Goal: Task Accomplishment & Management: Manage account settings

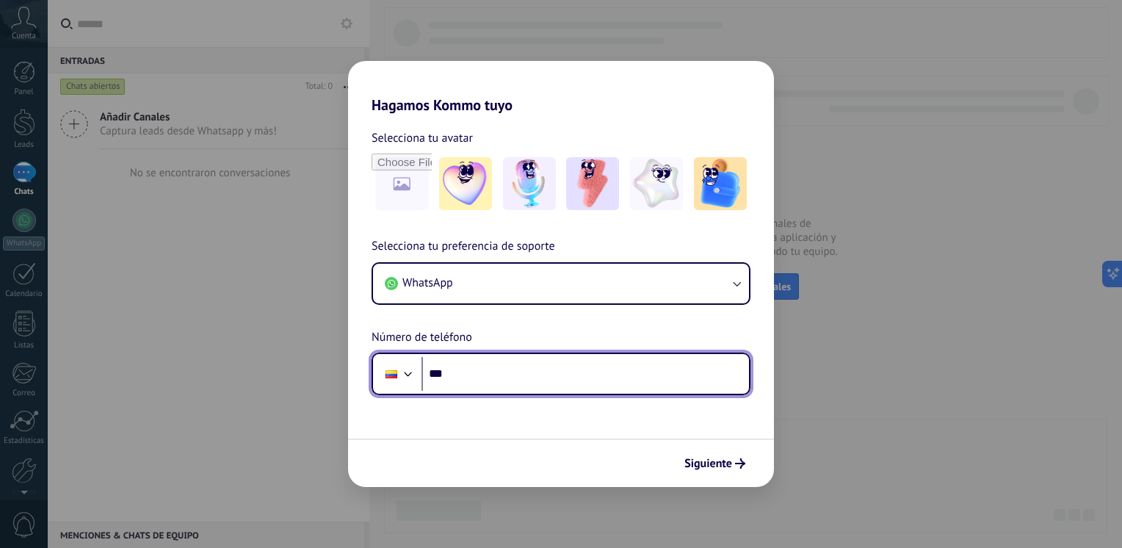
click at [562, 383] on input "***" at bounding box center [584, 374] width 327 height 34
type input "**********"
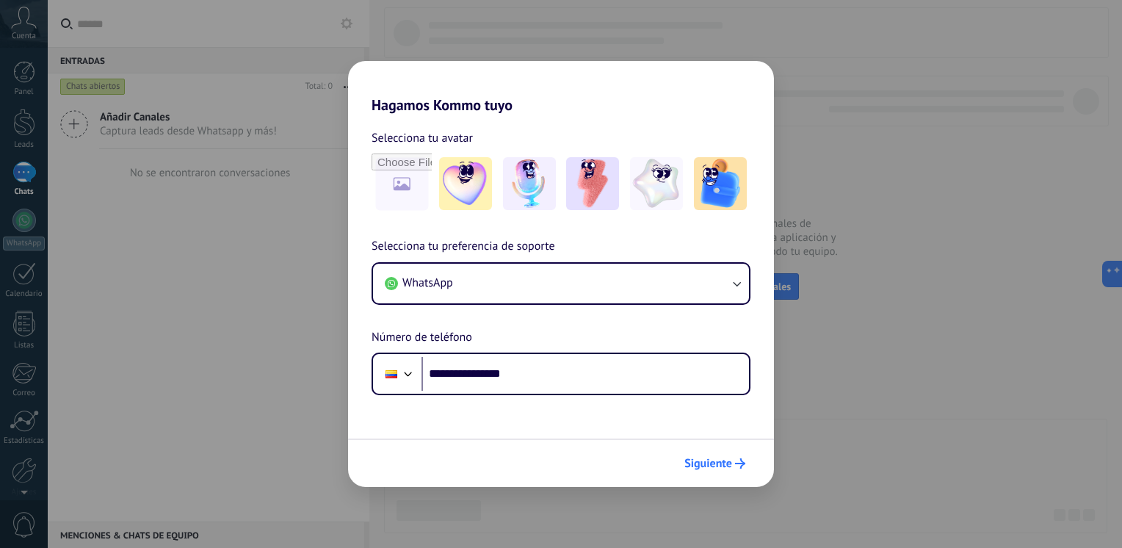
click at [729, 464] on span "Siguiente" at bounding box center [708, 463] width 48 height 10
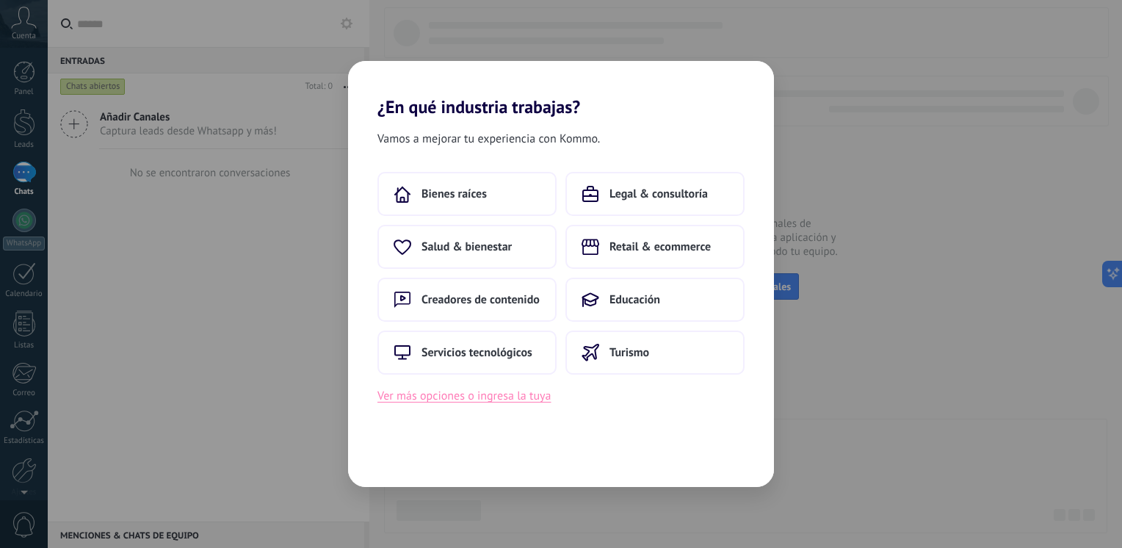
click at [532, 404] on button "Ver más opciones o ingresa la tuya" at bounding box center [463, 395] width 173 height 19
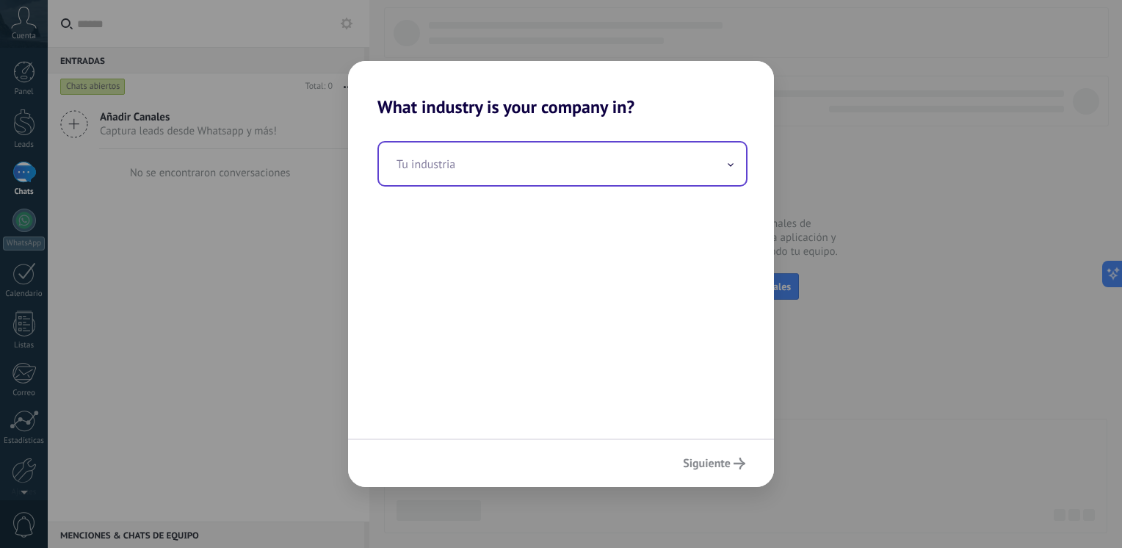
click at [461, 169] on input "text" at bounding box center [562, 163] width 367 height 43
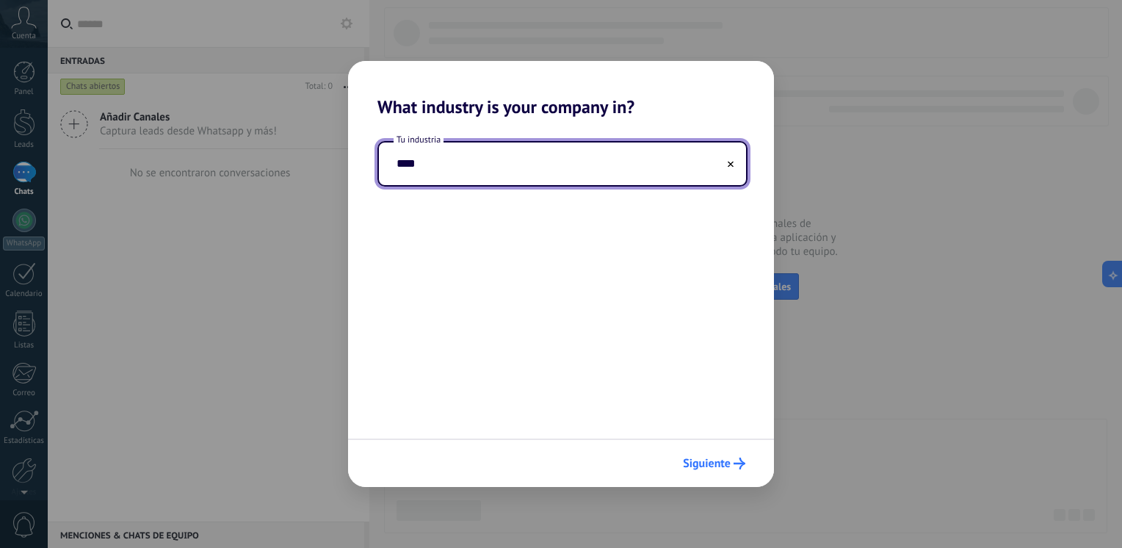
type input "****"
click at [711, 466] on span "Siguiente" at bounding box center [707, 463] width 48 height 10
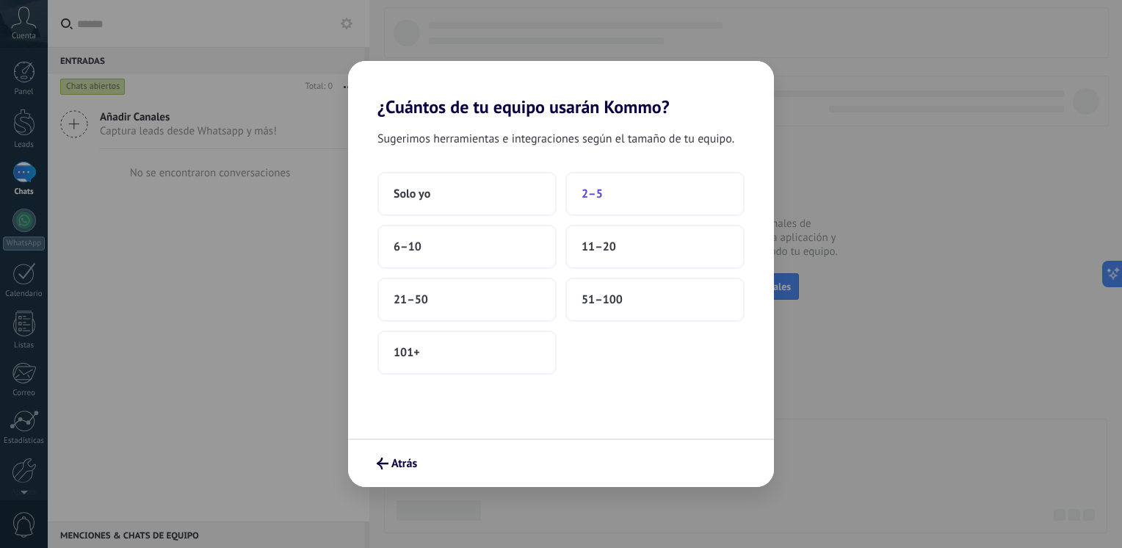
click at [608, 206] on button "2–5" at bounding box center [654, 194] width 179 height 44
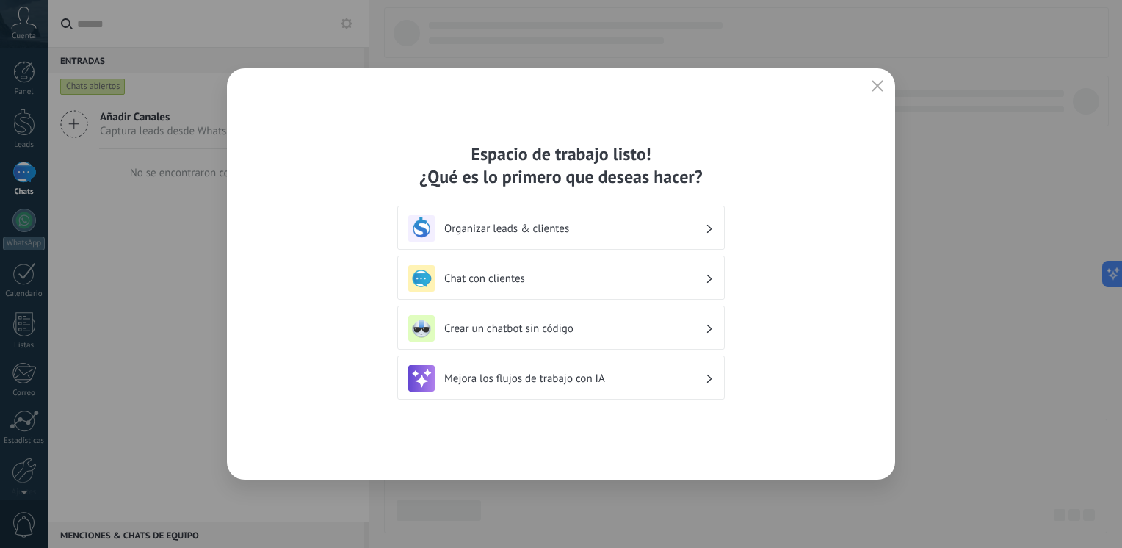
click at [878, 85] on use "button" at bounding box center [877, 85] width 11 height 11
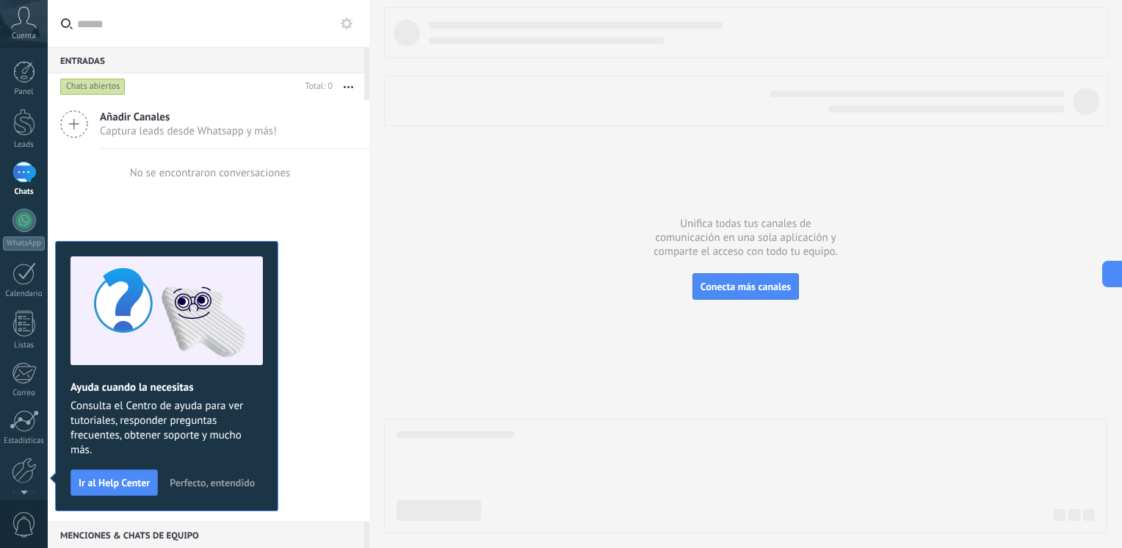
click at [204, 479] on span "Perfecto, entendido" at bounding box center [212, 482] width 85 height 10
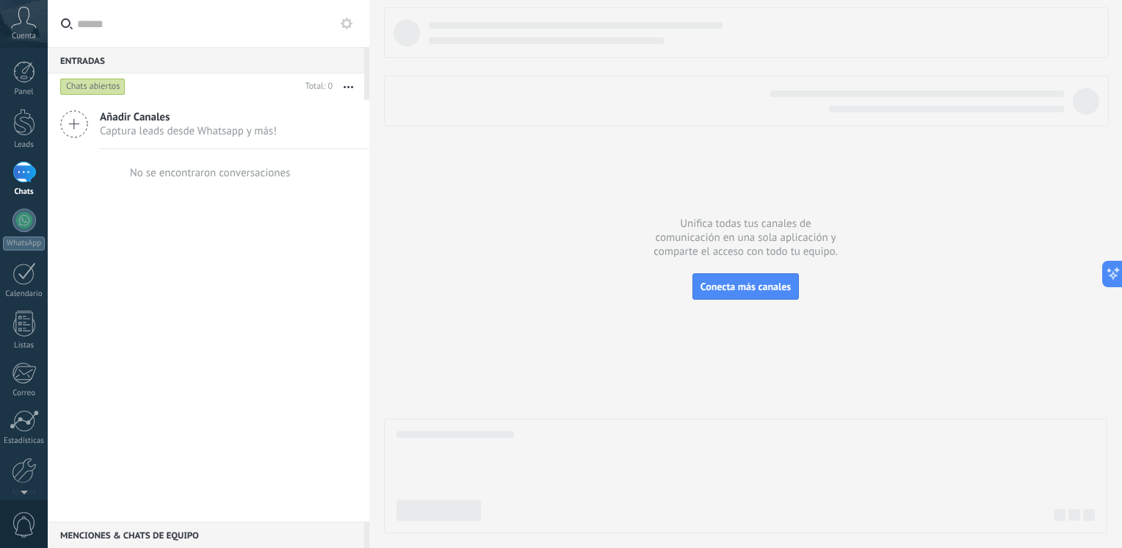
click at [18, 29] on div "Cuenta" at bounding box center [24, 24] width 48 height 48
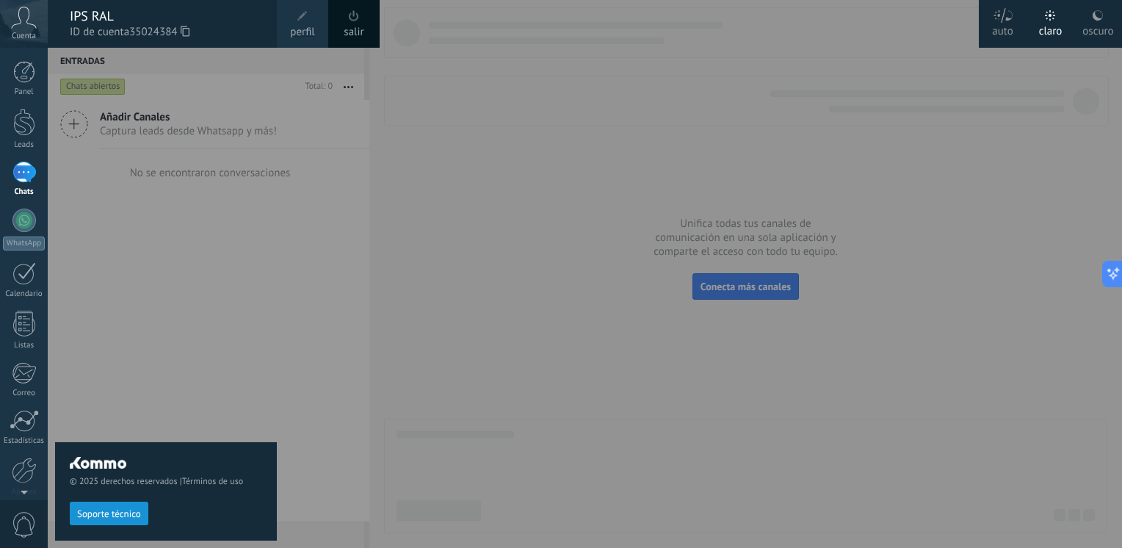
click at [297, 23] on span at bounding box center [302, 16] width 16 height 16
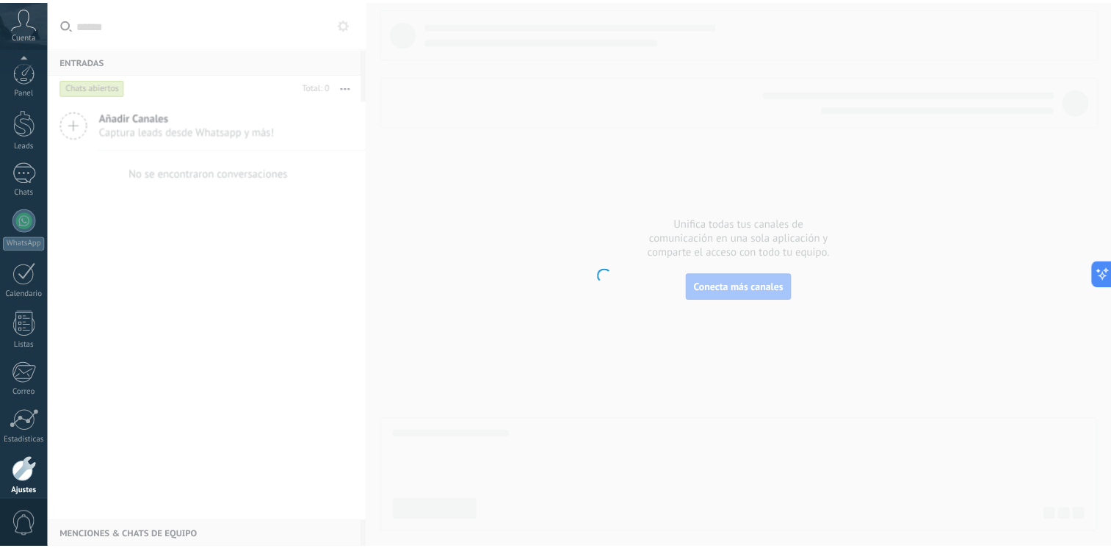
scroll to position [62, 0]
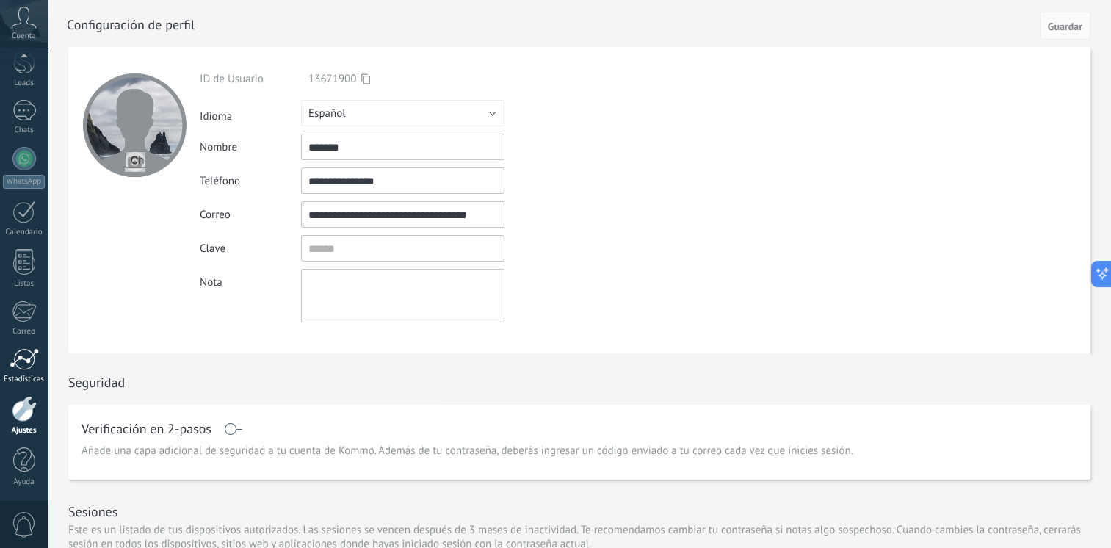
click at [23, 357] on div at bounding box center [24, 359] width 29 height 22
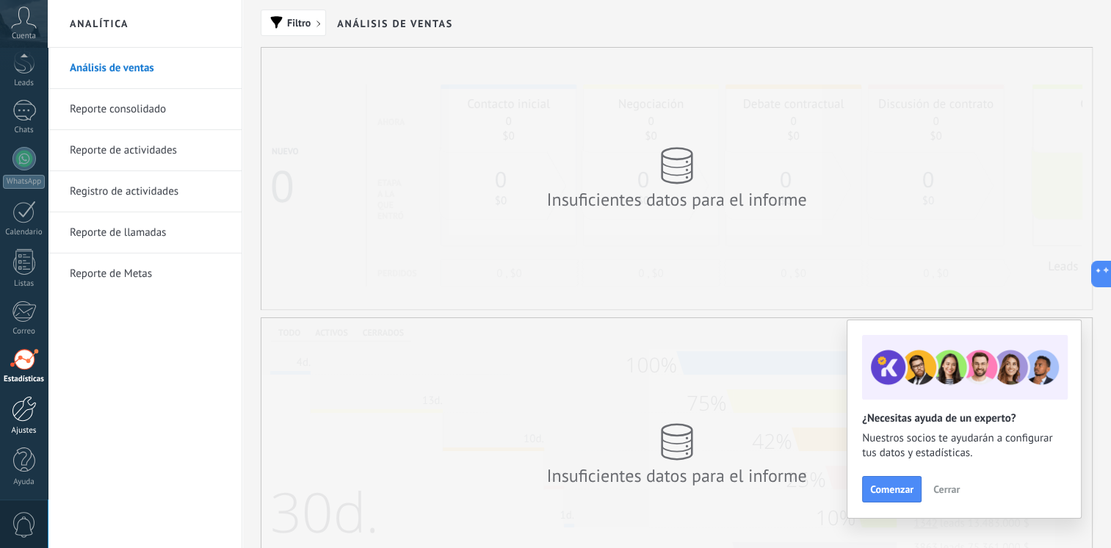
click at [15, 410] on div at bounding box center [24, 409] width 25 height 26
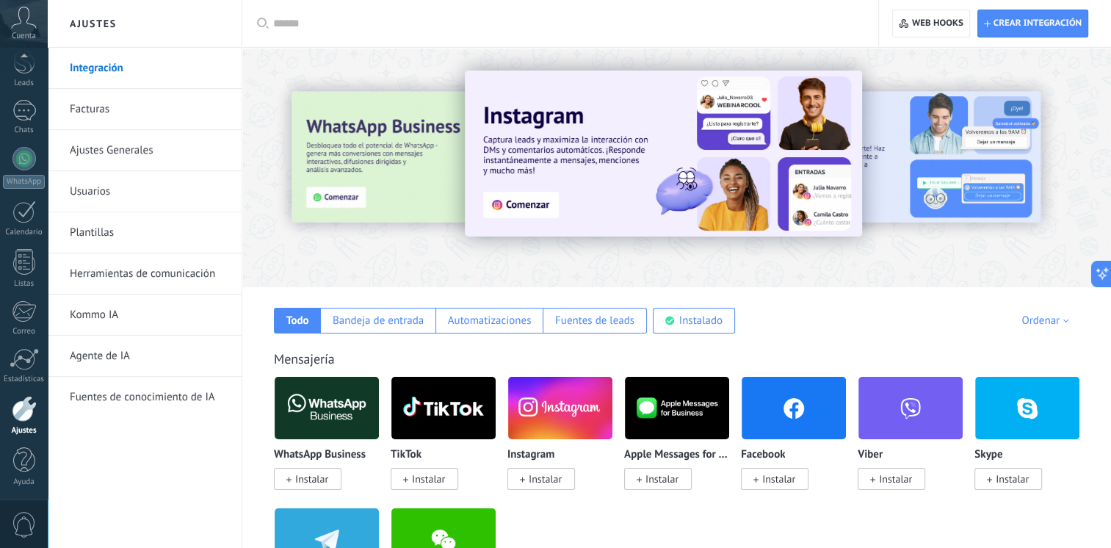
click at [134, 143] on link "Ajustes Generales" at bounding box center [148, 150] width 157 height 41
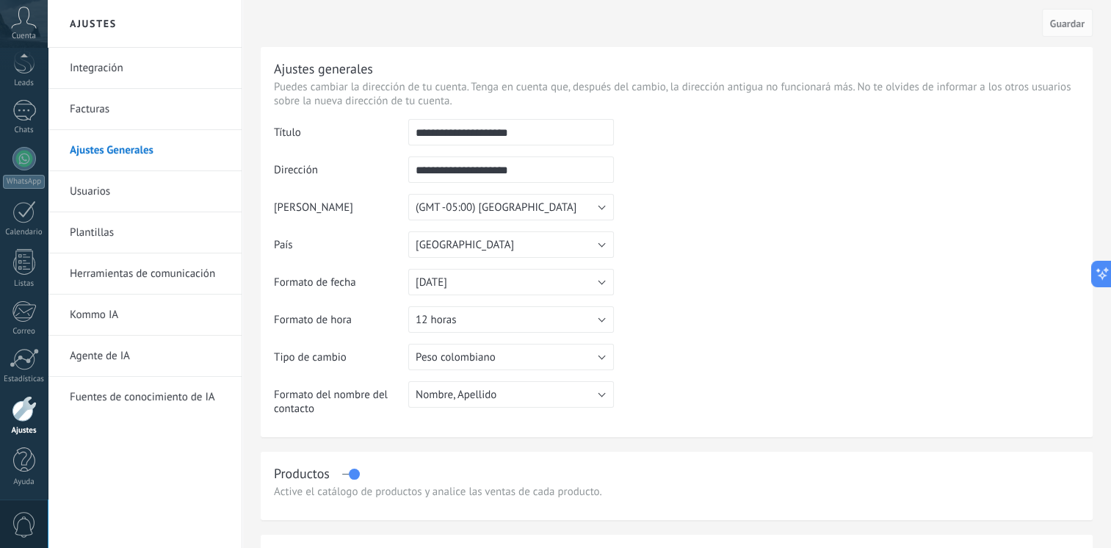
click at [446, 134] on input "**********" at bounding box center [511, 132] width 206 height 26
type input "**********"
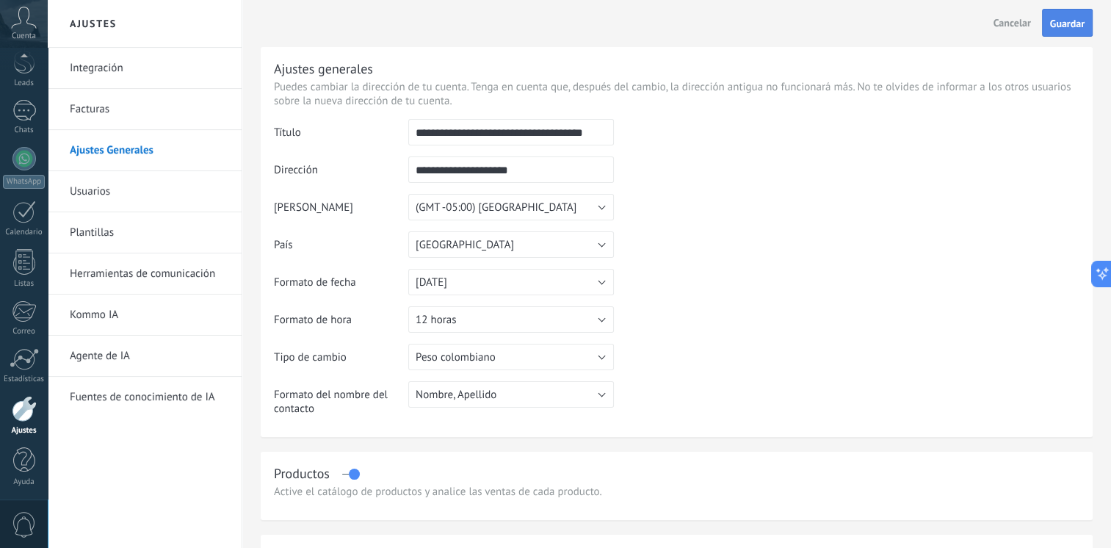
click at [1071, 28] on span "Guardar" at bounding box center [1067, 23] width 35 height 10
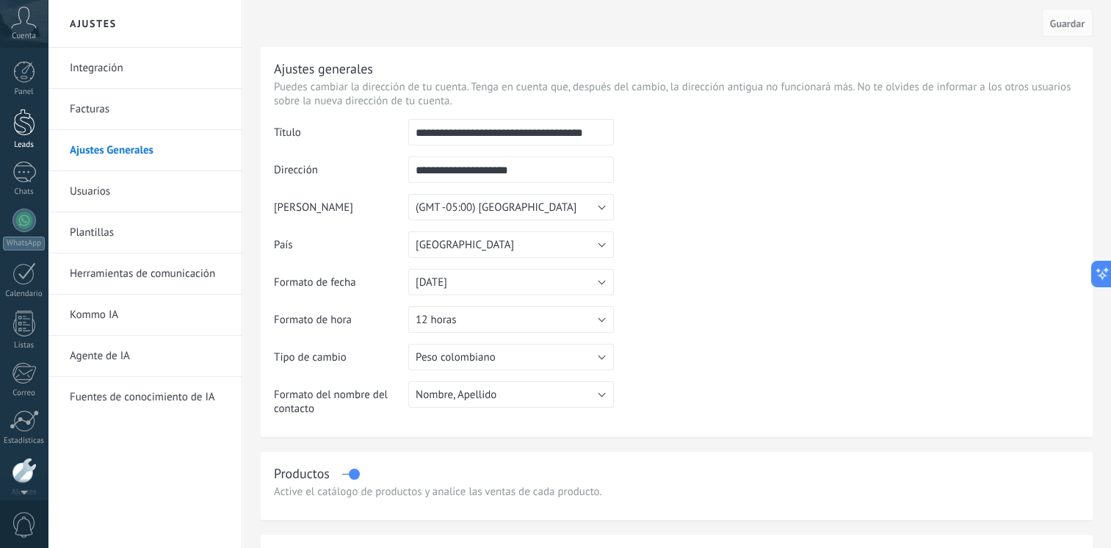
click at [26, 124] on div at bounding box center [24, 122] width 22 height 27
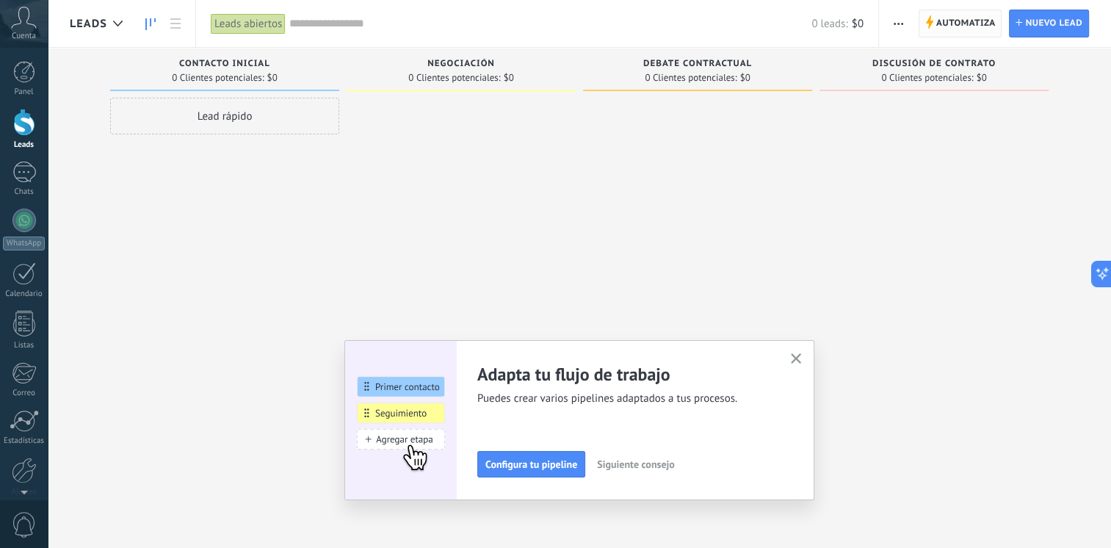
click at [955, 22] on span "Automatiza" at bounding box center [965, 23] width 59 height 26
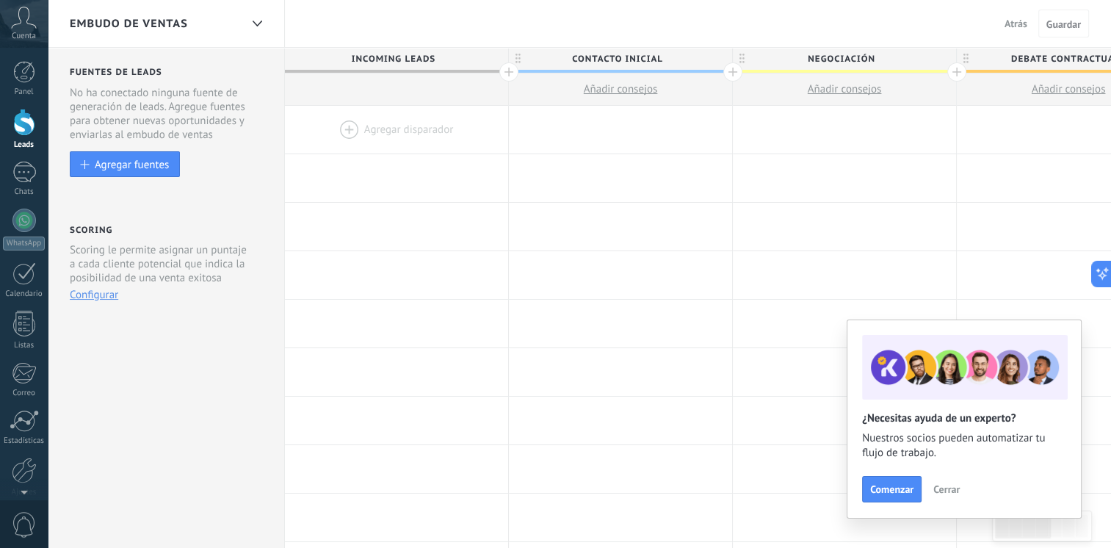
click at [424, 62] on span "Incoming leads" at bounding box center [393, 59] width 216 height 23
click at [637, 63] on span "Contacto inicial" at bounding box center [617, 59] width 216 height 23
type input "*"
type input "**********"
click at [888, 62] on span "Negociación" at bounding box center [841, 59] width 216 height 23
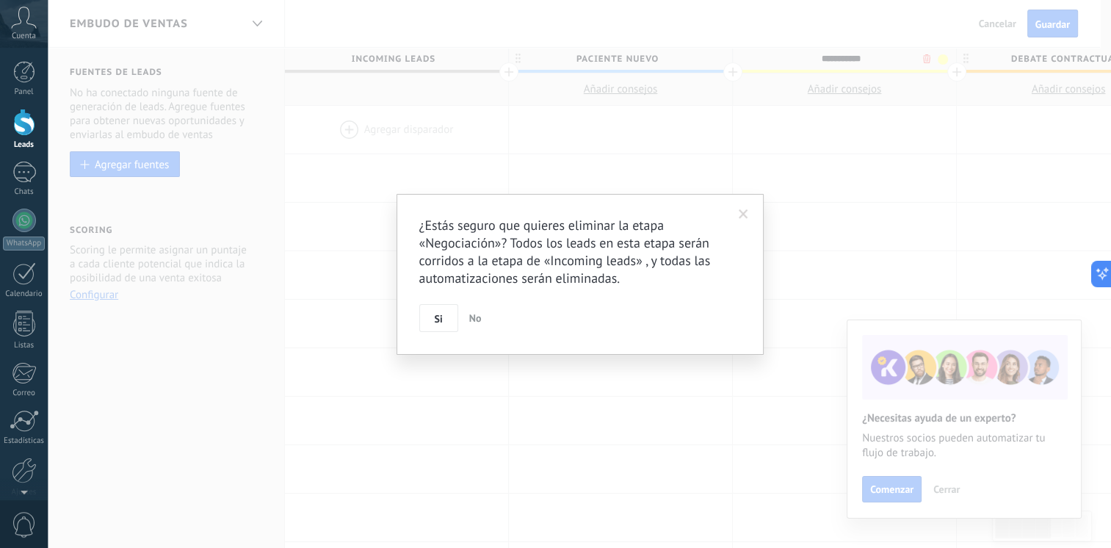
click at [927, 60] on body ".abccls-1,.abccls-2{fill-rule:evenodd}.abccls-2{fill:#fff} .abfcls-1{fill:none}…" at bounding box center [555, 274] width 1111 height 548
click at [441, 322] on span "Si" at bounding box center [444, 319] width 8 height 10
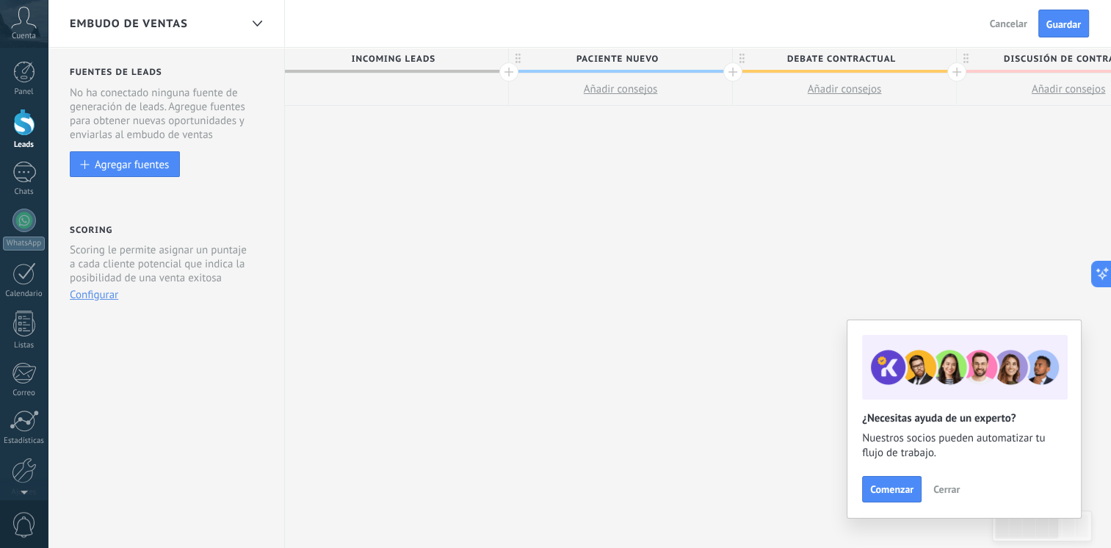
click at [905, 62] on span "Debate contractual" at bounding box center [841, 59] width 216 height 23
type input "*"
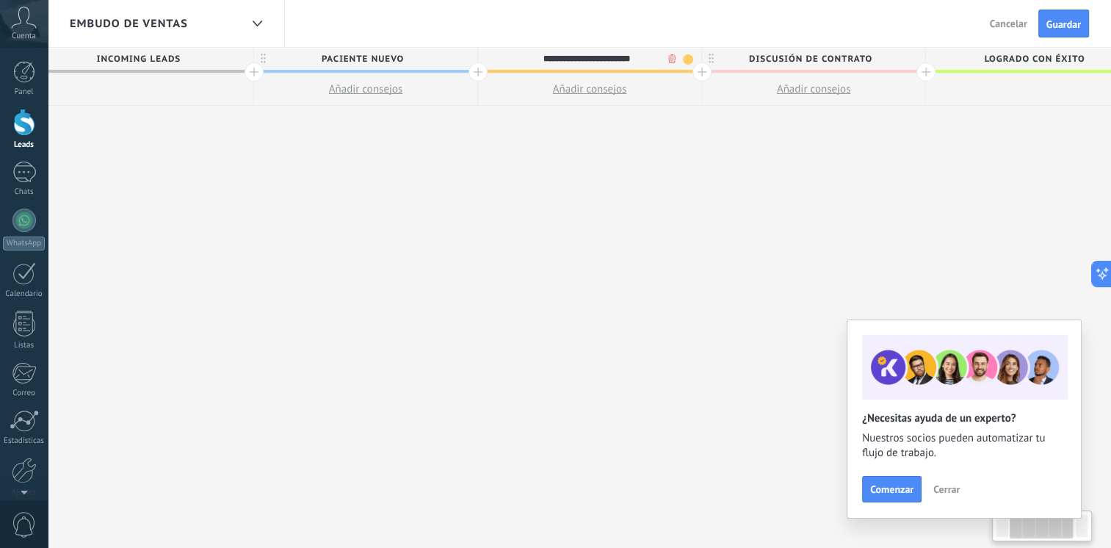
scroll to position [0, 258]
type input "**********"
click at [875, 54] on span "Discusión de contrato" at bounding box center [806, 59] width 216 height 23
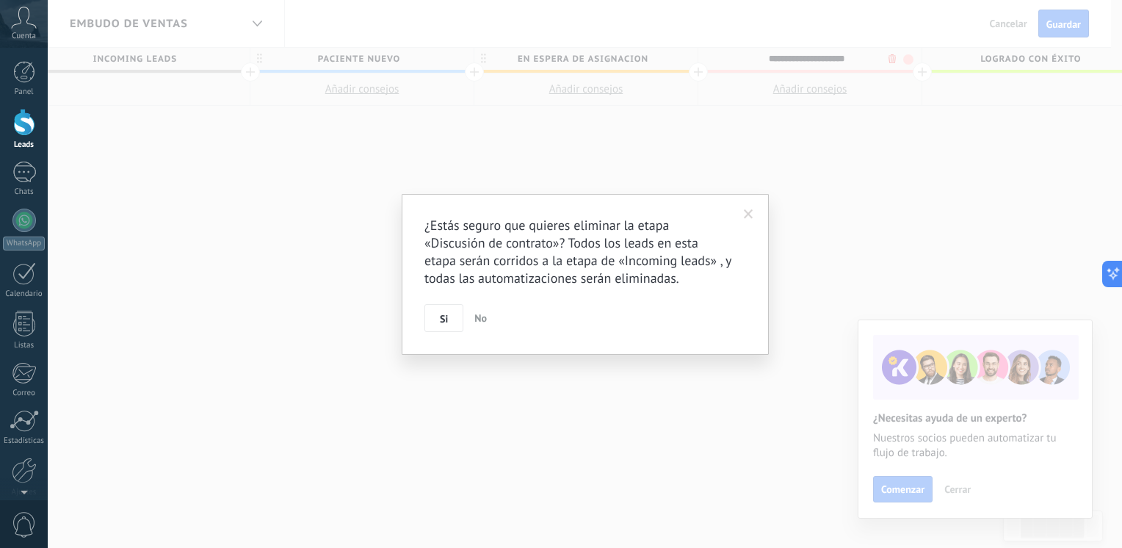
click at [890, 59] on body ".abccls-1,.abccls-2{fill-rule:evenodd}.abccls-2{fill:#fff} .abfcls-1{fill:none}…" at bounding box center [561, 274] width 1122 height 548
click at [448, 320] on button "Si" at bounding box center [443, 318] width 39 height 28
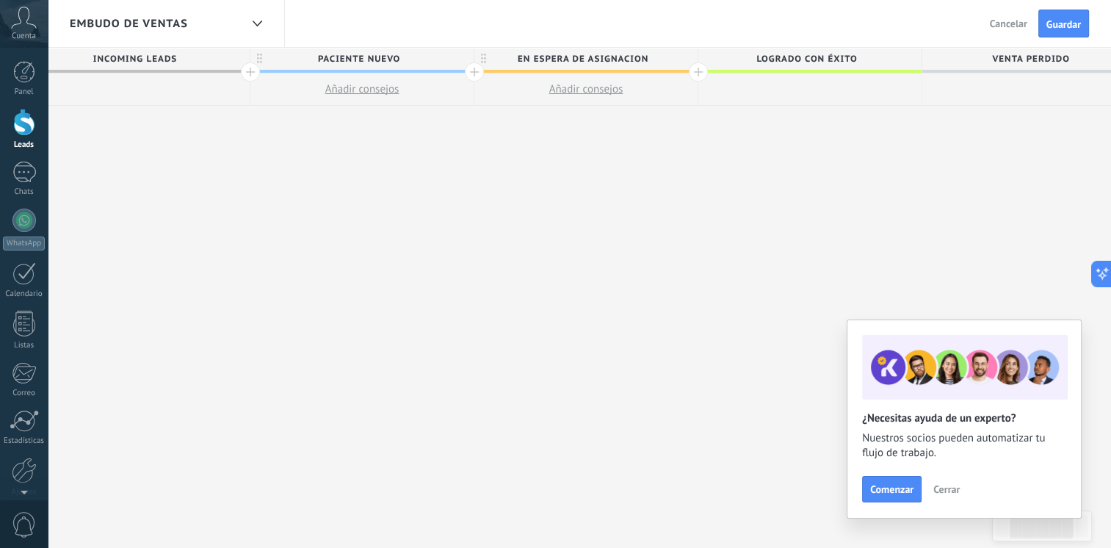
click at [864, 57] on span "Logrado con éxito" at bounding box center [806, 59] width 216 height 23
type input "*"
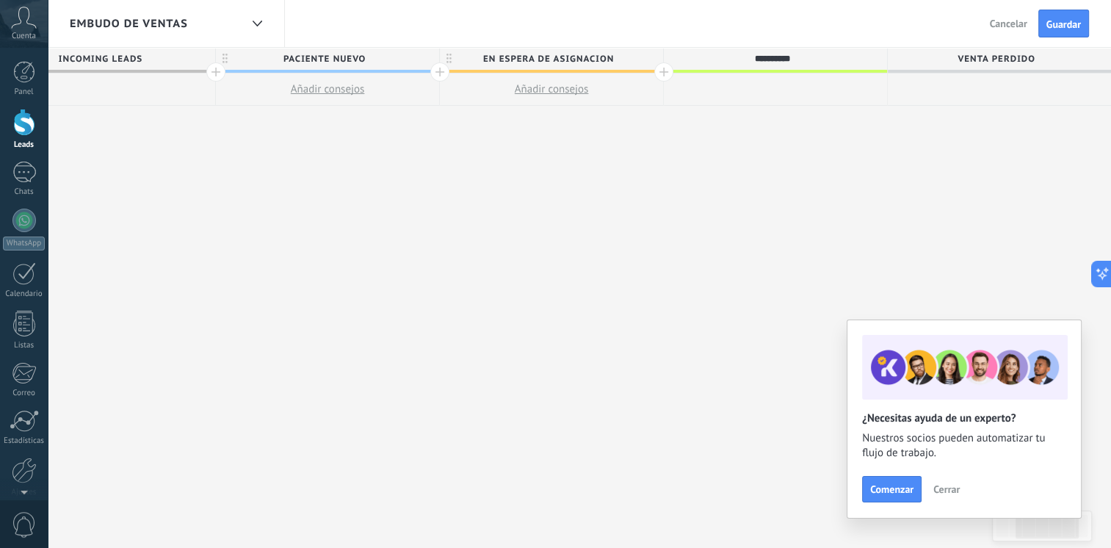
type input "*********"
click at [910, 139] on div "**********" at bounding box center [552, 298] width 1120 height 501
click at [1043, 58] on span "Venta Perdido" at bounding box center [996, 59] width 216 height 23
click at [772, 57] on span "ASIGANADO" at bounding box center [772, 59] width 216 height 23
type input "********"
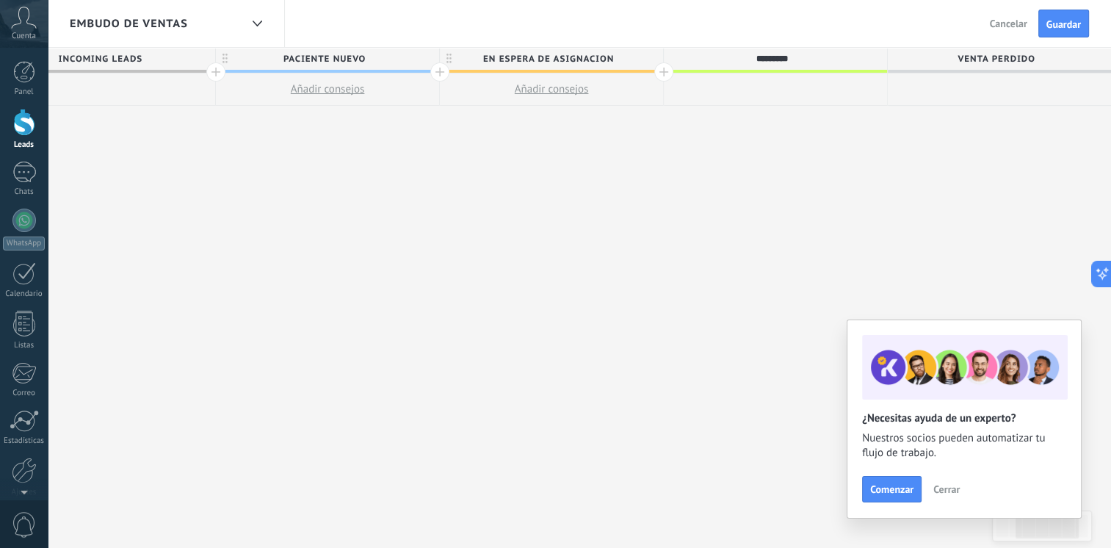
click at [1056, 54] on span "Venta Perdido" at bounding box center [996, 59] width 216 height 23
type input "*"
type input "**********"
click at [1062, 17] on button "Guardar" at bounding box center [1063, 24] width 51 height 28
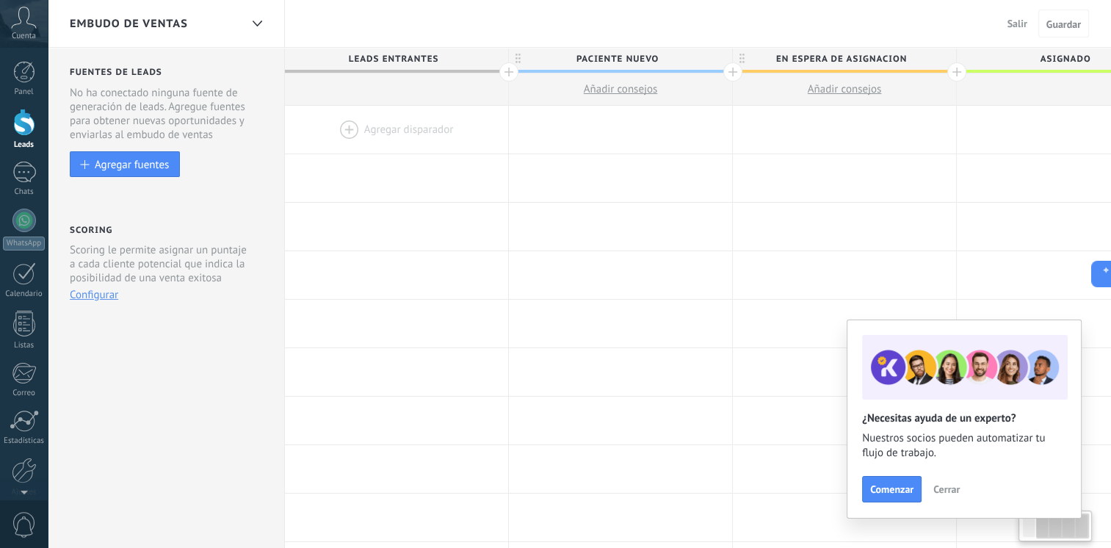
scroll to position [0, 293]
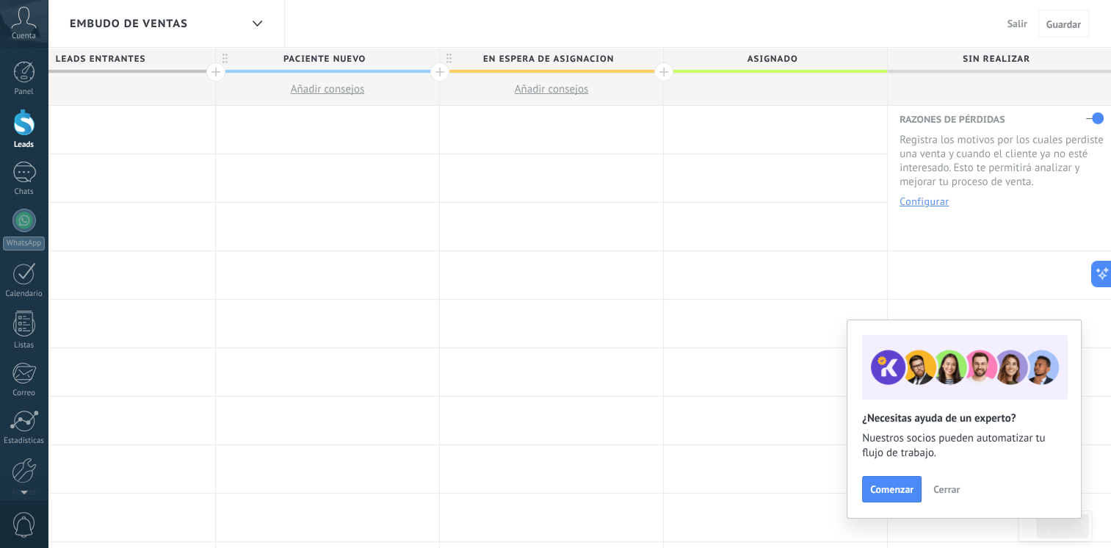
click at [1096, 124] on label at bounding box center [1095, 117] width 18 height 23
click at [1056, 25] on span "Guardar" at bounding box center [1063, 24] width 35 height 10
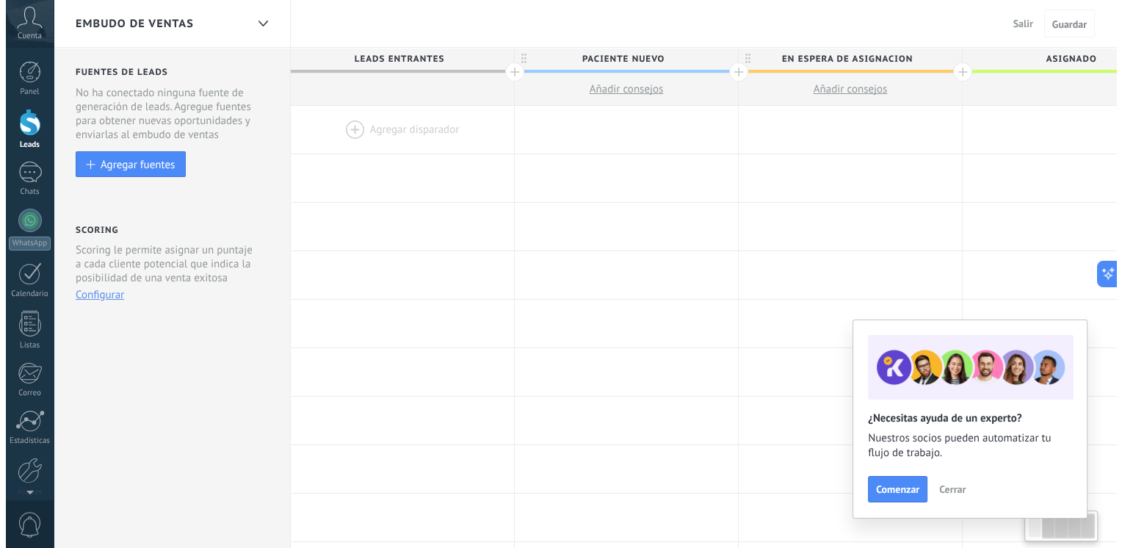
scroll to position [0, 293]
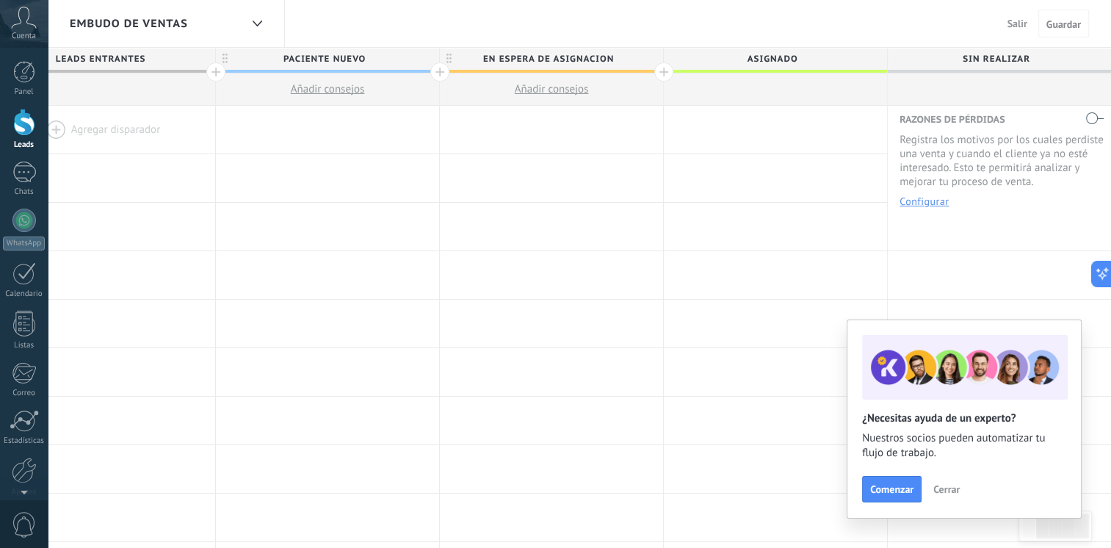
click at [943, 493] on span "Cerrar" at bounding box center [946, 489] width 26 height 10
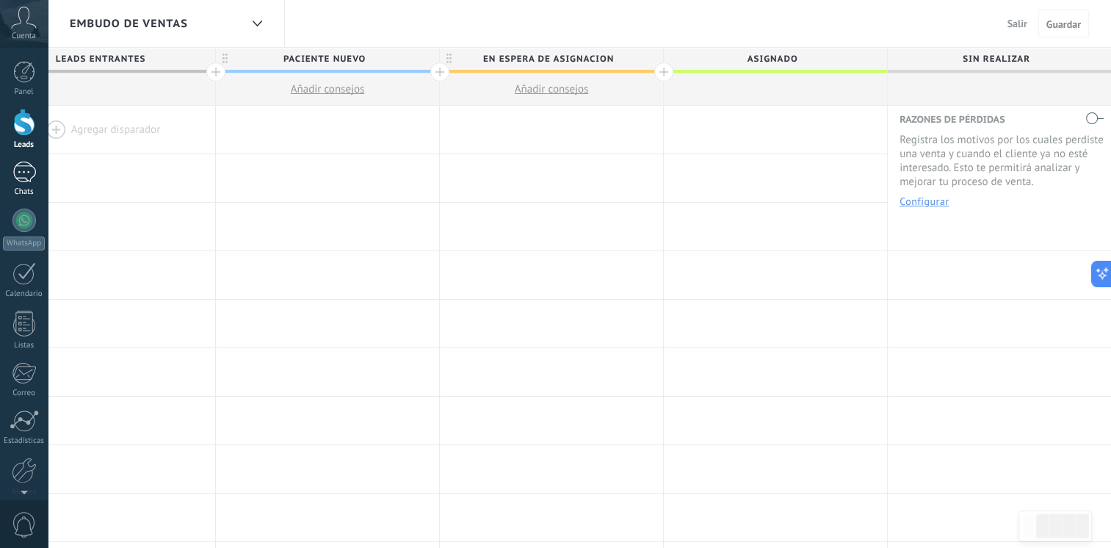
click at [26, 178] on div at bounding box center [23, 172] width 23 height 21
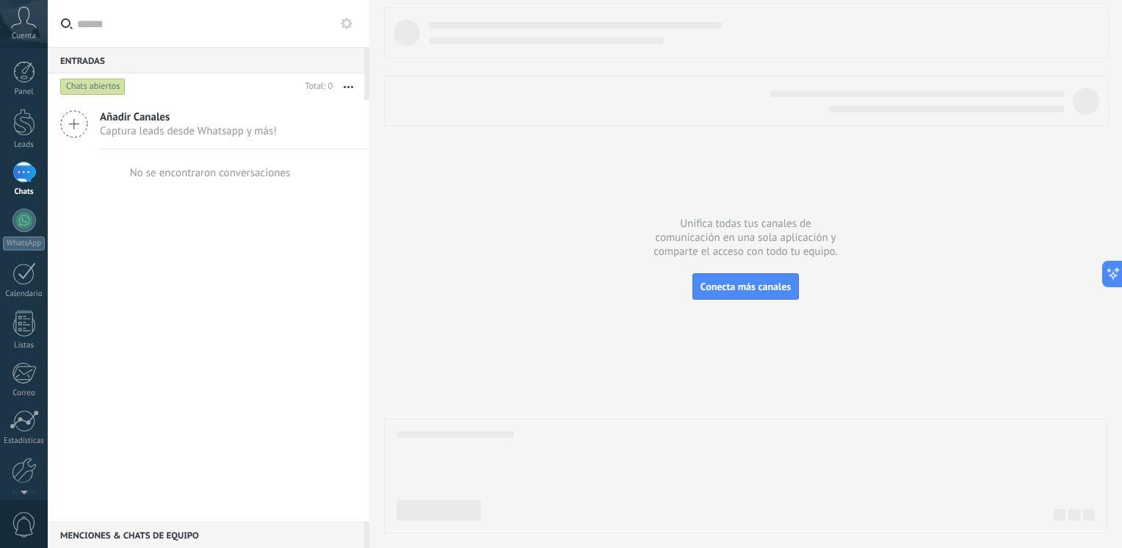
click at [347, 22] on icon at bounding box center [347, 24] width 12 height 12
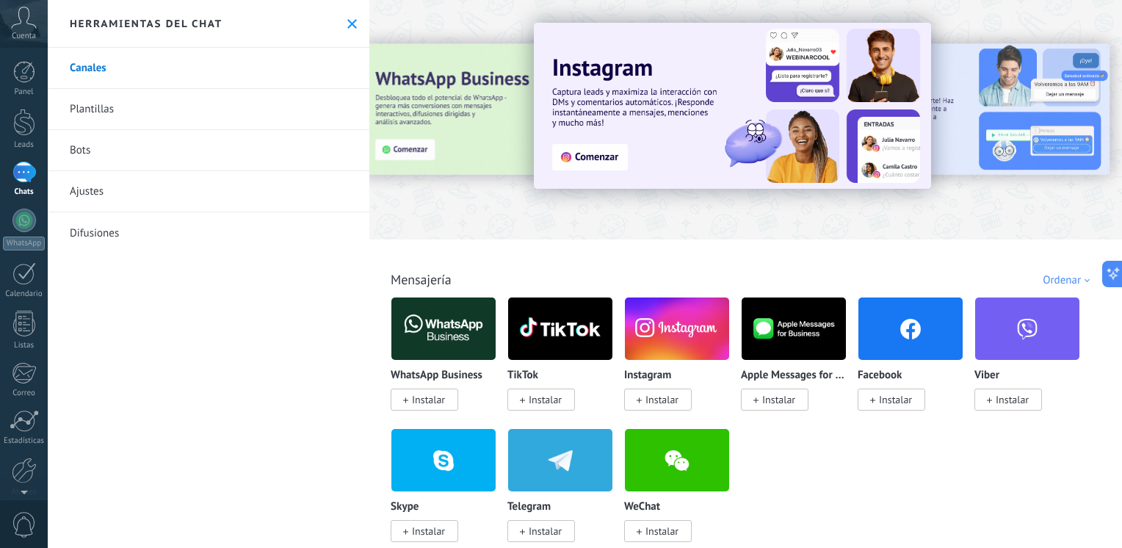
click at [76, 151] on link "Bots" at bounding box center [209, 150] width 322 height 41
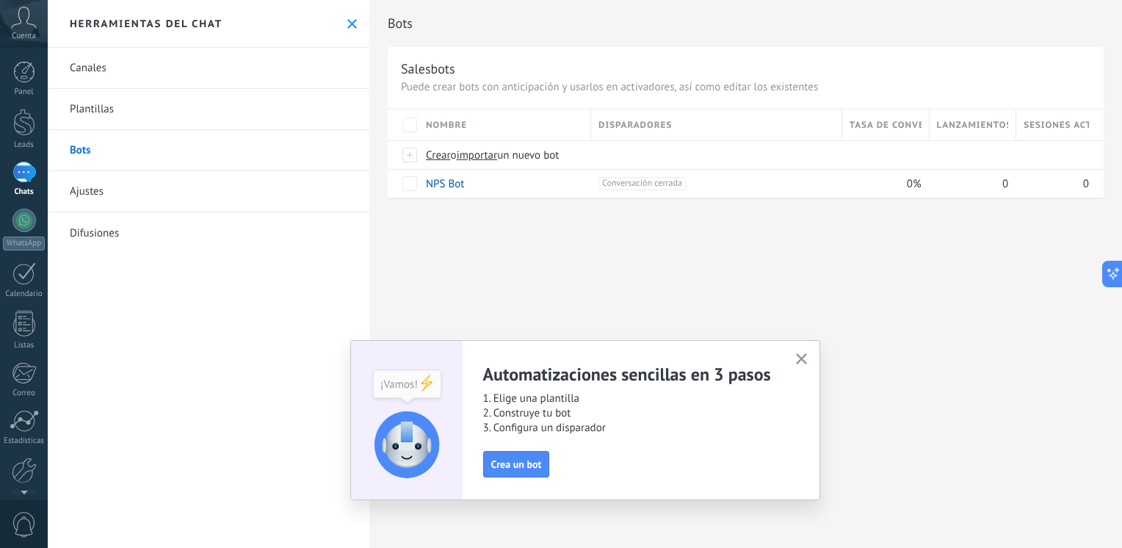
click at [799, 354] on icon "button" at bounding box center [801, 358] width 11 height 11
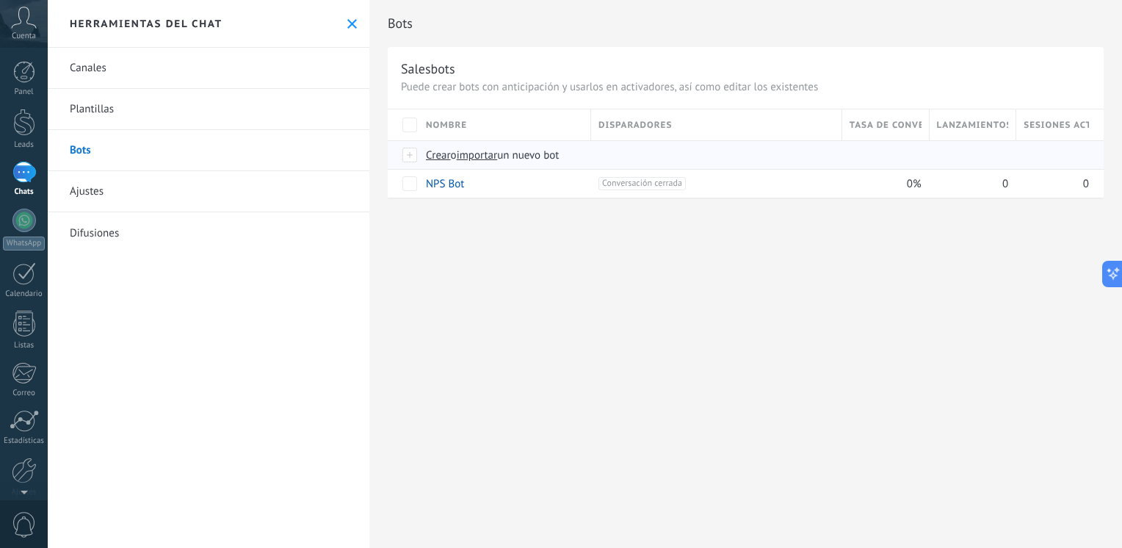
click at [483, 148] on span "importar" at bounding box center [477, 155] width 41 height 14
click at [0, 0] on input "importar un nuevo bot" at bounding box center [0, 0] width 0 height 0
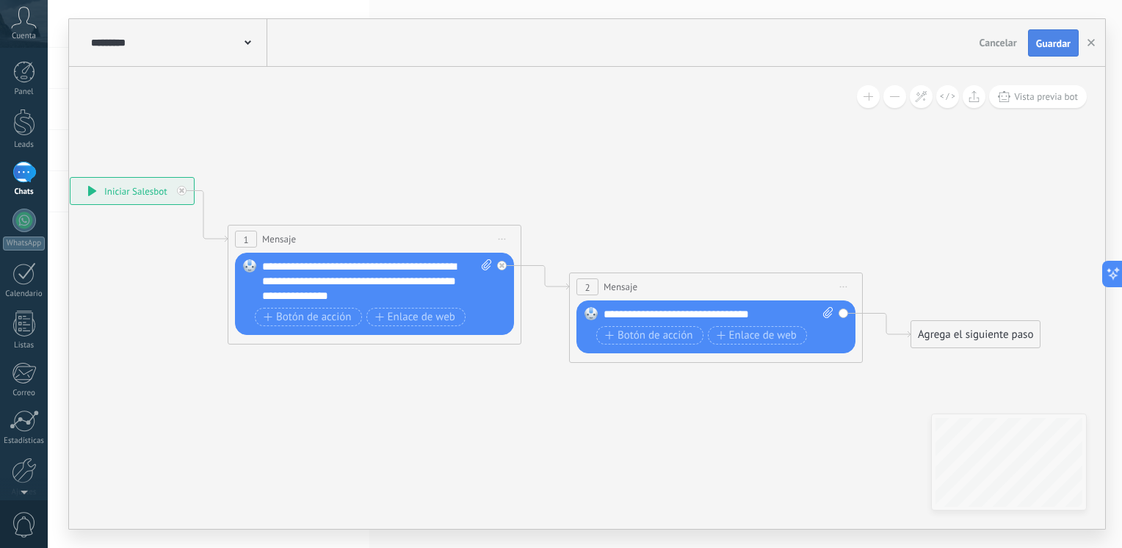
click at [1059, 40] on span "Guardar" at bounding box center [1053, 43] width 35 height 10
click at [1090, 42] on icon "button" at bounding box center [1090, 42] width 7 height 7
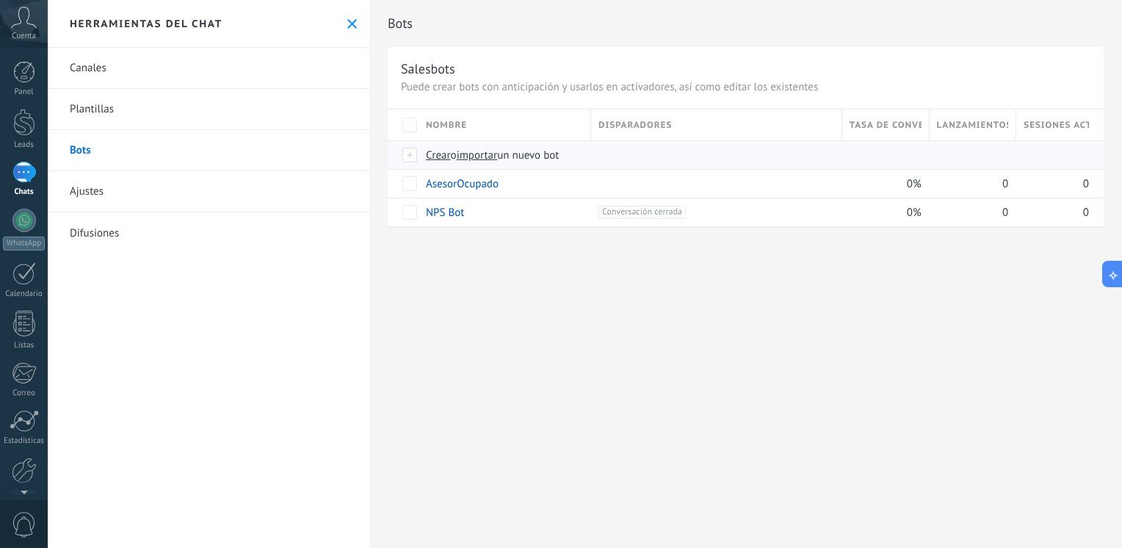
click at [477, 153] on span "importar" at bounding box center [477, 155] width 41 height 14
click at [0, 0] on input "importar un nuevo bot" at bounding box center [0, 0] width 0 height 0
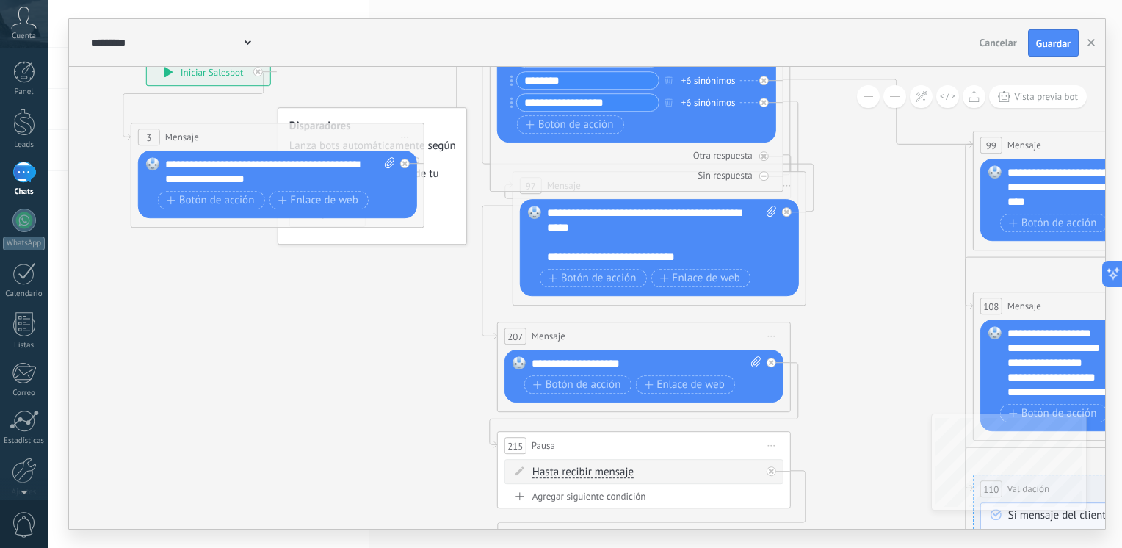
click at [197, 172] on div "**********" at bounding box center [280, 172] width 231 height 29
drag, startPoint x: 252, startPoint y: 177, endPoint x: 391, endPoint y: 161, distance: 139.7
click at [391, 161] on icon at bounding box center [390, 163] width 10 height 11
click input "Subir" at bounding box center [0, 0] width 0 height 0
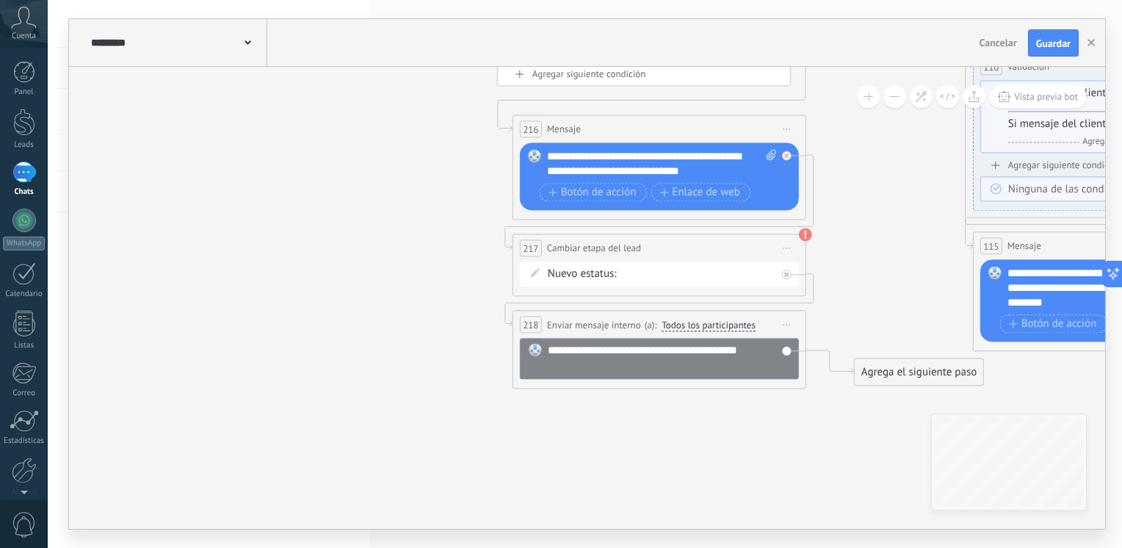
click at [0, 0] on div "PACIENTE NUEVO EN ESPERA DE ASIGNACION ASIGNADO SIN REALIZAR" at bounding box center [0, 0] width 0 height 0
click at [0, 0] on label "EN ESPERA DE ASIGNACION" at bounding box center [0, 0] width 0 height 0
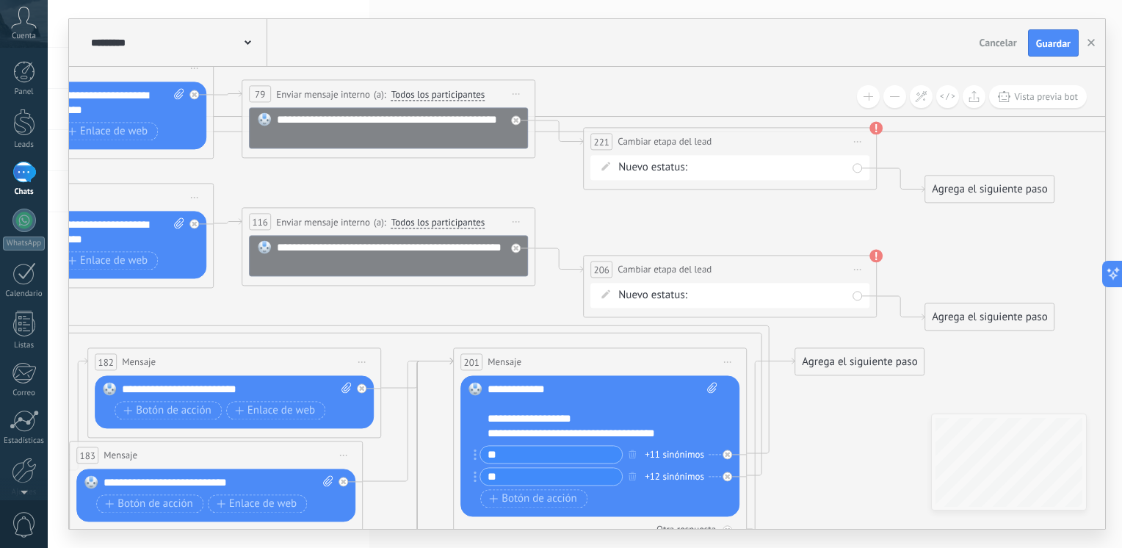
click at [0, 0] on div "PACIENTE NUEVO EN ESPERA DE ASIGNACION ASIGNADO SIN REALIZAR" at bounding box center [0, 0] width 0 height 0
click at [0, 0] on label "EN ESPERA DE ASIGNACION" at bounding box center [0, 0] width 0 height 0
click at [0, 0] on div "PACIENTE NUEVO EN ESPERA DE ASIGNACION ASIGNADO SIN REALIZAR" at bounding box center [0, 0] width 0 height 0
click at [0, 0] on label "EN ESPERA DE ASIGNACION" at bounding box center [0, 0] width 0 height 0
click at [1037, 46] on span "Guardar" at bounding box center [1053, 43] width 35 height 10
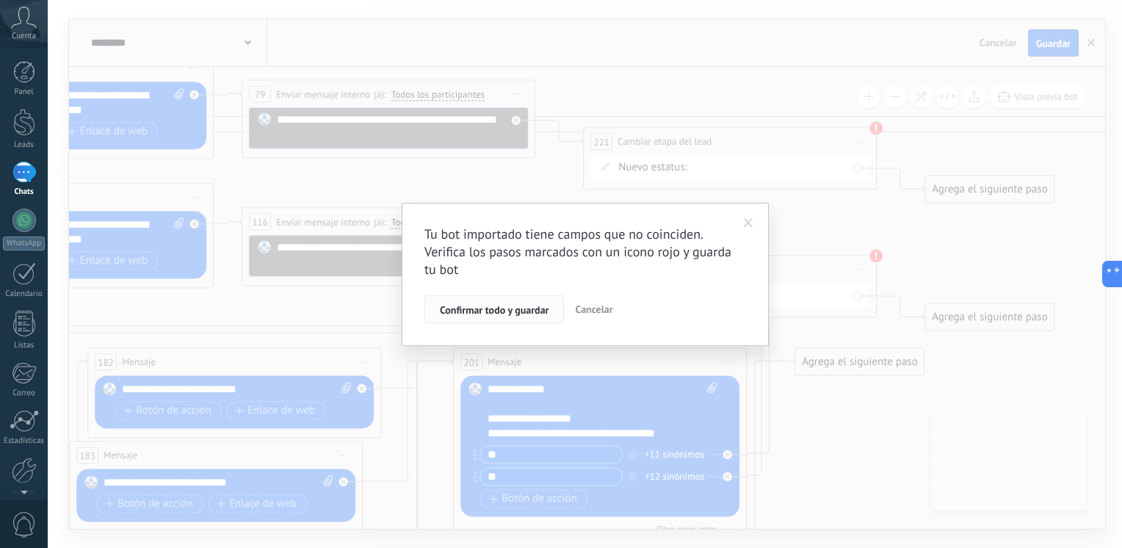
click at [518, 308] on span "Confirmar todo y guardar" at bounding box center [494, 310] width 109 height 10
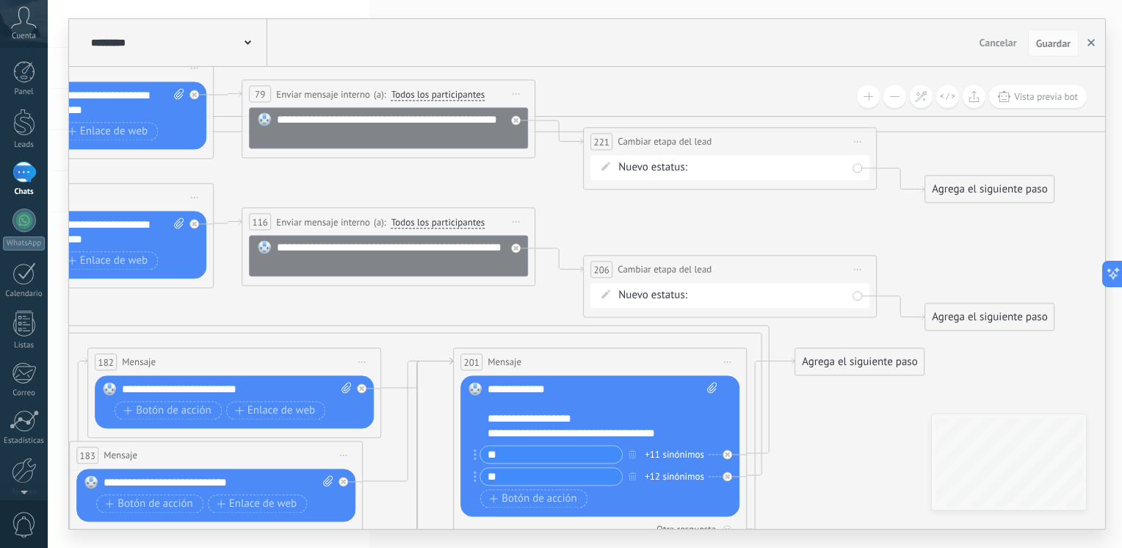
click at [1098, 46] on button "button" at bounding box center [1091, 43] width 22 height 28
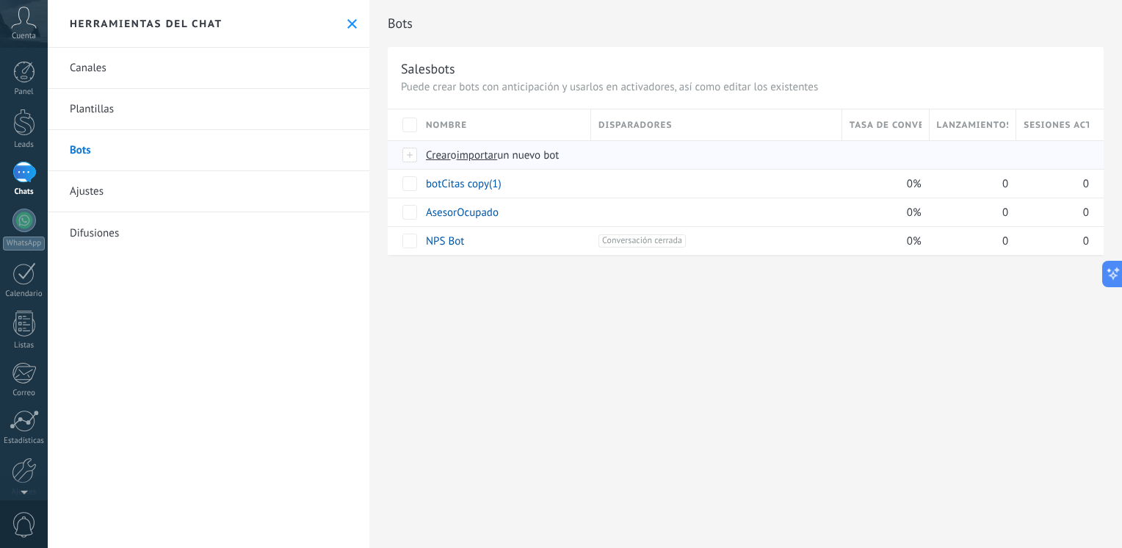
click at [496, 158] on span "importar" at bounding box center [477, 155] width 41 height 14
click at [0, 0] on input "importar un nuevo bot" at bounding box center [0, 0] width 0 height 0
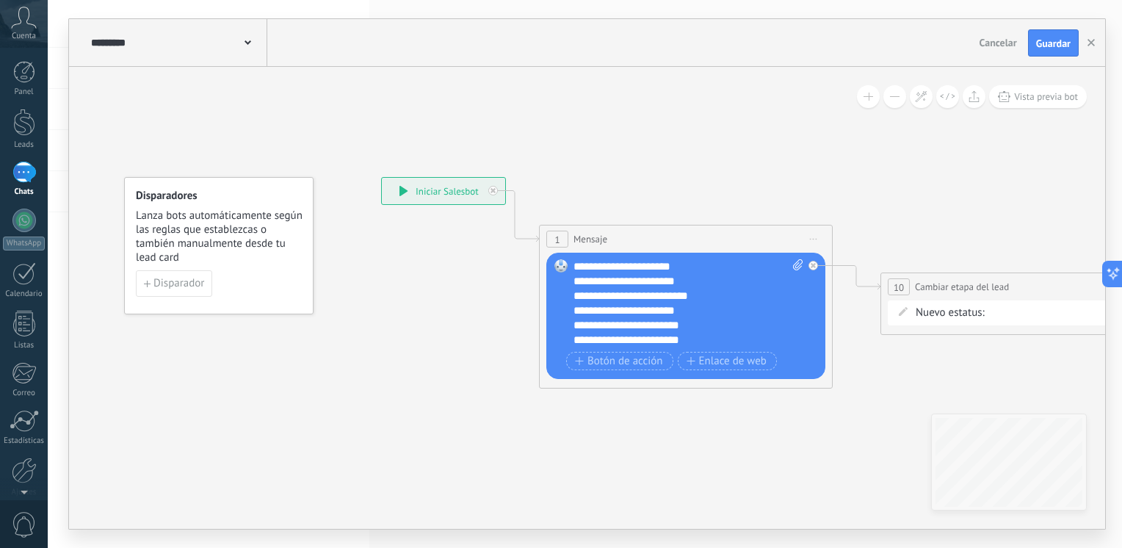
scroll to position [117, 0]
click at [653, 313] on div "**********" at bounding box center [688, 303] width 231 height 88
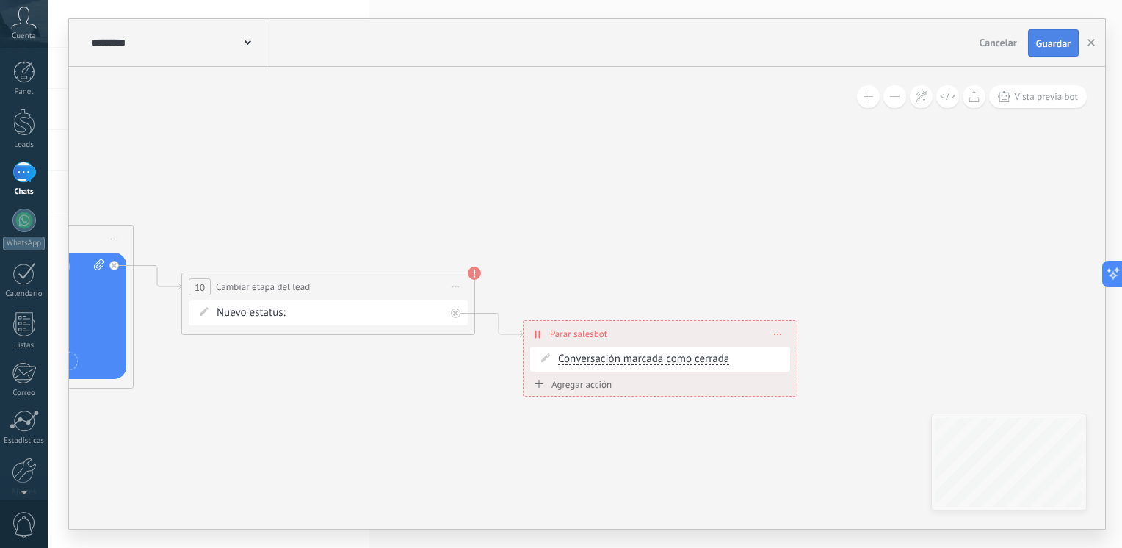
click at [1054, 38] on span "Guardar" at bounding box center [1053, 43] width 35 height 10
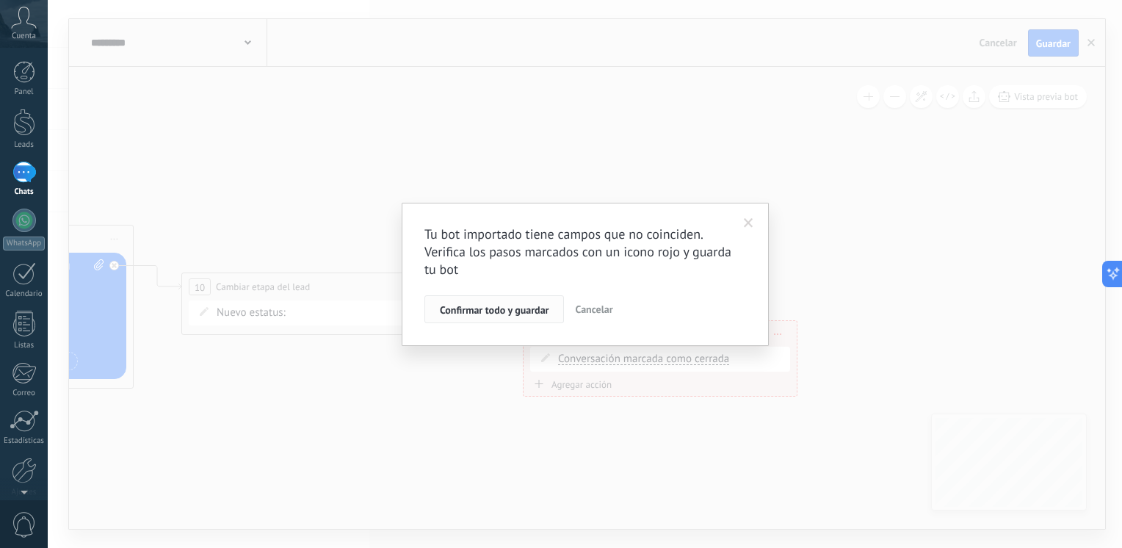
click at [511, 315] on span "Confirmar todo y guardar" at bounding box center [494, 310] width 109 height 10
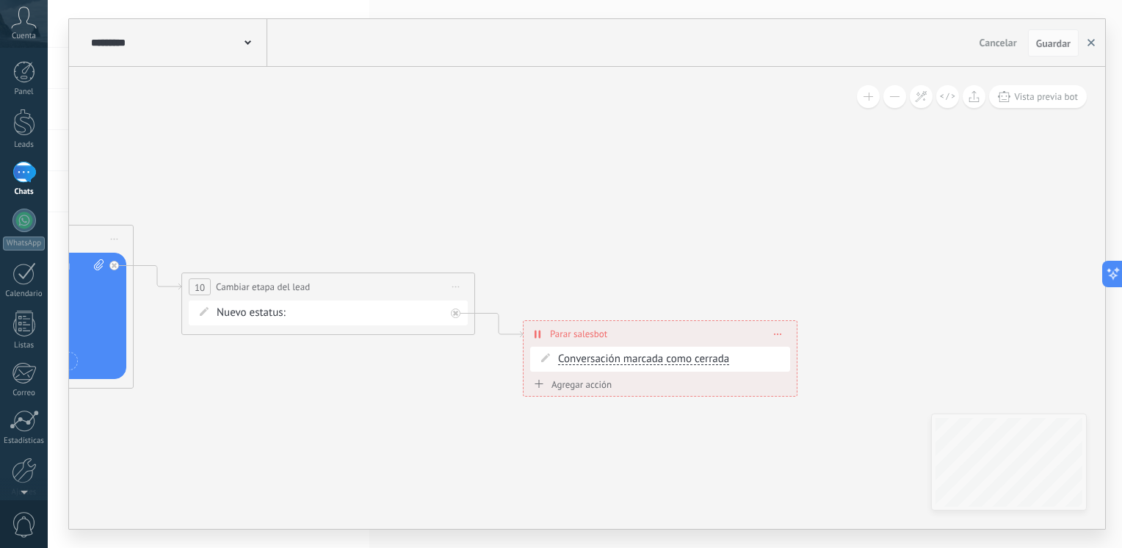
click at [1090, 45] on use "button" at bounding box center [1090, 42] width 7 height 7
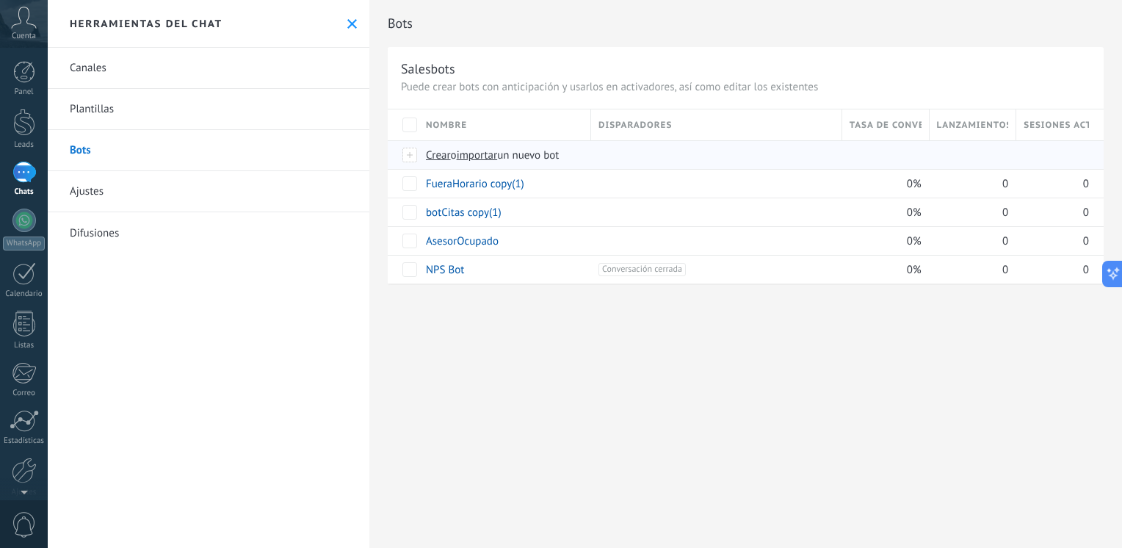
click at [477, 153] on span "importar" at bounding box center [477, 155] width 41 height 14
click at [0, 0] on input "importar un nuevo bot" at bounding box center [0, 0] width 0 height 0
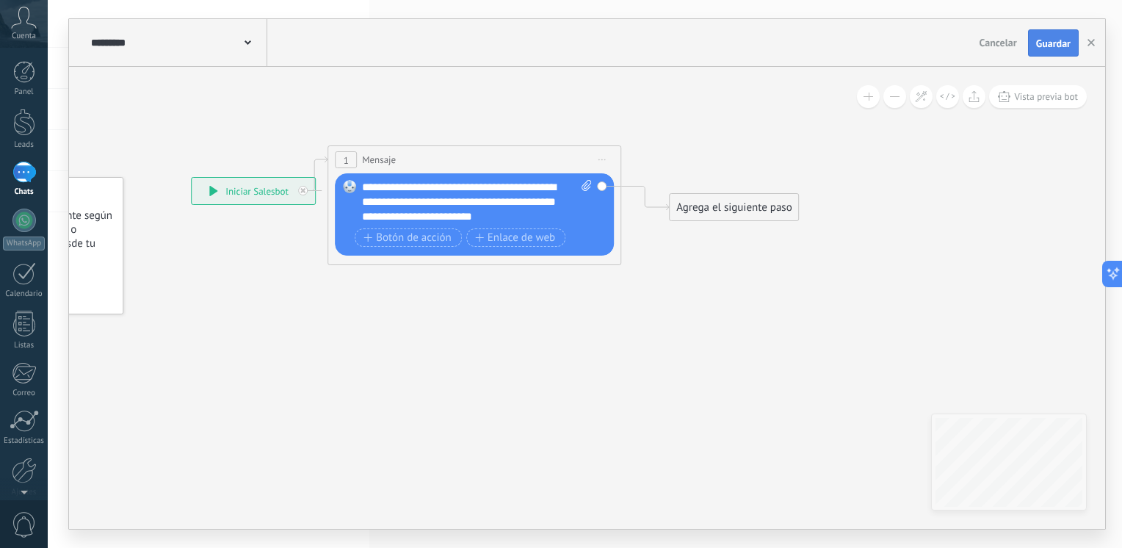
click at [1062, 47] on span "Guardar" at bounding box center [1053, 43] width 35 height 10
click at [1092, 41] on icon "button" at bounding box center [1090, 42] width 7 height 7
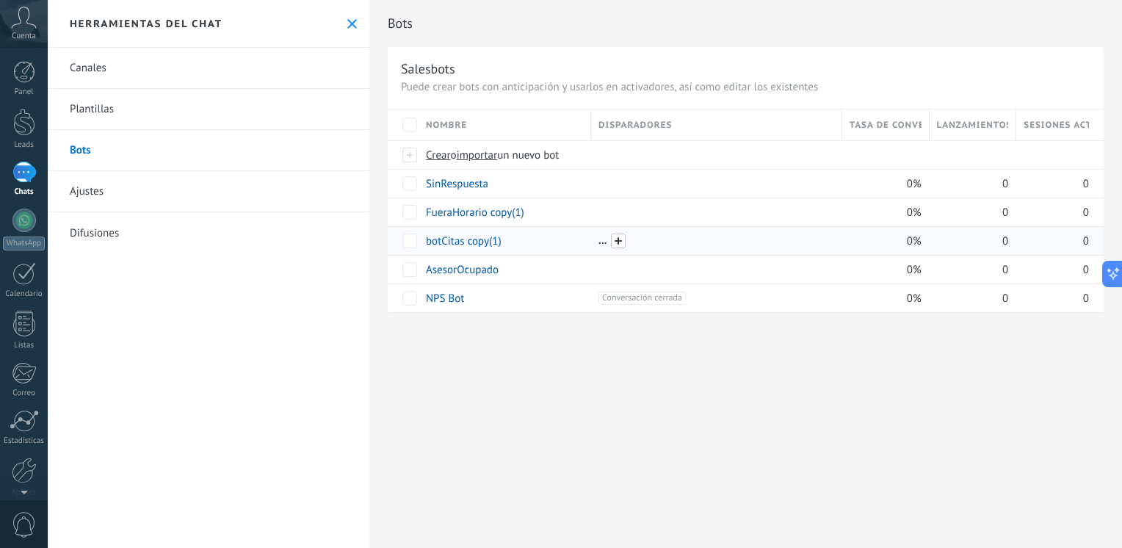
click at [620, 242] on span at bounding box center [618, 241] width 15 height 15
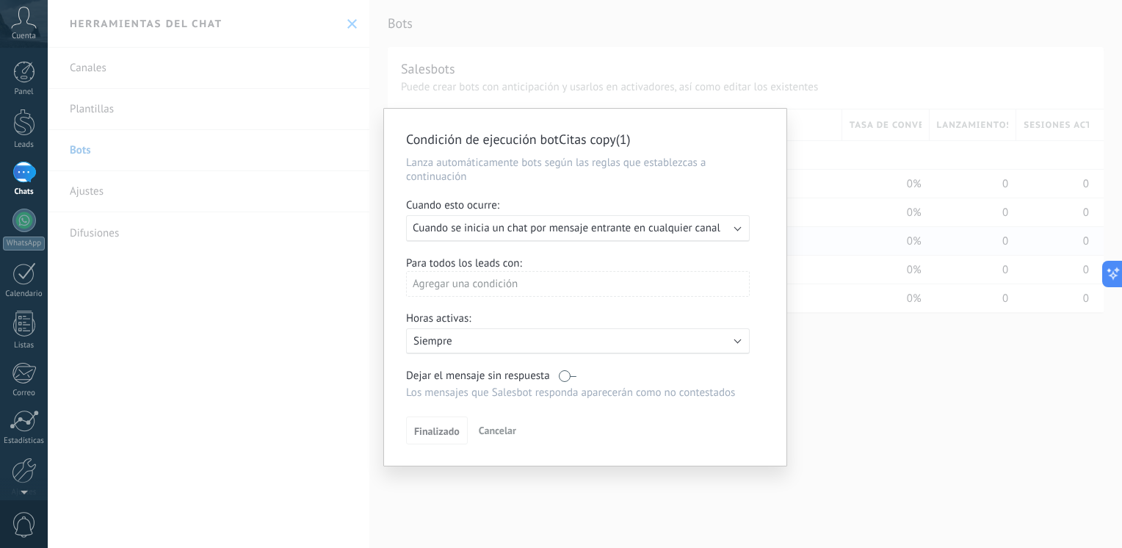
click at [468, 326] on div "Horas activas:" at bounding box center [585, 319] width 358 height 17
click at [457, 345] on p "Siempre" at bounding box center [541, 341] width 257 height 14
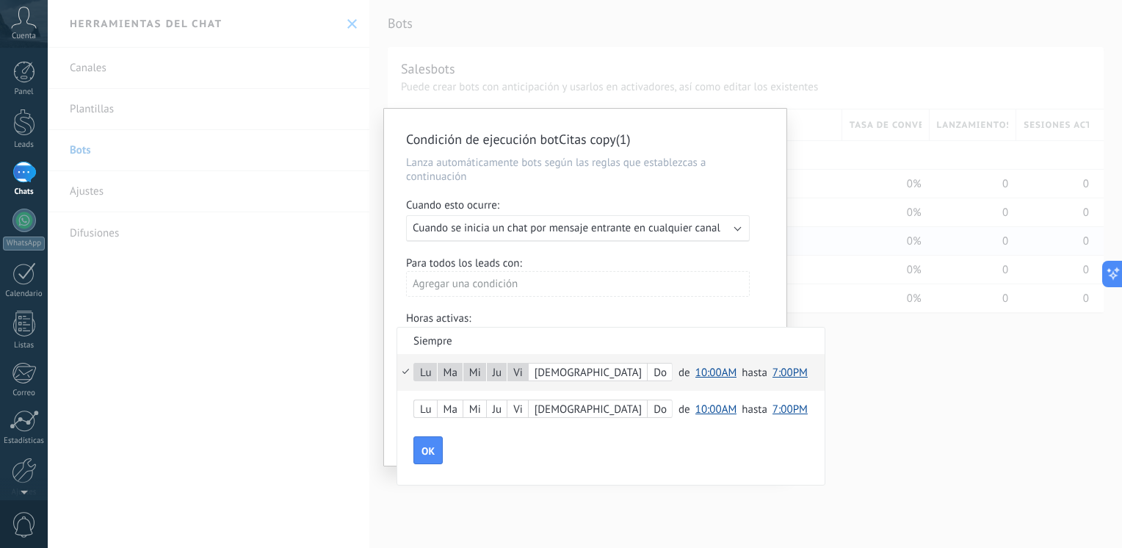
click at [695, 374] on span "10:00AM" at bounding box center [716, 373] width 42 height 14
click at [690, 374] on span "7:00AM" at bounding box center [718, 377] width 57 height 14
click at [767, 376] on span "7:00PM" at bounding box center [784, 373] width 35 height 14
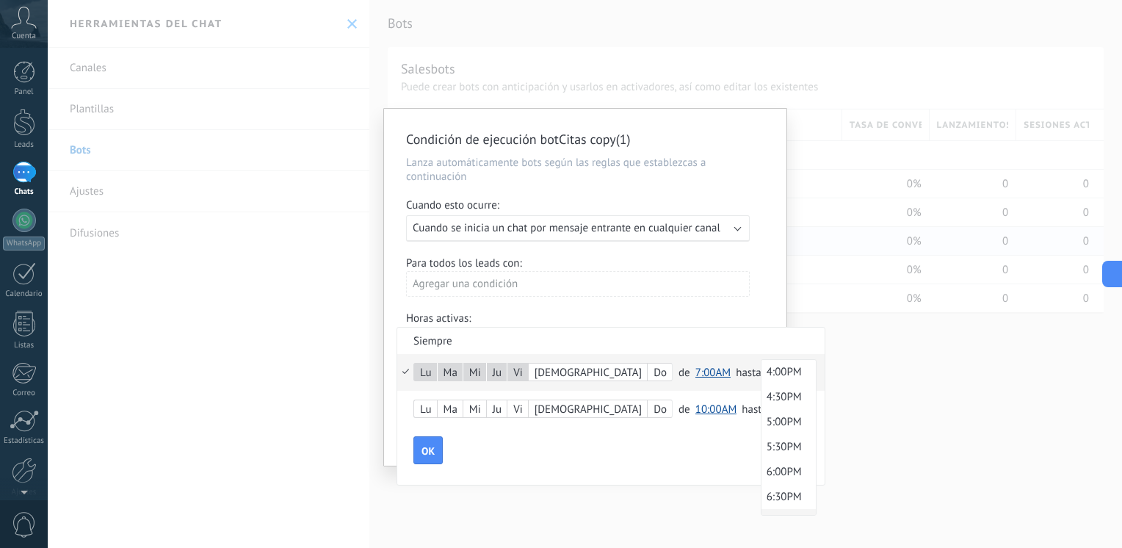
click at [761, 376] on span "4:00PM" at bounding box center [786, 372] width 50 height 14
click at [429, 408] on div "Lu" at bounding box center [425, 409] width 23 height 21
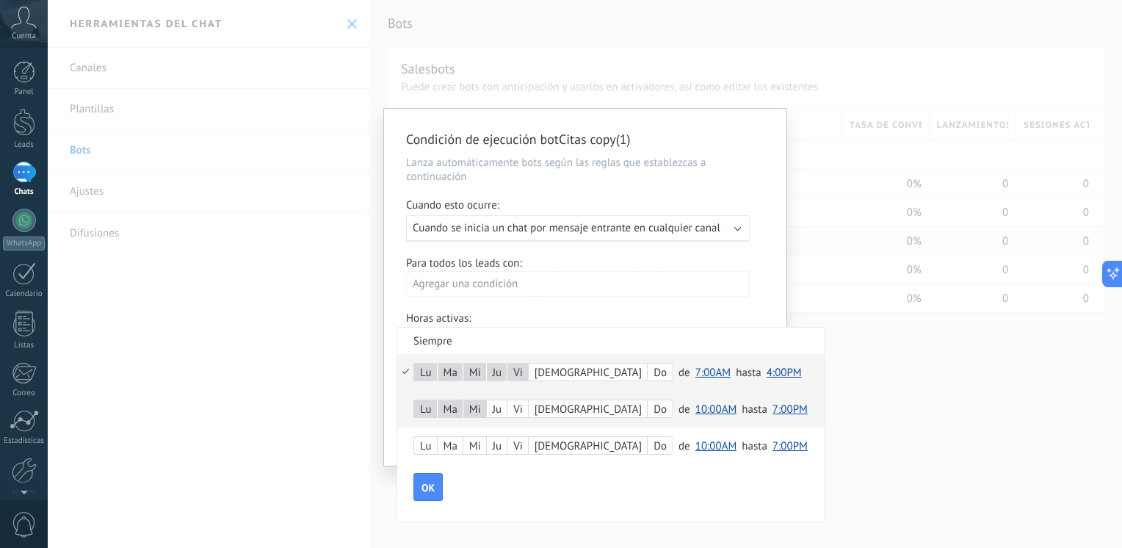
click at [502, 412] on div "Ju" at bounding box center [497, 409] width 20 height 21
click at [524, 412] on div "Vi" at bounding box center [517, 409] width 21 height 21
click at [543, 408] on div "Sá" at bounding box center [588, 409] width 118 height 21
click at [695, 408] on span "10:00AM" at bounding box center [716, 409] width 42 height 14
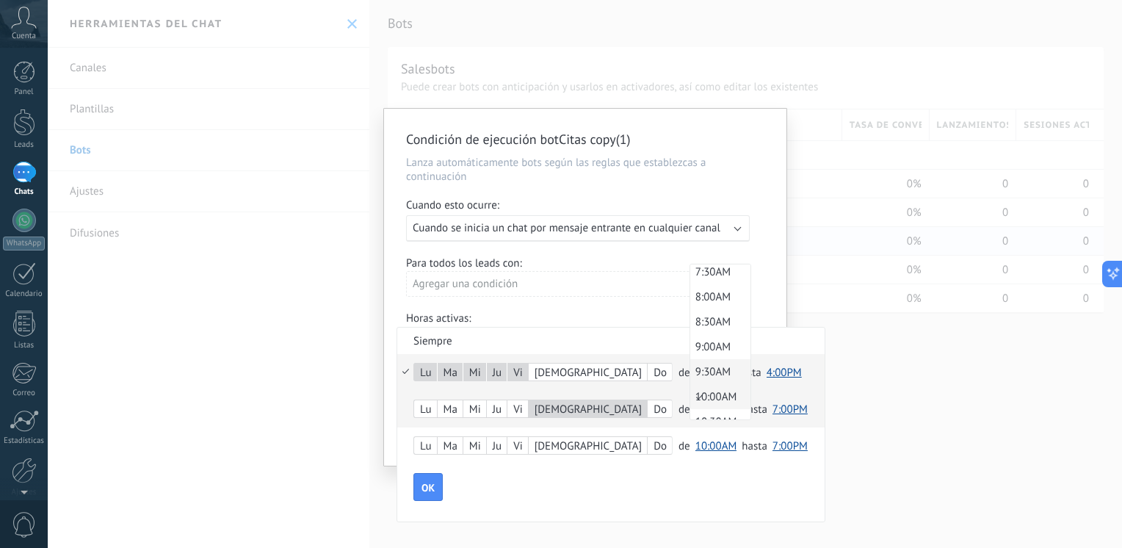
scroll to position [338, 0]
click at [690, 342] on span "8:00AM" at bounding box center [718, 339] width 57 height 14
click at [767, 411] on span "7:00PM" at bounding box center [784, 409] width 35 height 14
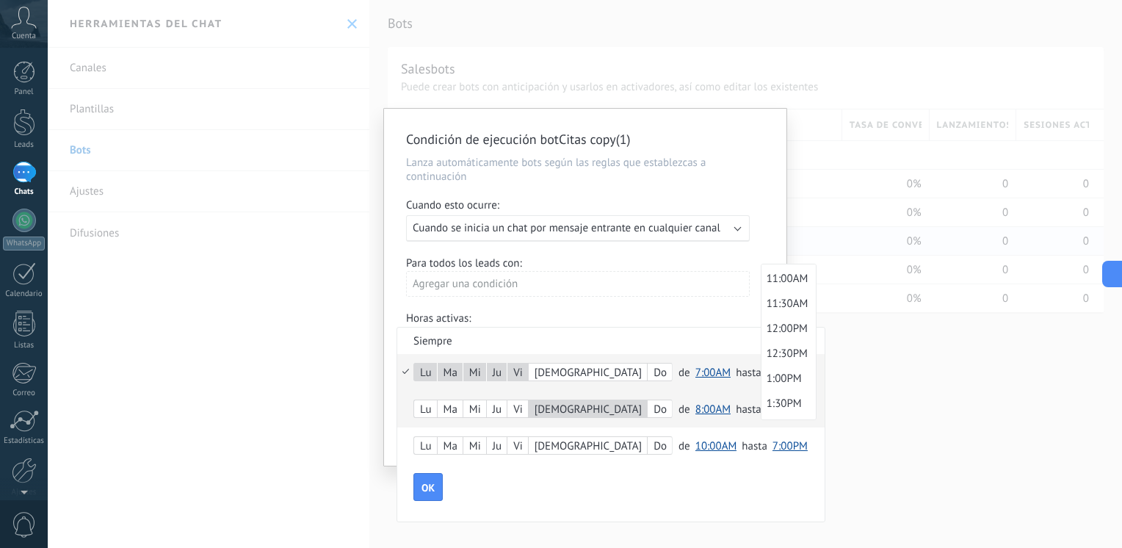
scroll to position [546, 0]
click at [761, 330] on span "12:00PM" at bounding box center [786, 330] width 50 height 14
click at [767, 410] on span "12:00PM" at bounding box center [787, 409] width 41 height 14
click at [761, 344] on span "12:00PM" at bounding box center [789, 337] width 56 height 14
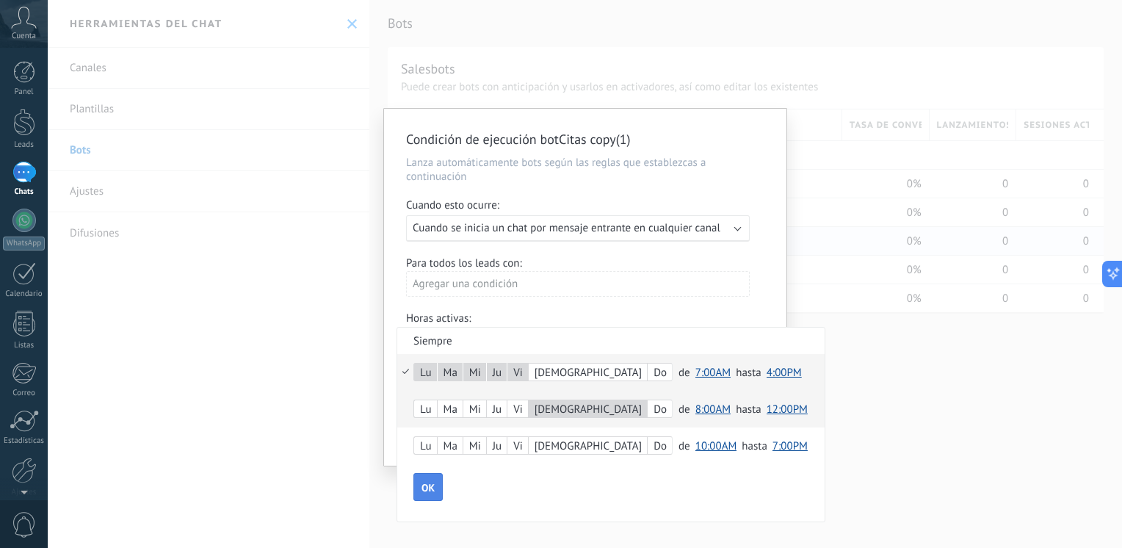
click at [431, 492] on span "OK" at bounding box center [427, 487] width 13 height 10
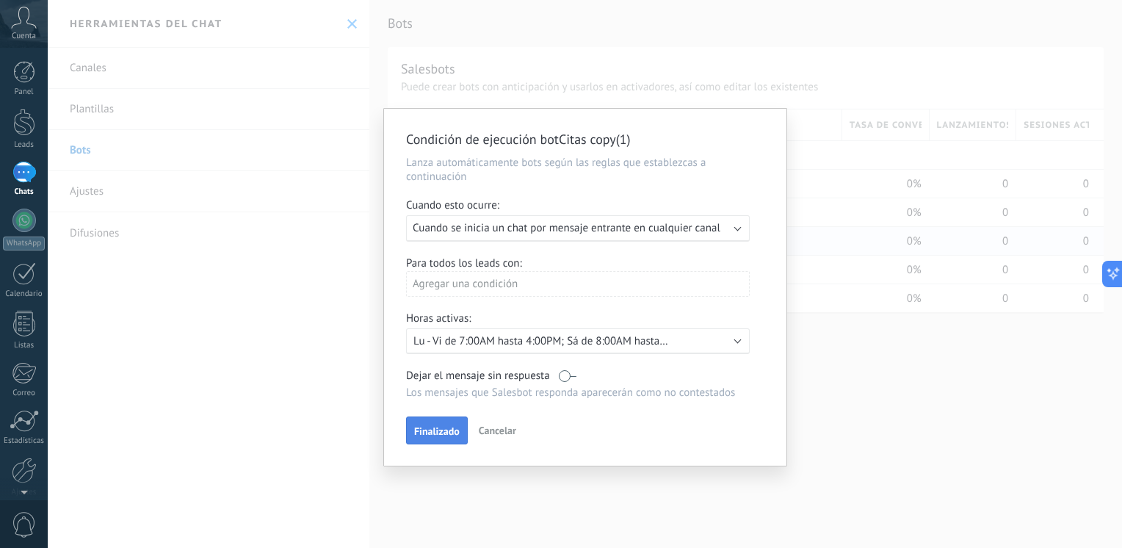
click at [440, 429] on span "Finalizado" at bounding box center [437, 431] width 46 height 10
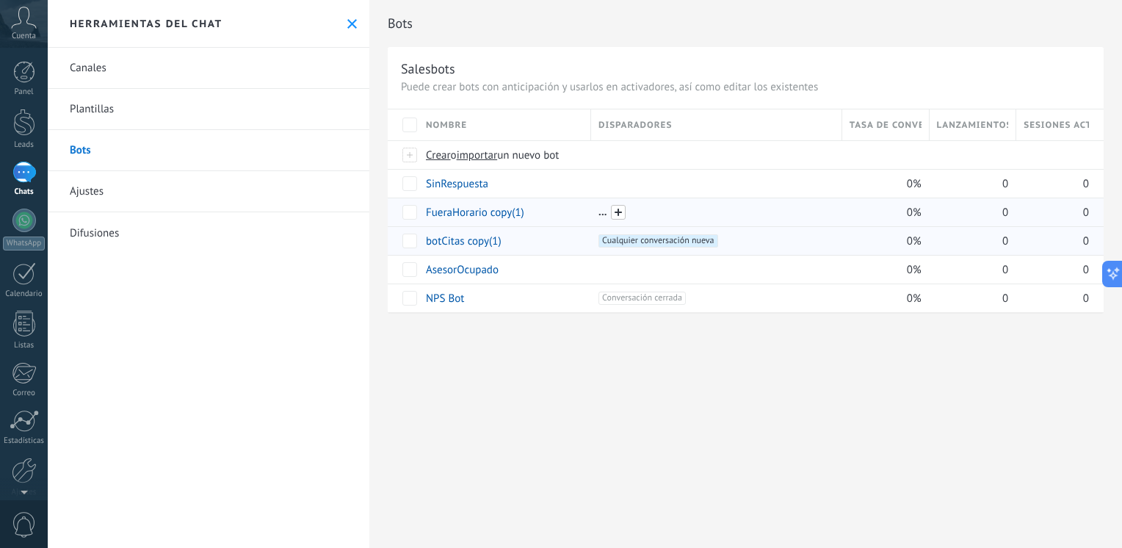
click at [615, 213] on span at bounding box center [618, 212] width 15 height 15
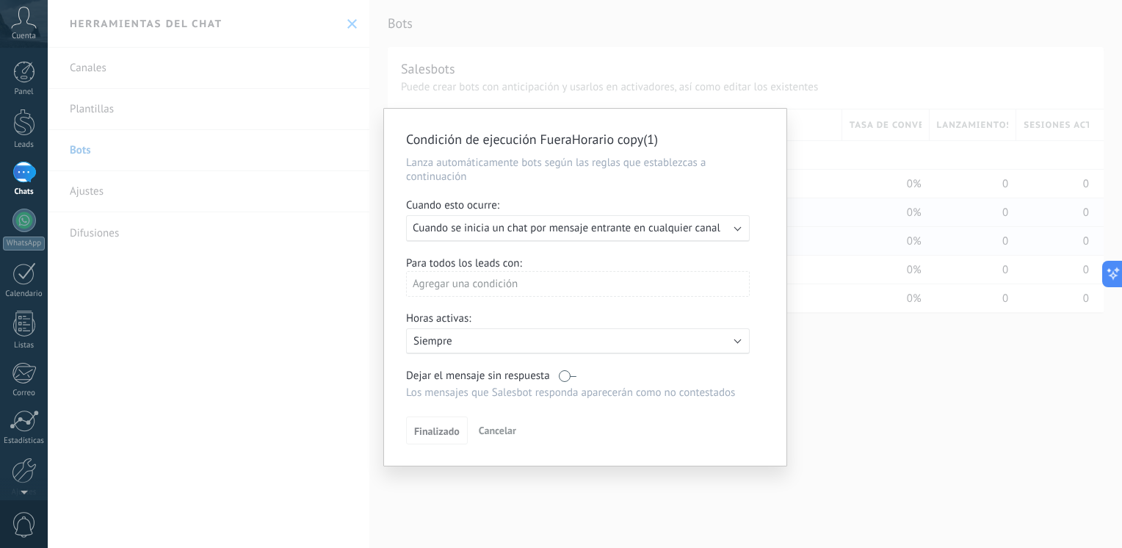
click at [457, 339] on p "Siempre" at bounding box center [541, 341] width 257 height 14
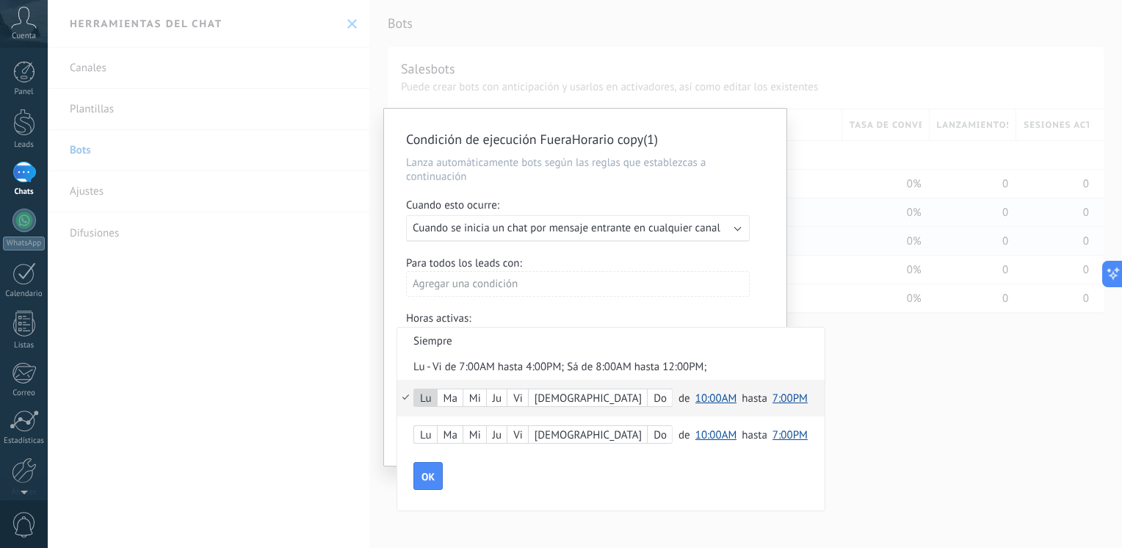
click at [452, 397] on div "Ma" at bounding box center [450, 398] width 25 height 21
click at [695, 397] on span "10:00AM" at bounding box center [716, 398] width 42 height 14
click at [690, 474] on span "4:00PM" at bounding box center [718, 473] width 57 height 14
click at [766, 398] on span "7:00PM" at bounding box center [783, 398] width 35 height 14
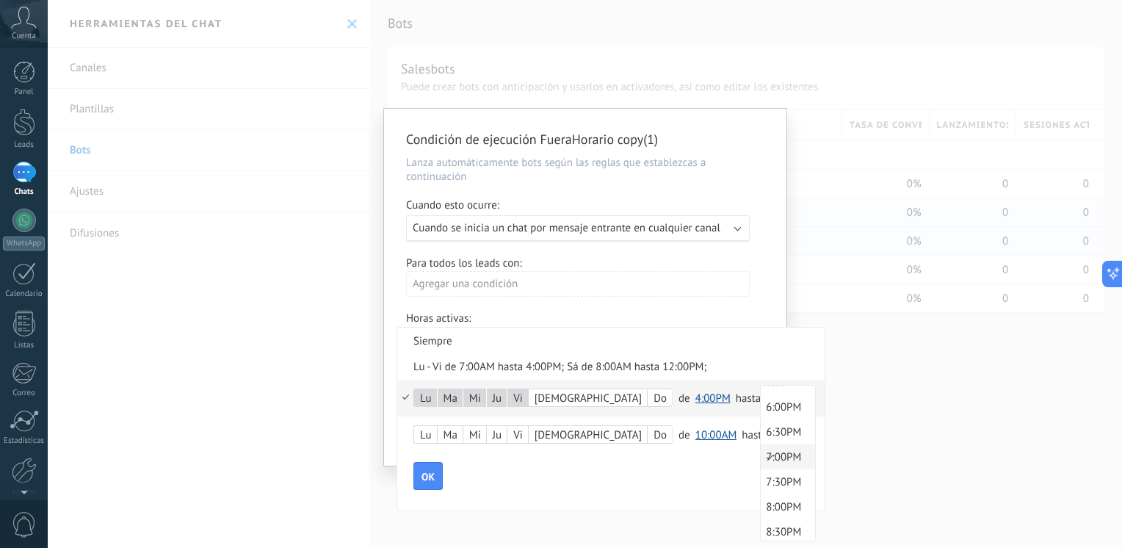
scroll to position [1050, 0]
click at [761, 532] on span "11:30PM" at bounding box center [786, 528] width 50 height 14
click at [430, 434] on div "Lu" at bounding box center [425, 435] width 23 height 21
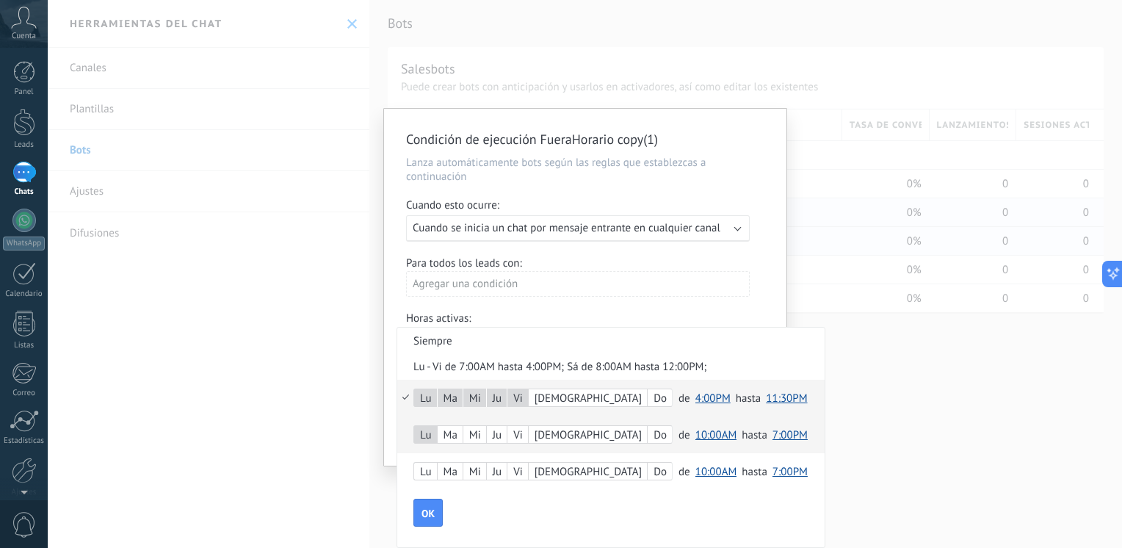
click at [452, 436] on div "Ma" at bounding box center [450, 435] width 25 height 21
click at [501, 438] on div "Ju" at bounding box center [497, 435] width 20 height 21
click at [521, 438] on div "Vi" at bounding box center [517, 435] width 21 height 21
click at [695, 438] on span "10:00AM" at bounding box center [716, 435] width 42 height 14
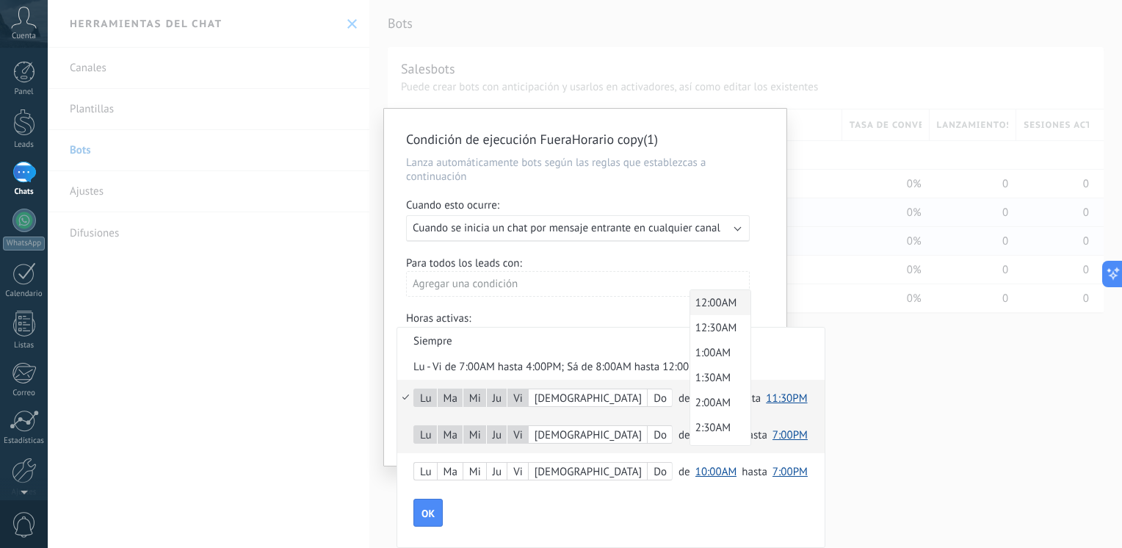
click at [690, 307] on span "12:00AM" at bounding box center [718, 303] width 57 height 14
click at [772, 436] on span "7:00PM" at bounding box center [789, 435] width 35 height 14
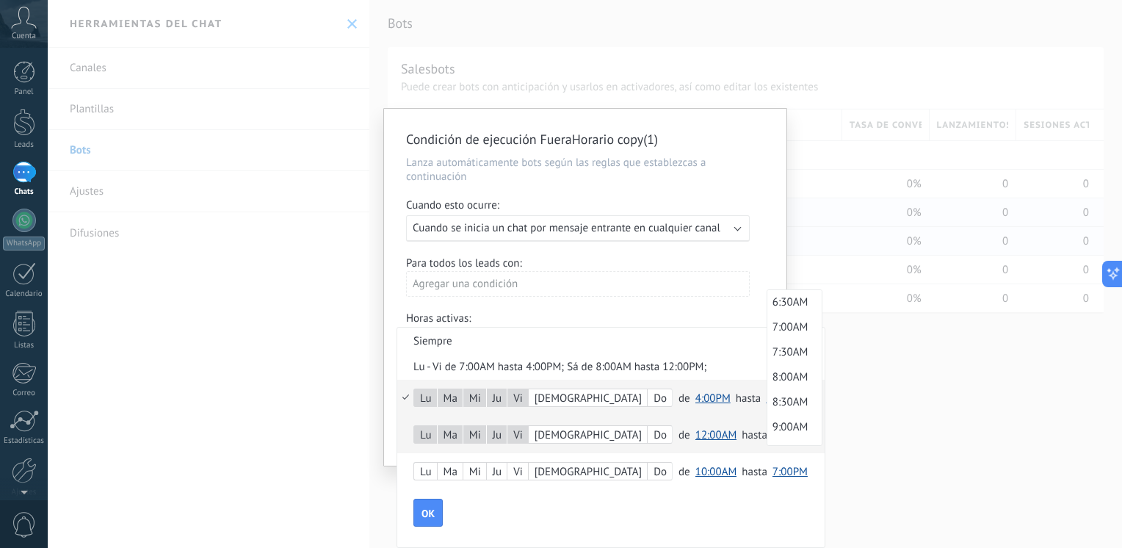
scroll to position [323, 0]
click at [767, 341] on li "7:00AM" at bounding box center [794, 328] width 54 height 25
click at [548, 475] on div "Sá" at bounding box center [588, 472] width 118 height 21
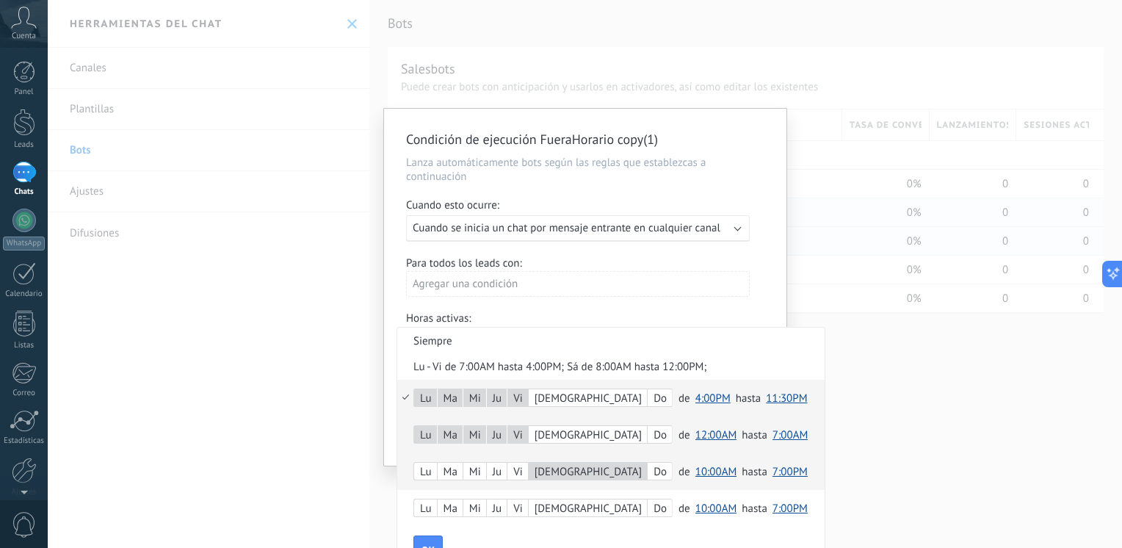
click at [695, 475] on span "10:00AM" at bounding box center [716, 472] width 42 height 14
click at [690, 408] on span "12:00PM" at bounding box center [718, 404] width 57 height 14
click at [772, 474] on span "7:00PM" at bounding box center [789, 472] width 35 height 14
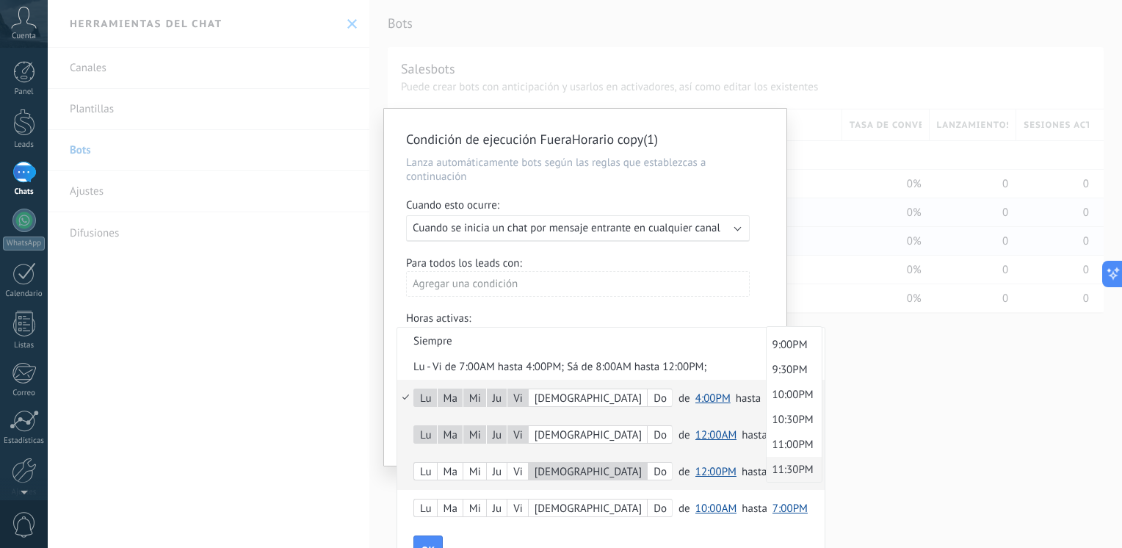
click at [767, 474] on span "11:30PM" at bounding box center [792, 470] width 50 height 14
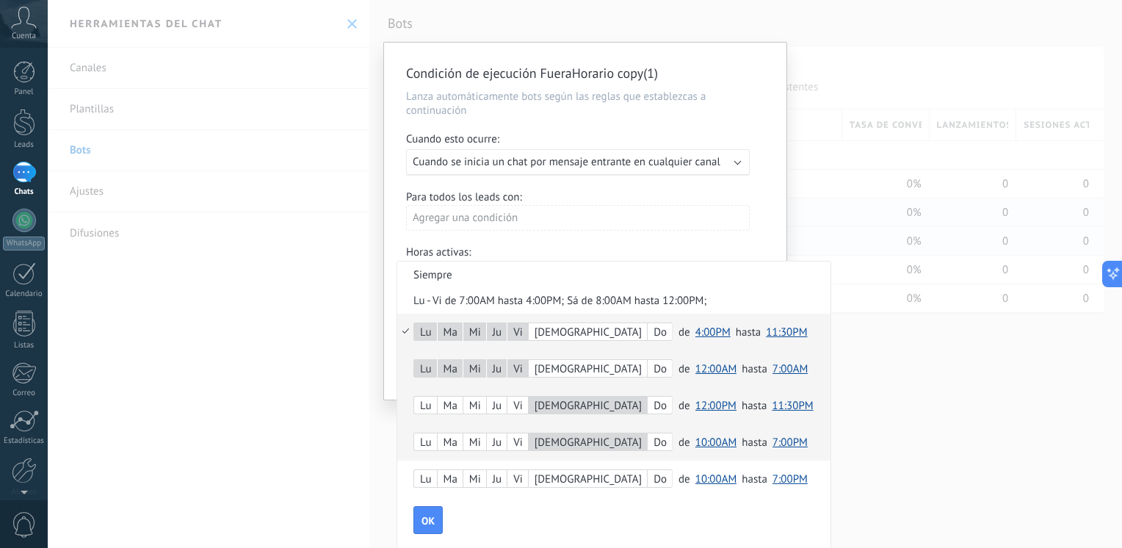
scroll to position [73, 0]
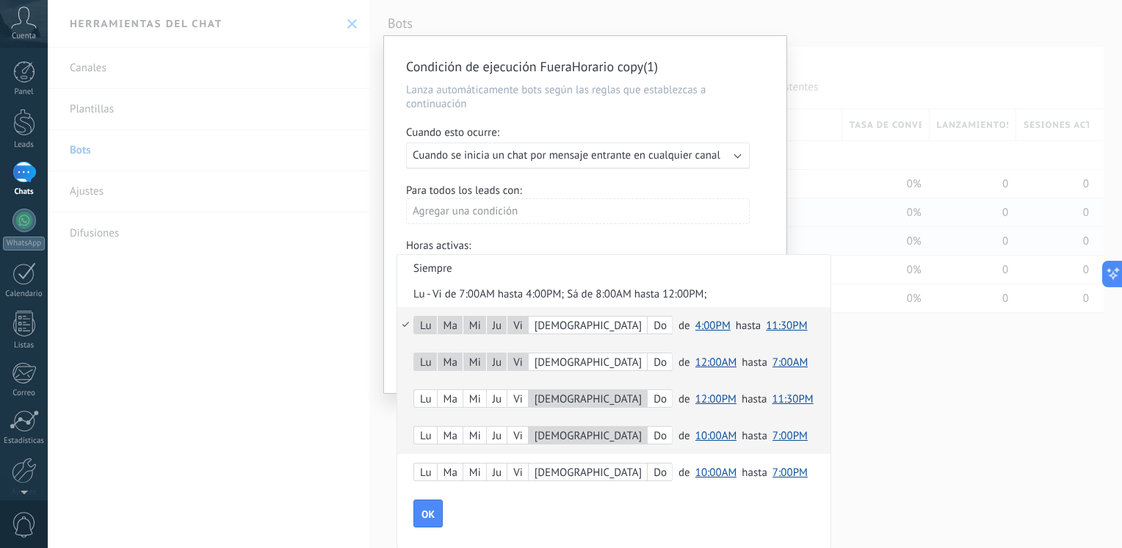
click at [695, 435] on span "10:00AM" at bounding box center [716, 436] width 42 height 14
click at [690, 307] on span "12:00AM" at bounding box center [718, 304] width 57 height 14
click at [772, 438] on span "7:00PM" at bounding box center [789, 436] width 35 height 14
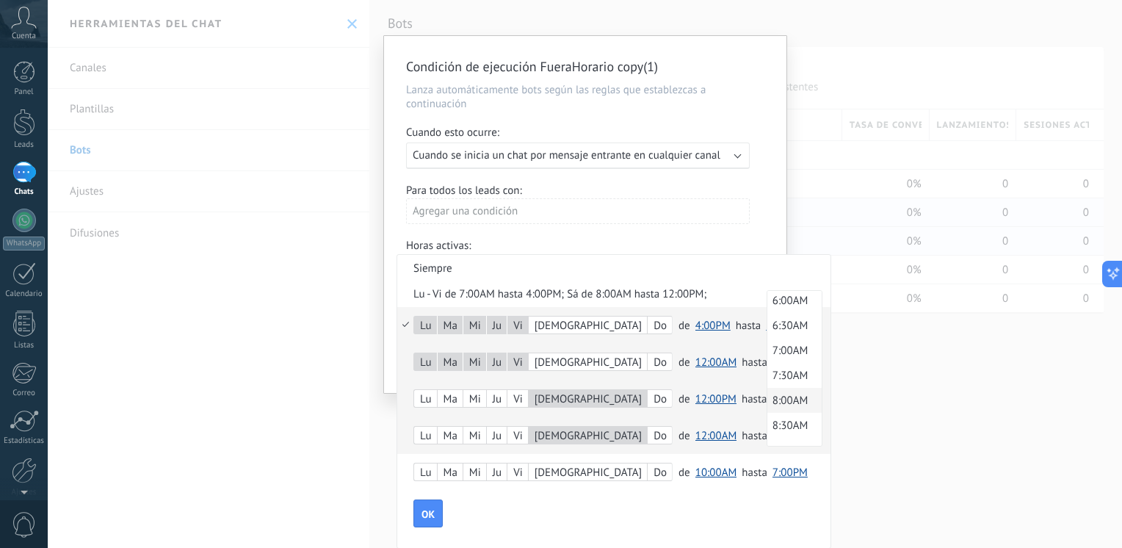
click at [767, 399] on span "8:00AM" at bounding box center [792, 401] width 50 height 14
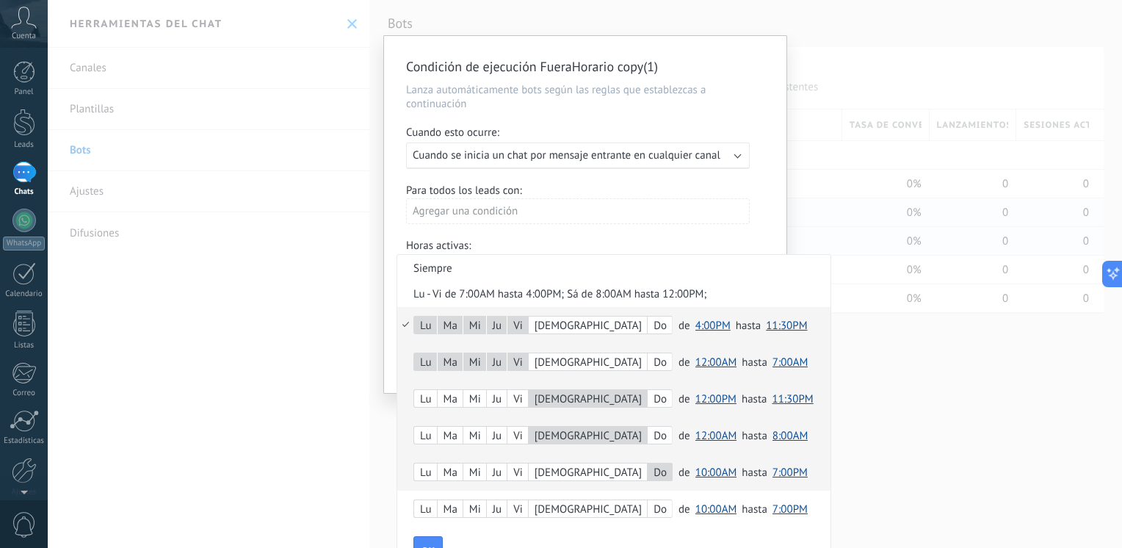
click at [695, 470] on span "10:00AM" at bounding box center [716, 473] width 42 height 14
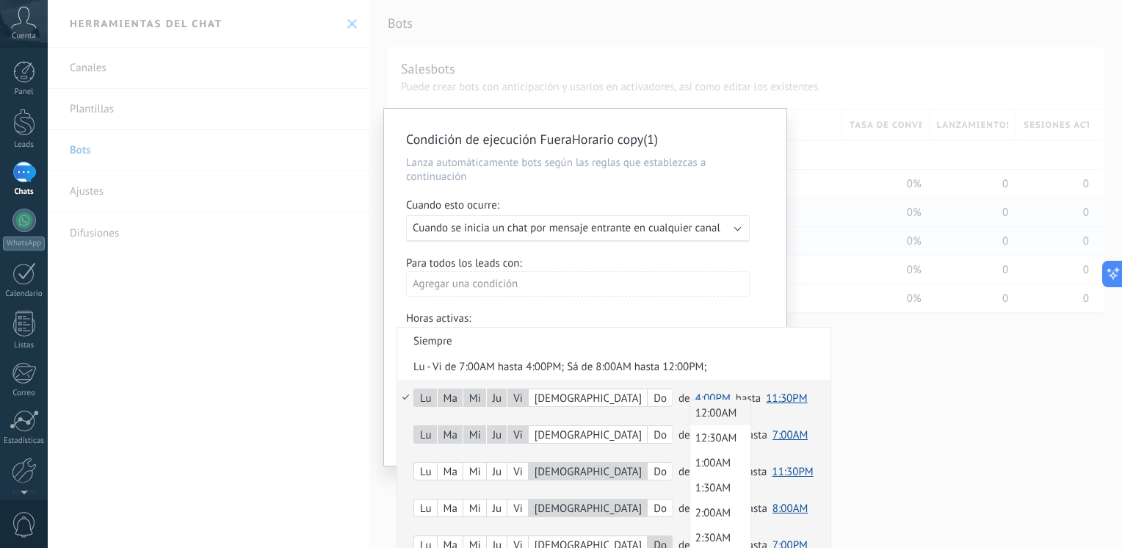
click at [690, 410] on span "12:00AM" at bounding box center [718, 413] width 57 height 14
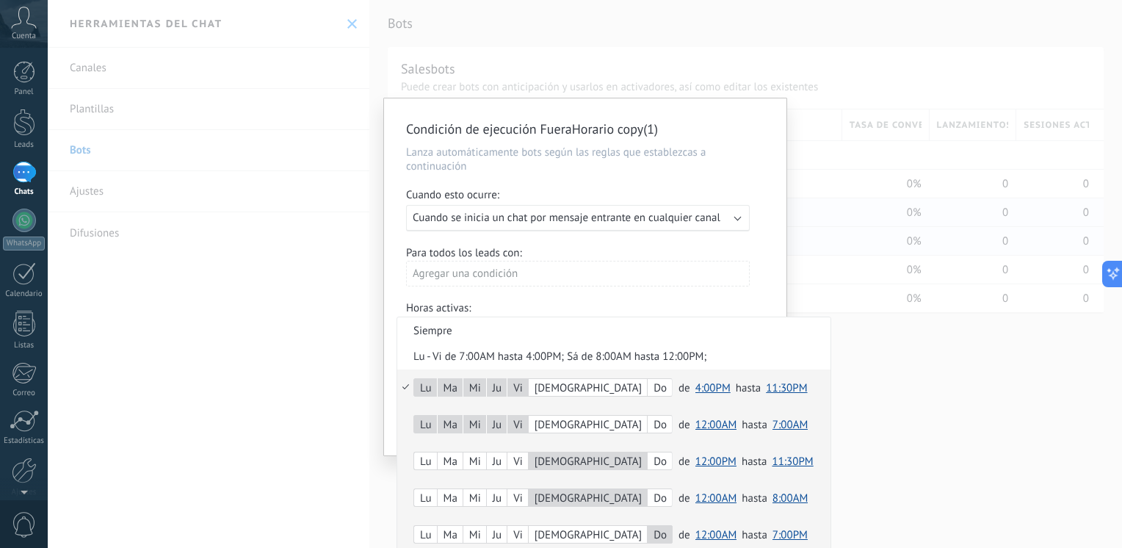
scroll to position [109, 0]
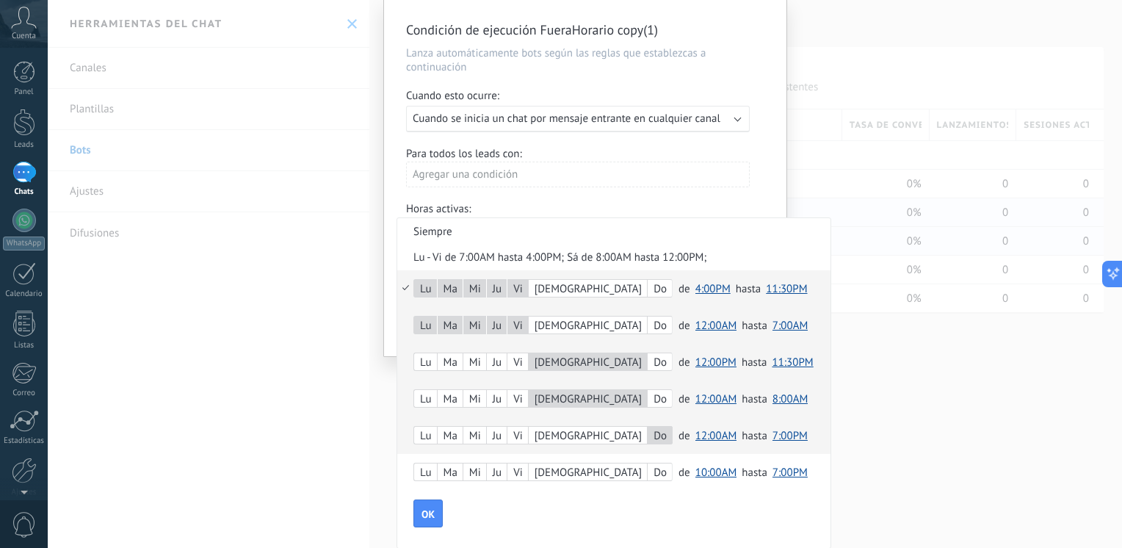
click at [772, 442] on span "7:00PM" at bounding box center [789, 436] width 35 height 14
click at [767, 433] on span "11:30PM" at bounding box center [792, 434] width 50 height 14
click at [414, 516] on button "OK" at bounding box center [427, 513] width 29 height 28
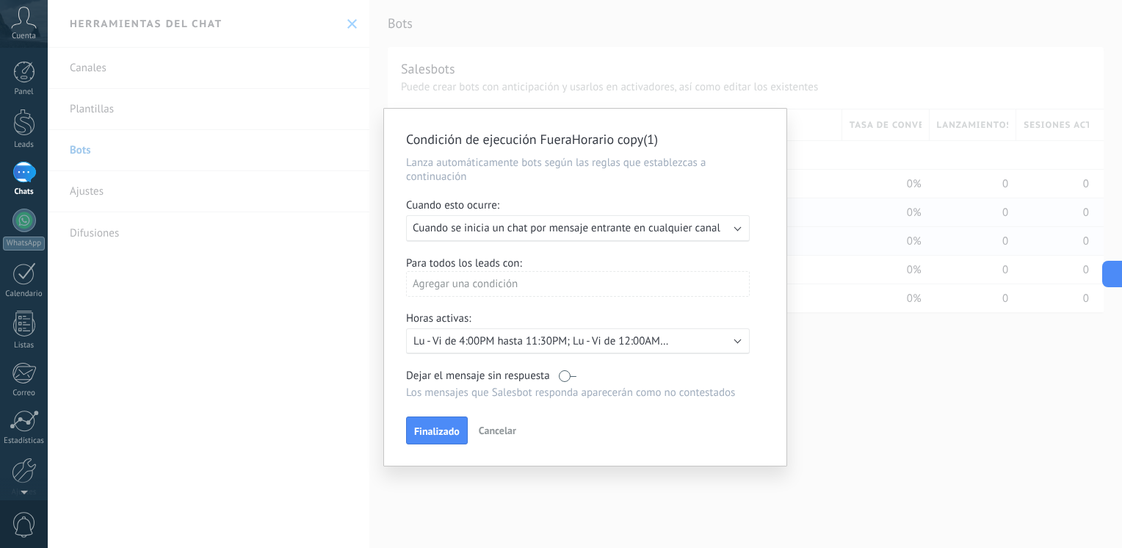
scroll to position [0, 0]
click at [444, 426] on span "Finalizado" at bounding box center [437, 431] width 46 height 10
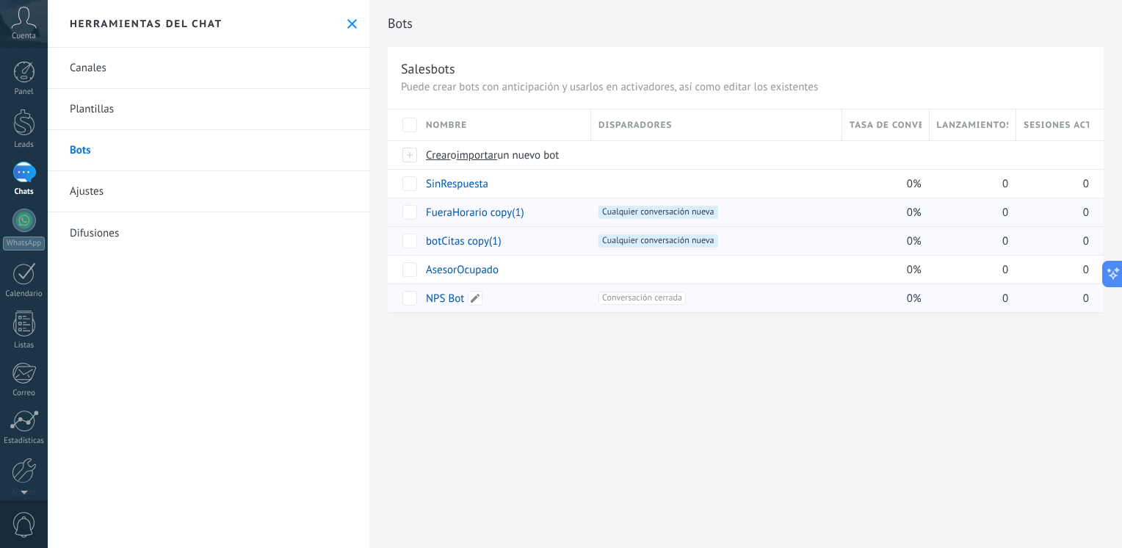
click at [441, 295] on link "NPS Bot" at bounding box center [445, 299] width 38 height 14
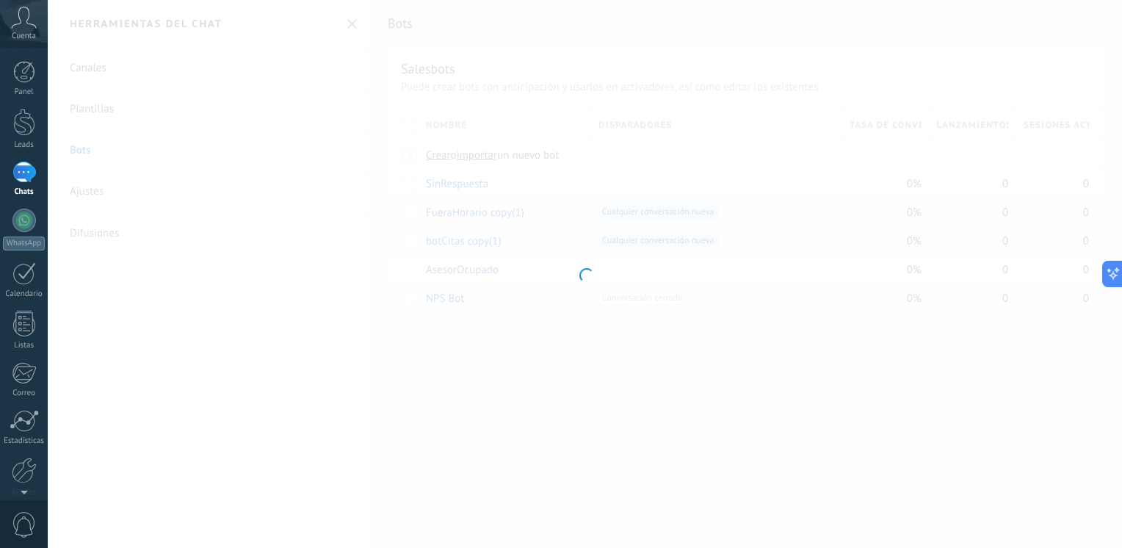
type input "*******"
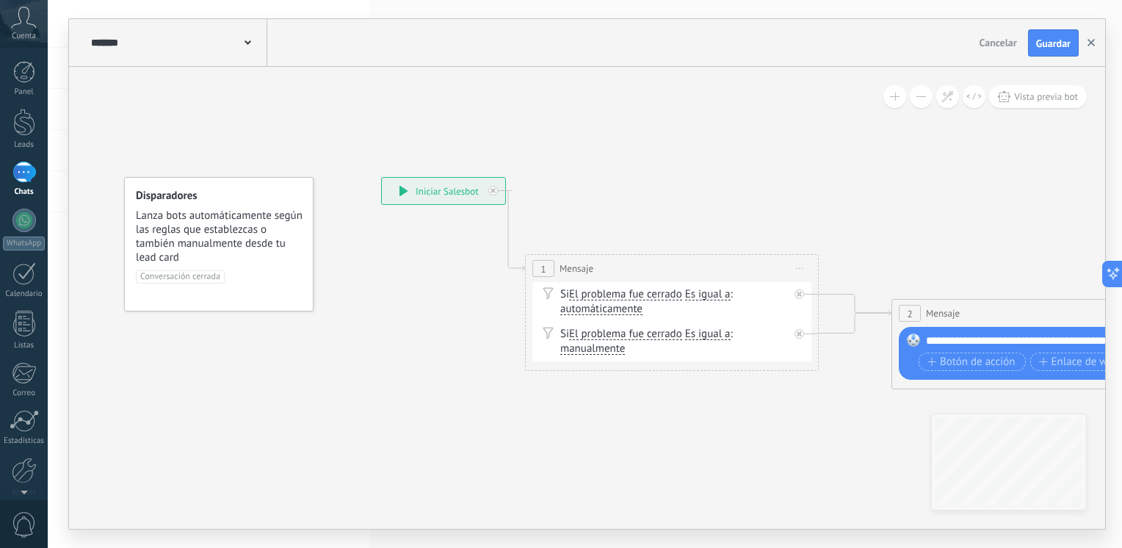
click at [1097, 37] on button "button" at bounding box center [1091, 43] width 22 height 28
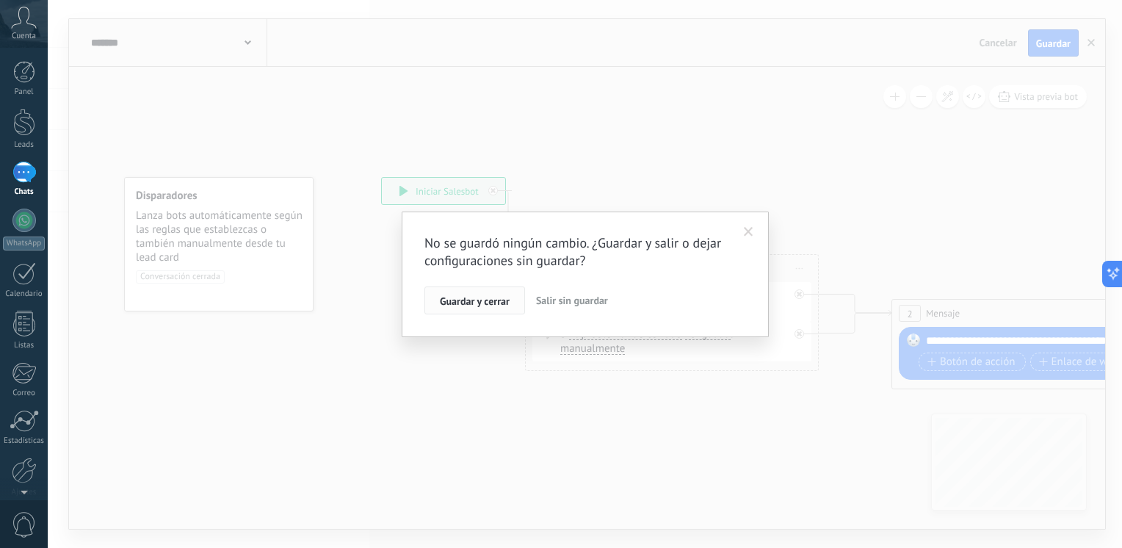
click at [515, 303] on button "Guardar y cerrar" at bounding box center [474, 300] width 101 height 28
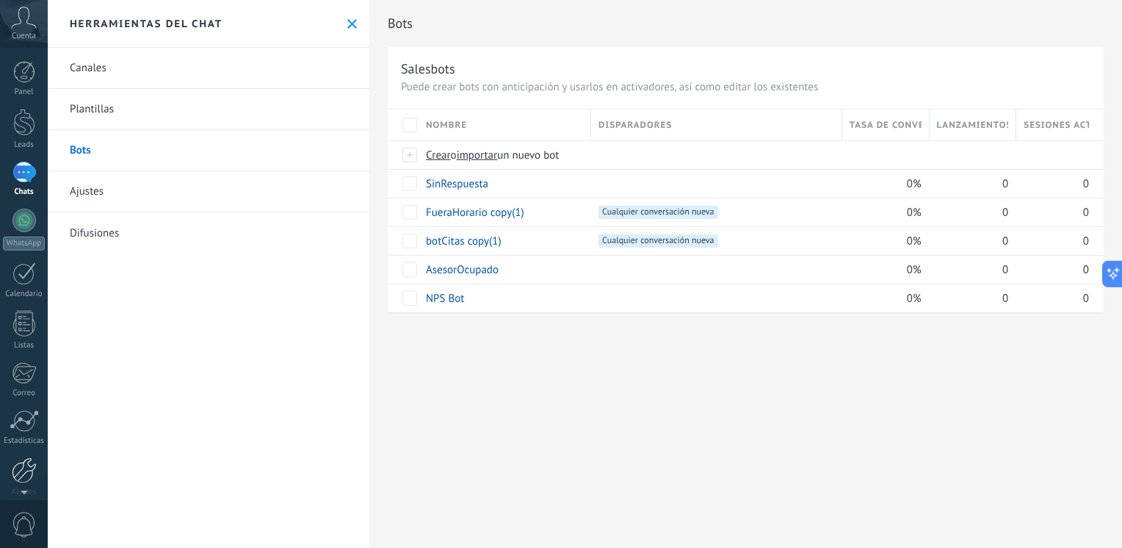
scroll to position [62, 0]
click at [21, 416] on div at bounding box center [24, 409] width 25 height 26
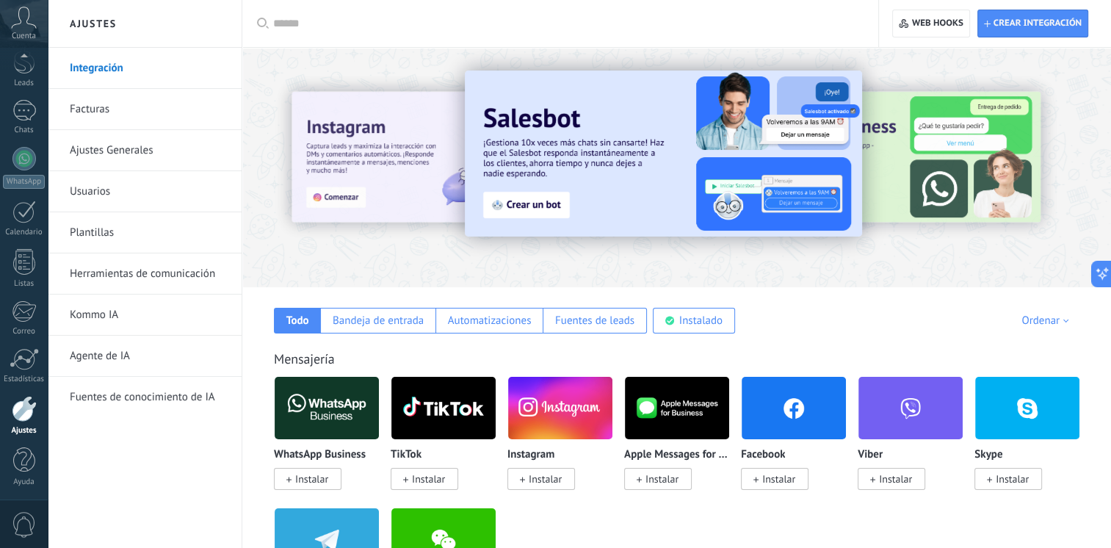
click at [97, 192] on link "Usuarios" at bounding box center [148, 191] width 157 height 41
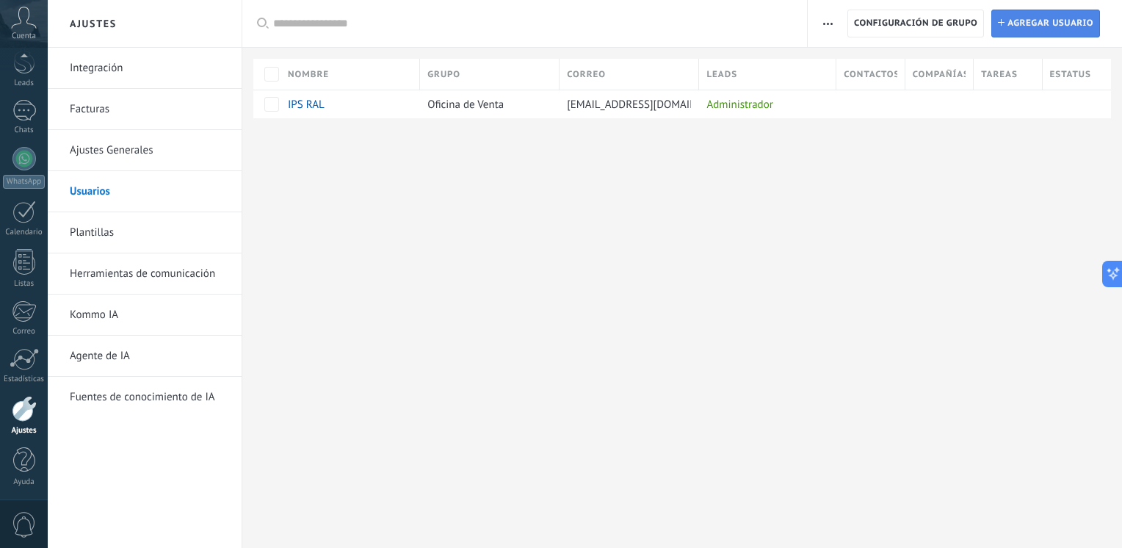
click at [1021, 21] on span "Agregar usuario" at bounding box center [1050, 23] width 86 height 26
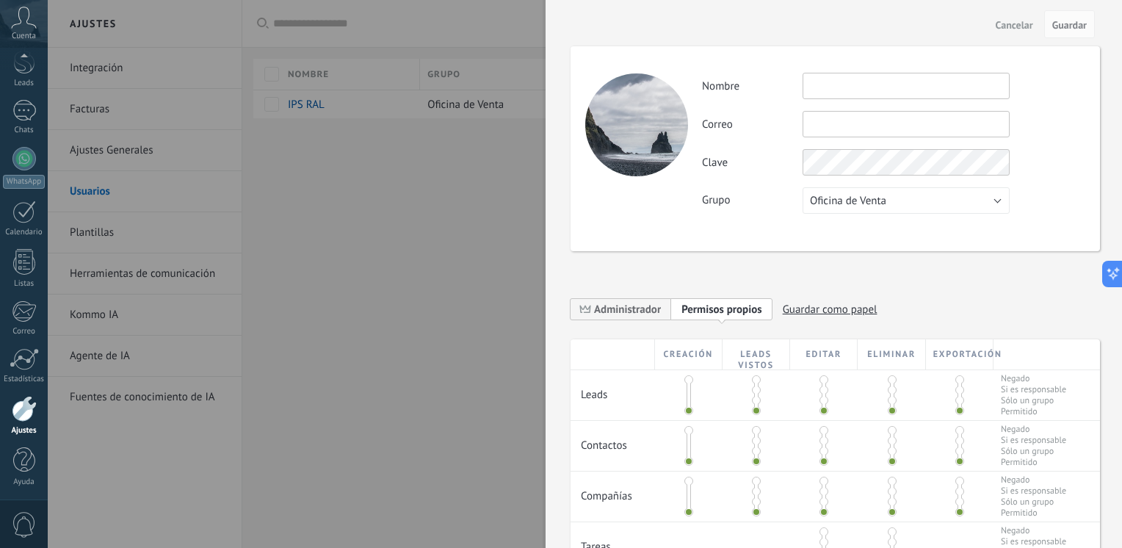
click at [898, 88] on input "text" at bounding box center [906, 86] width 207 height 26
type input "********"
click at [832, 128] on input "text" at bounding box center [906, 124] width 207 height 26
type input "**********"
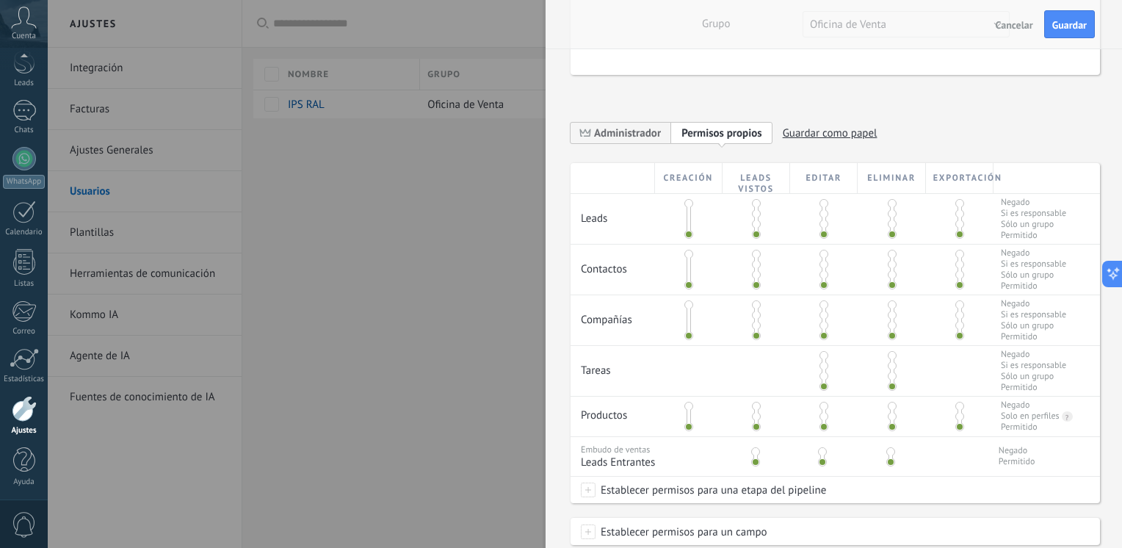
scroll to position [178, 0]
click at [888, 201] on span at bounding box center [892, 202] width 9 height 9
click at [956, 198] on span at bounding box center [959, 202] width 9 height 9
click at [890, 253] on span at bounding box center [892, 252] width 9 height 9
click at [953, 256] on div at bounding box center [960, 268] width 68 height 50
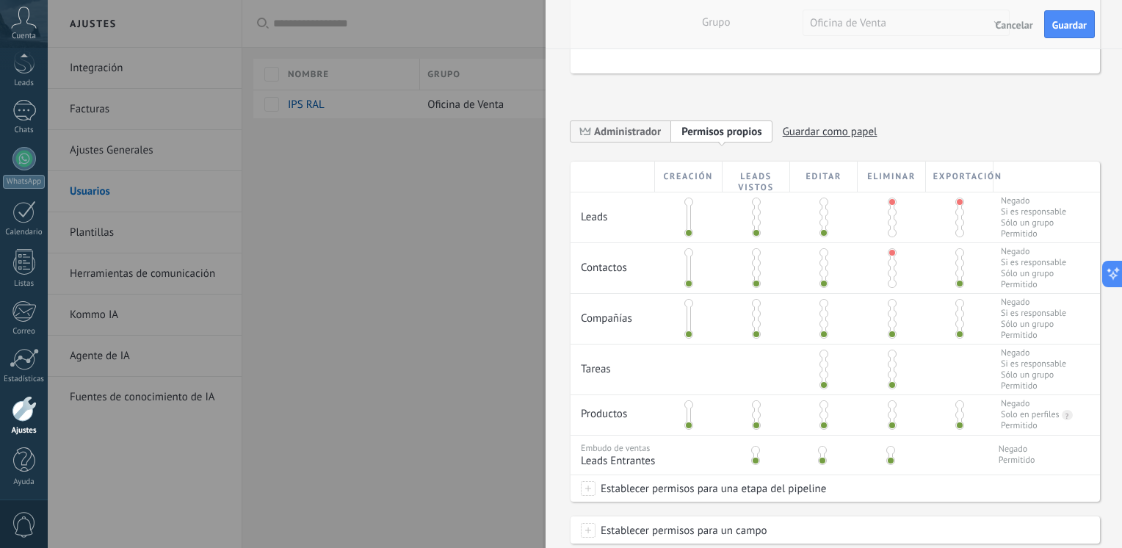
click at [955, 254] on span at bounding box center [959, 252] width 9 height 9
click at [891, 308] on div at bounding box center [892, 319] width 68 height 50
click at [888, 305] on span at bounding box center [892, 303] width 9 height 9
click at [955, 304] on span at bounding box center [959, 303] width 9 height 9
click at [890, 357] on span at bounding box center [892, 354] width 9 height 9
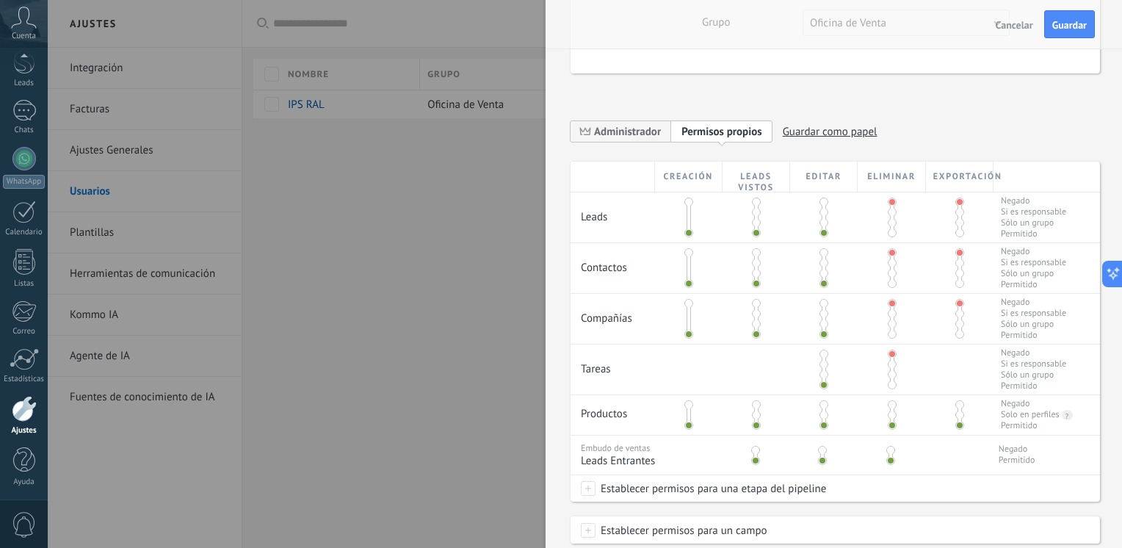
click at [890, 403] on span at bounding box center [892, 404] width 9 height 9
click at [887, 451] on span at bounding box center [890, 450] width 9 height 9
click at [960, 403] on span at bounding box center [959, 404] width 9 height 9
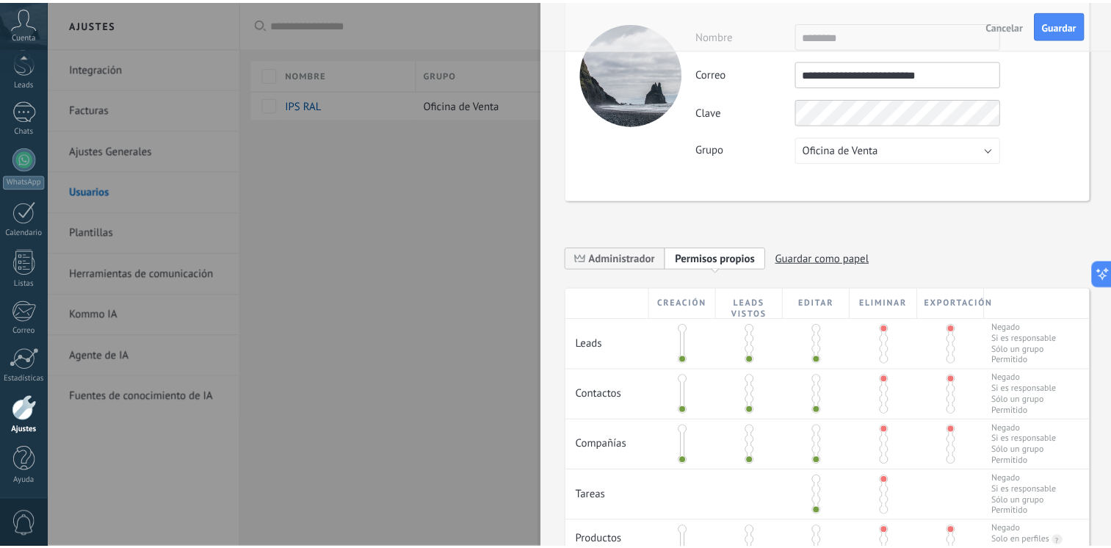
scroll to position [0, 0]
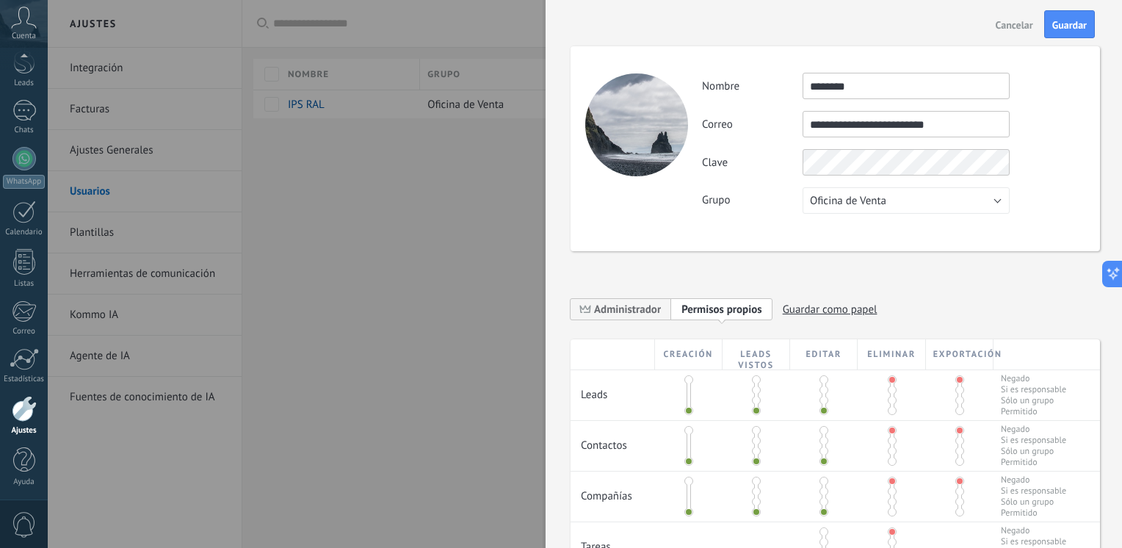
click at [791, 310] on span "Guardar como papel" at bounding box center [830, 309] width 95 height 23
type input "********"
click at [796, 306] on icon at bounding box center [798, 309] width 12 height 9
click at [1069, 20] on span "Guardar" at bounding box center [1069, 25] width 35 height 10
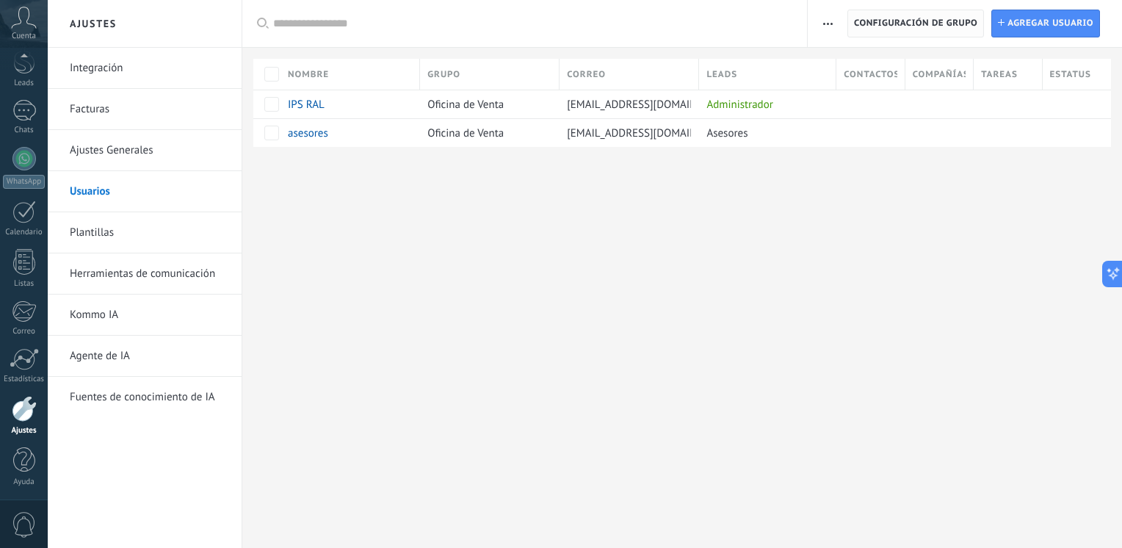
click at [909, 28] on span "Configuración de grupo" at bounding box center [915, 23] width 123 height 26
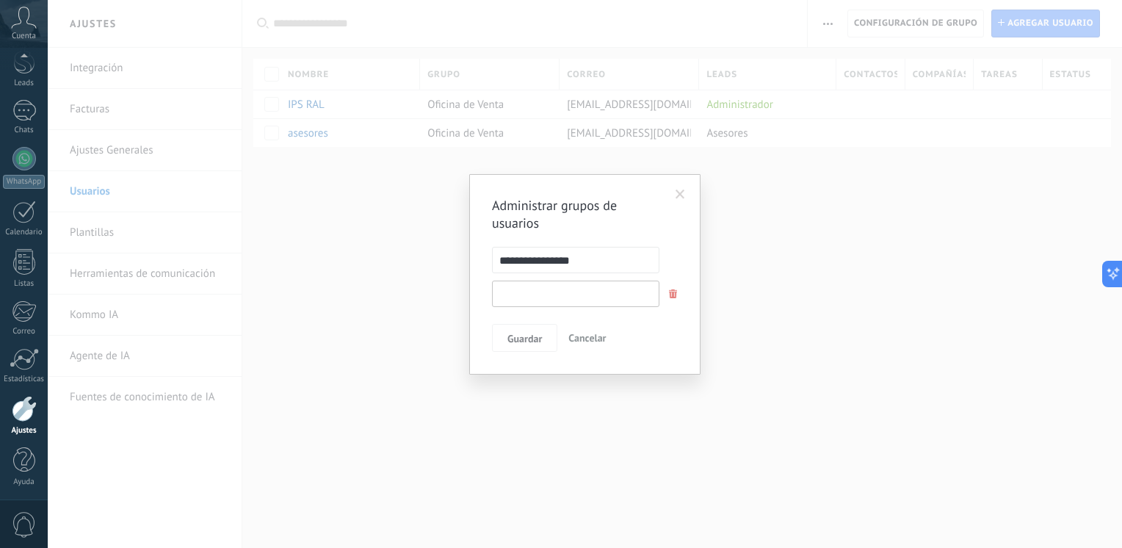
click at [576, 294] on input "text" at bounding box center [575, 293] width 167 height 26
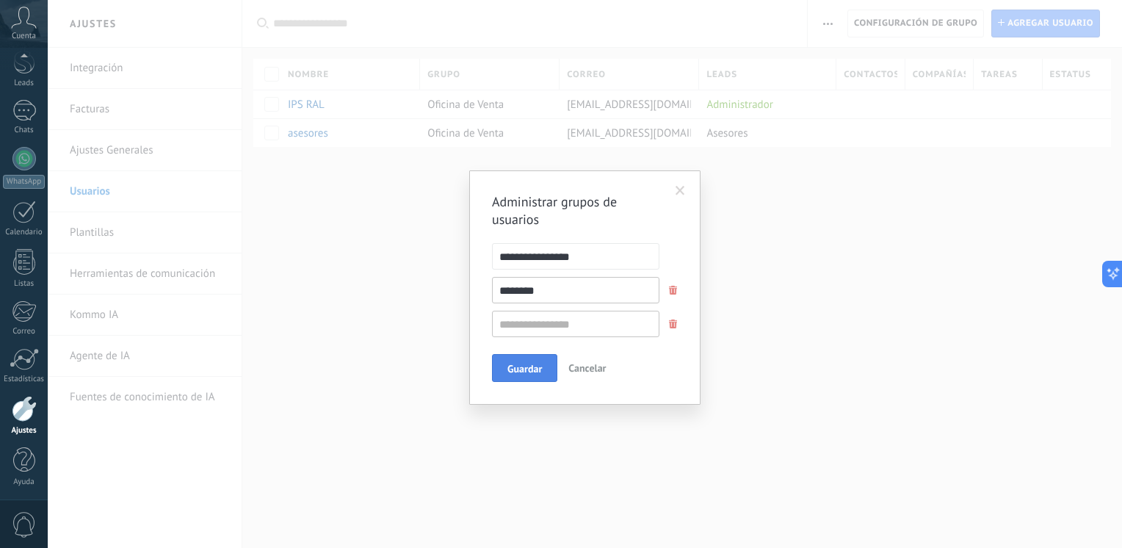
type input "********"
click at [533, 365] on span "Guardar" at bounding box center [524, 368] width 35 height 10
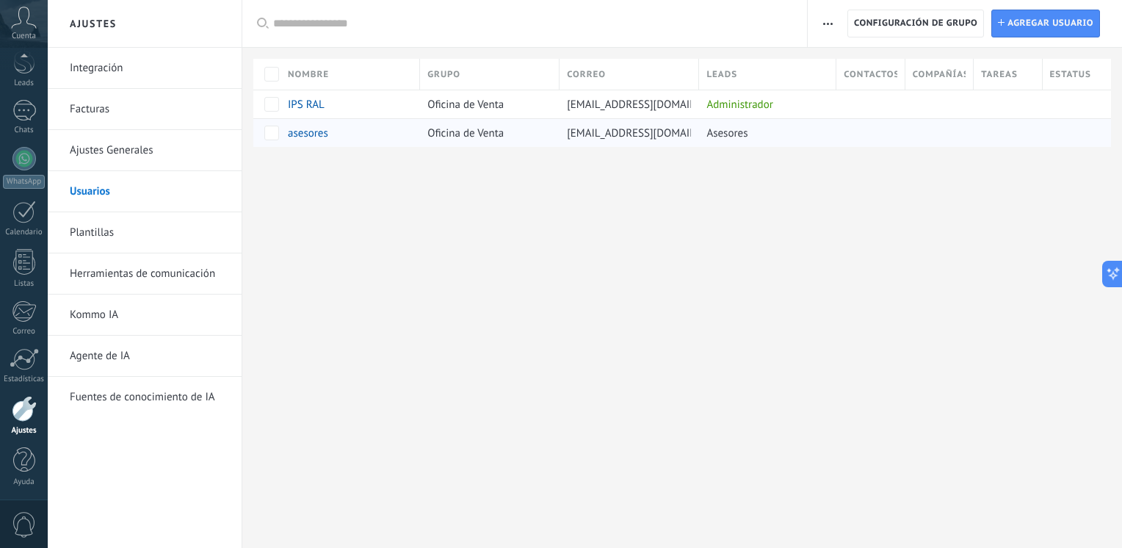
click at [499, 131] on span "Oficina de Venta" at bounding box center [465, 133] width 76 height 14
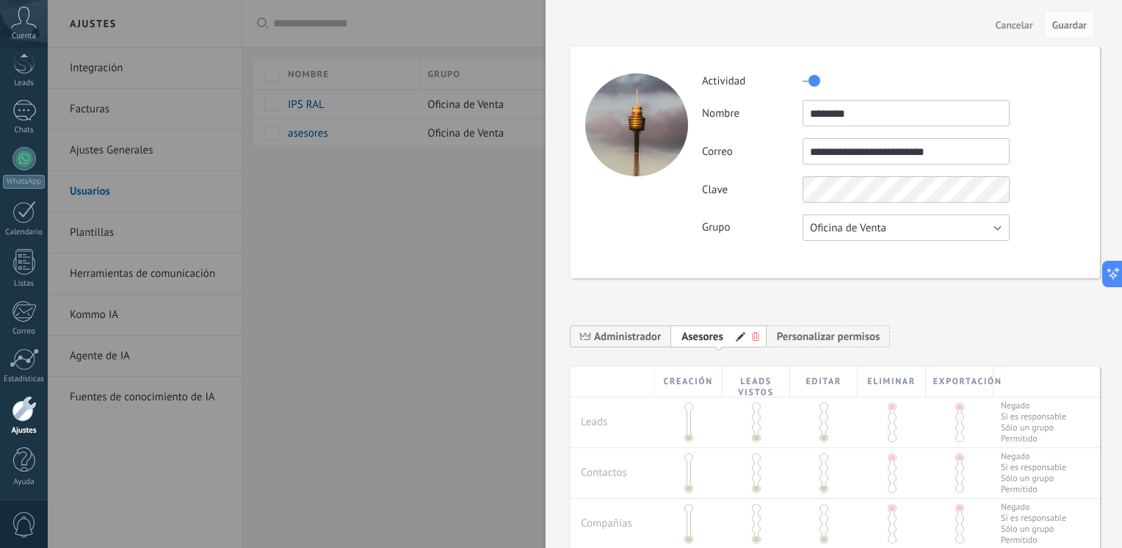
click at [907, 223] on button "Oficina de Venta" at bounding box center [906, 227] width 207 height 26
click at [830, 256] on span "asesores" at bounding box center [899, 253] width 211 height 14
click at [1060, 26] on span "Guardar" at bounding box center [1069, 25] width 35 height 10
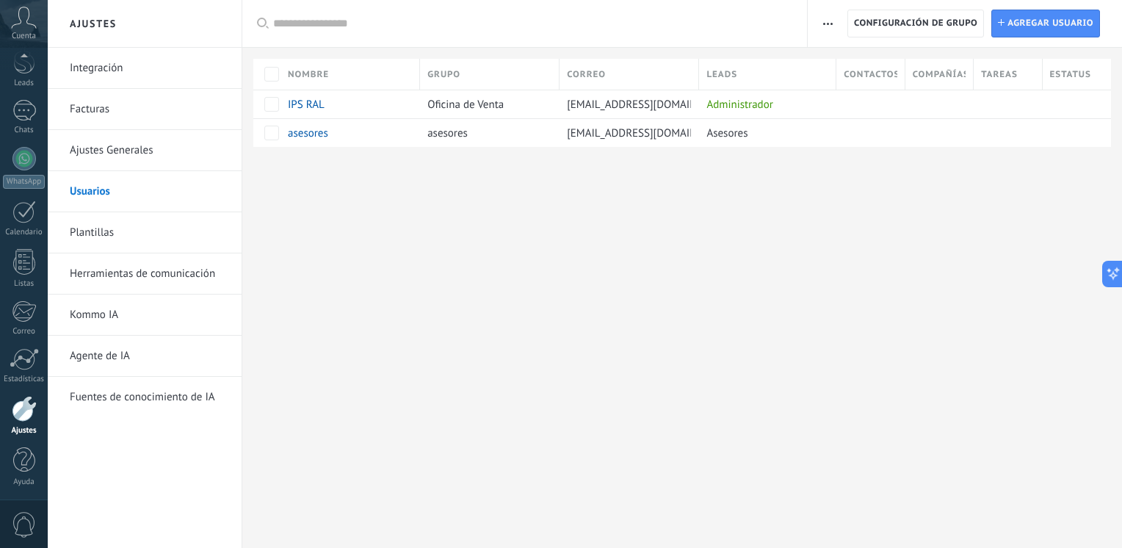
click at [88, 278] on link "Herramientas de comunicación" at bounding box center [148, 273] width 157 height 41
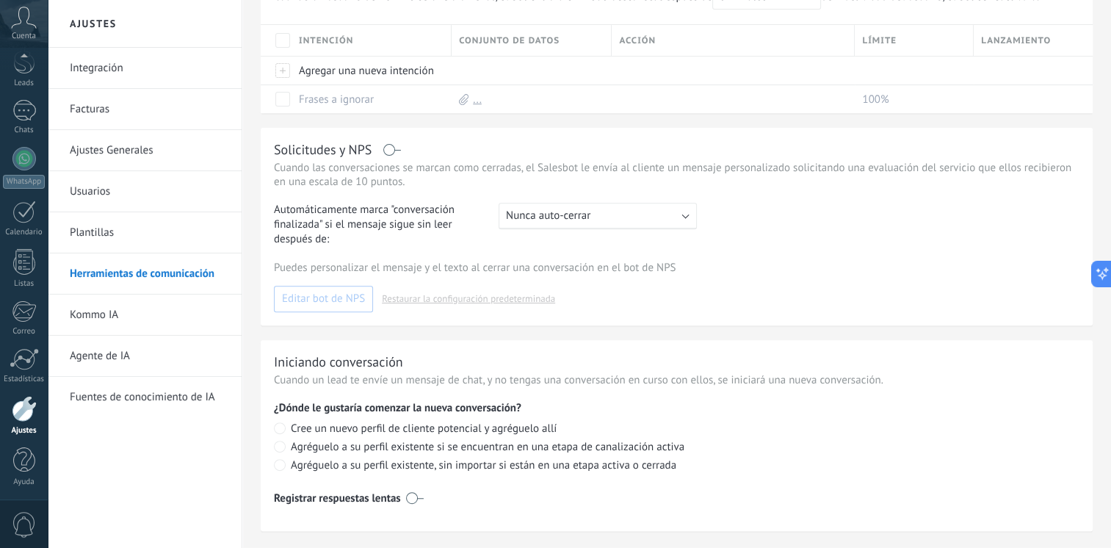
scroll to position [496, 0]
click at [390, 148] on label at bounding box center [392, 148] width 17 height 1
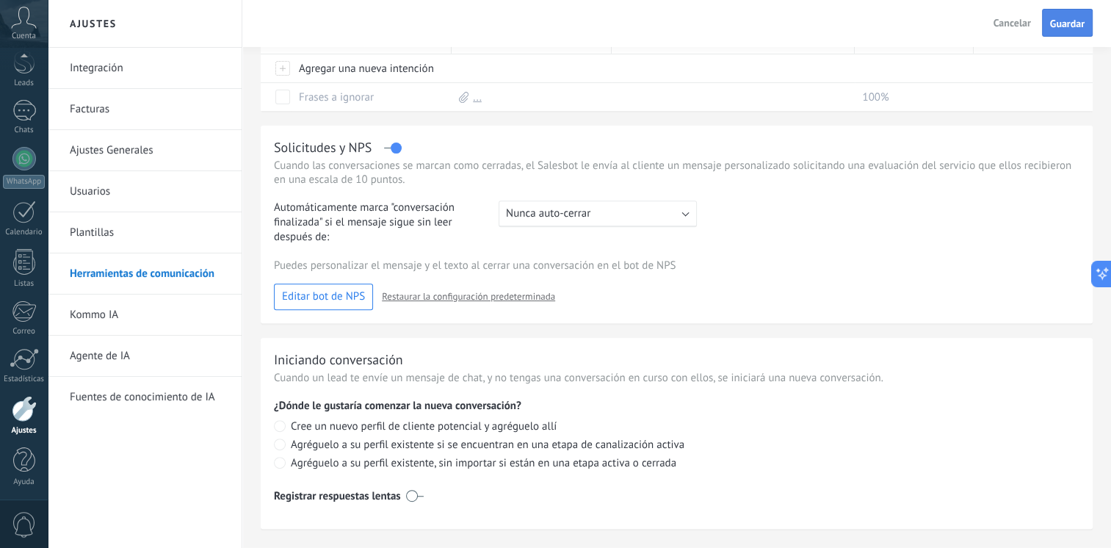
click at [1074, 23] on span "Guardar" at bounding box center [1067, 23] width 35 height 10
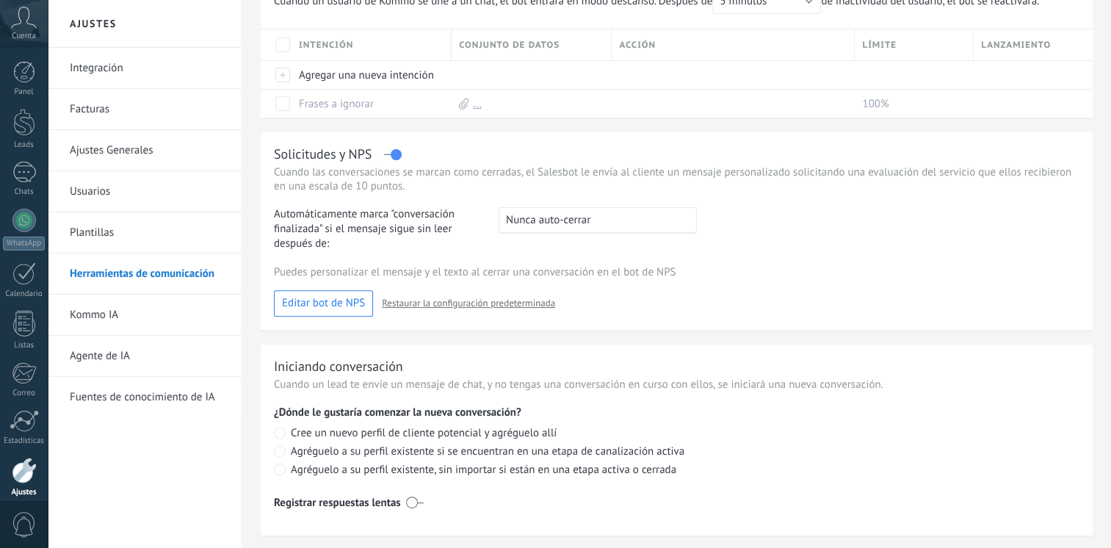
click at [562, 228] on div ": Nunca auto-cerrar" at bounding box center [598, 220] width 198 height 26
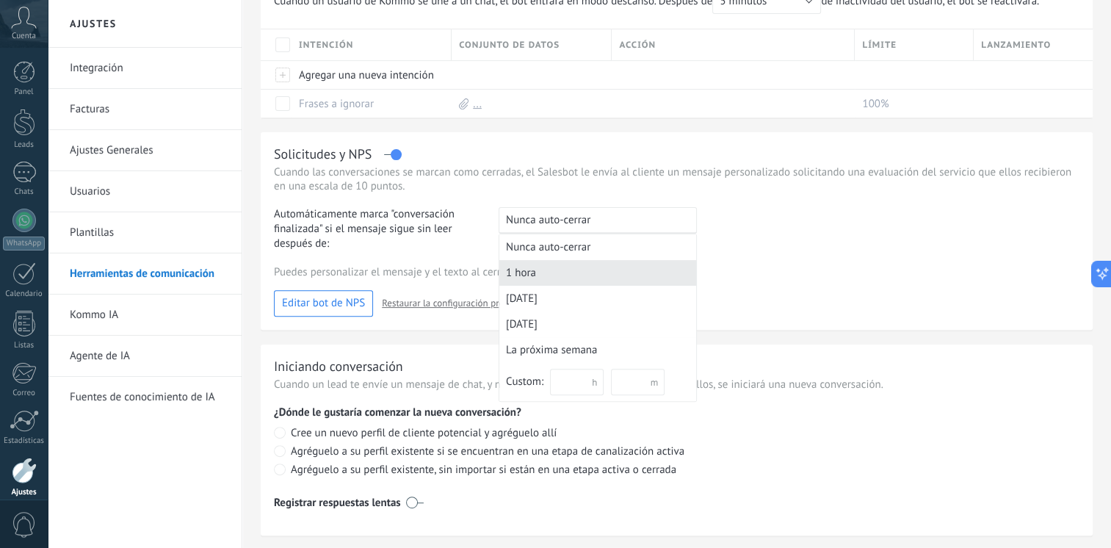
click at [514, 271] on div "1 hora" at bounding box center [597, 273] width 197 height 26
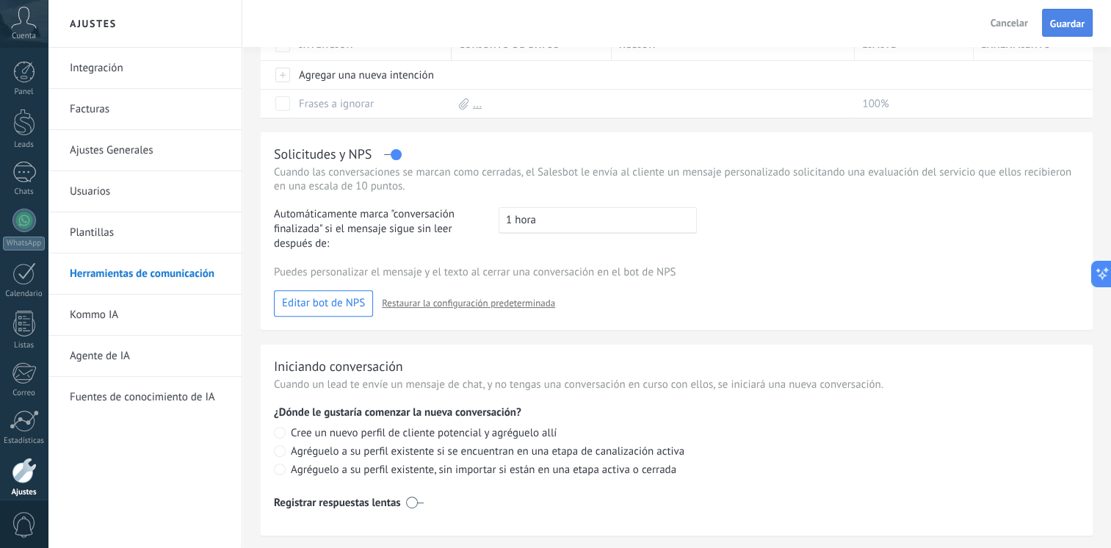
click at [1065, 21] on span "Guardar" at bounding box center [1067, 23] width 35 height 10
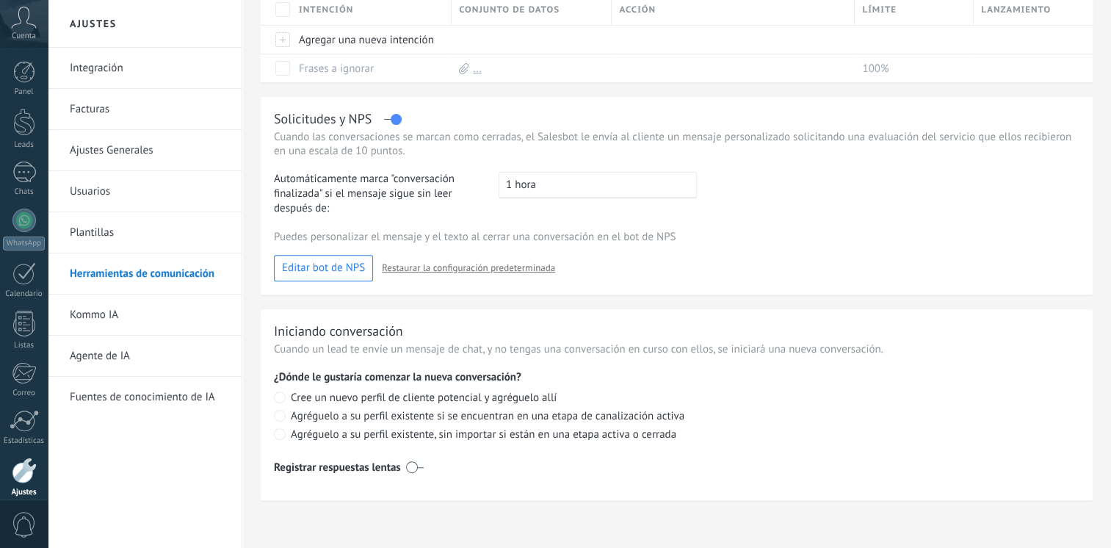
click at [360, 399] on span "Cree un nuevo perfil de cliente potencial y agréguelo allí" at bounding box center [424, 398] width 266 height 14
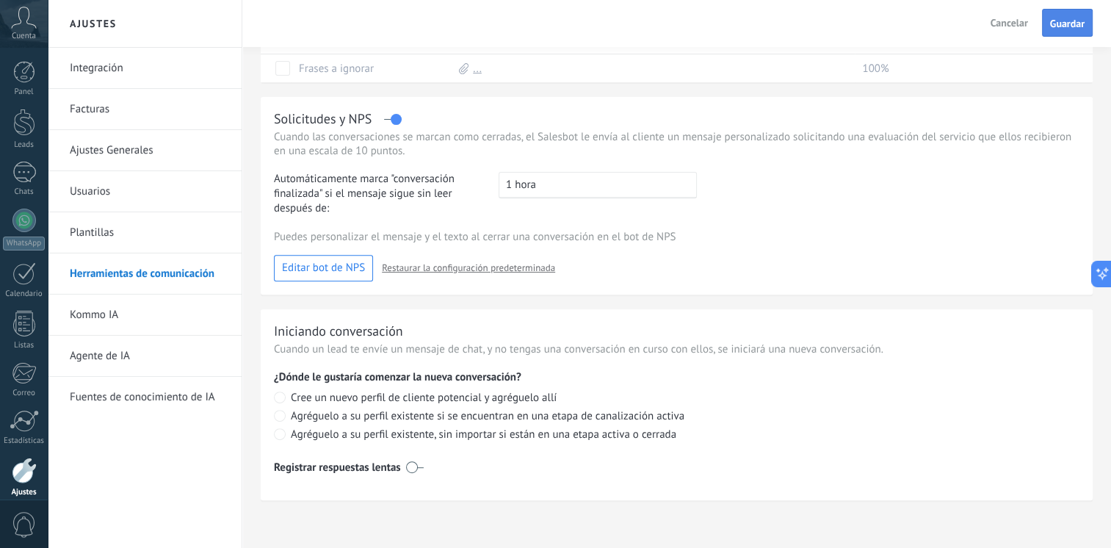
click at [1075, 14] on button "Guardar" at bounding box center [1067, 23] width 51 height 28
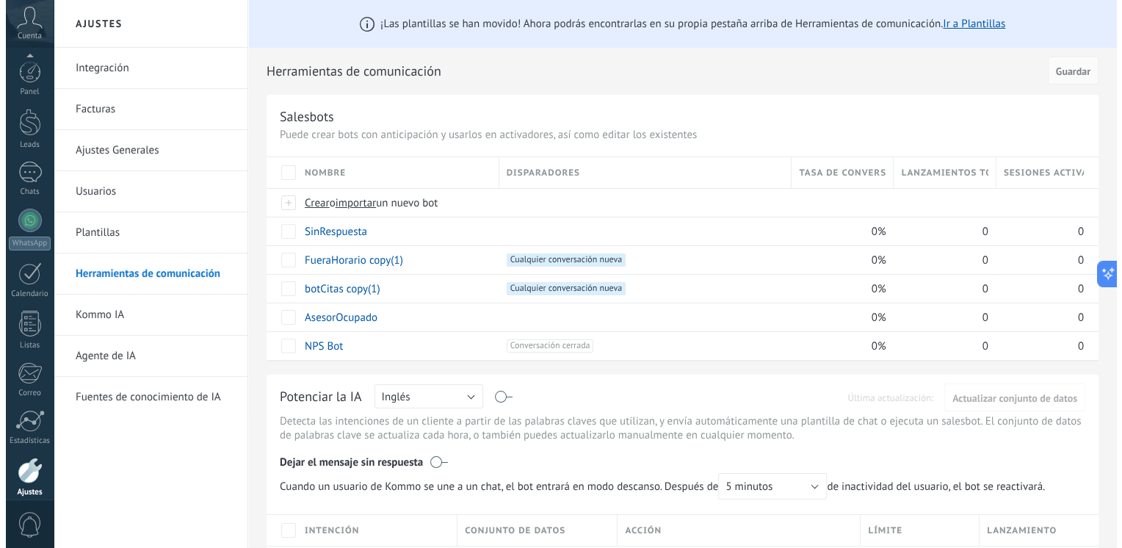
scroll to position [62, 0]
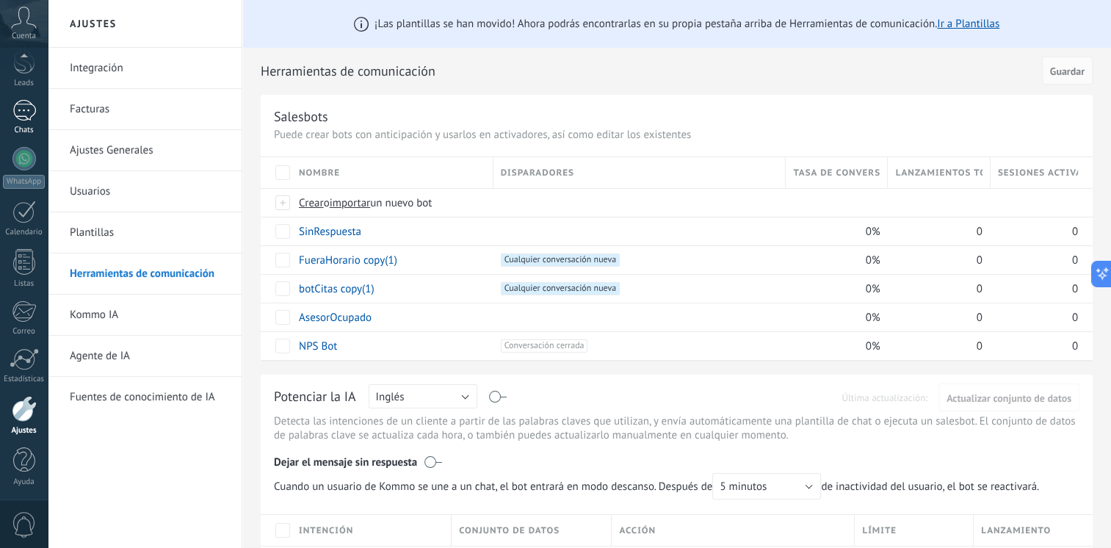
click at [31, 101] on div at bounding box center [23, 110] width 23 height 21
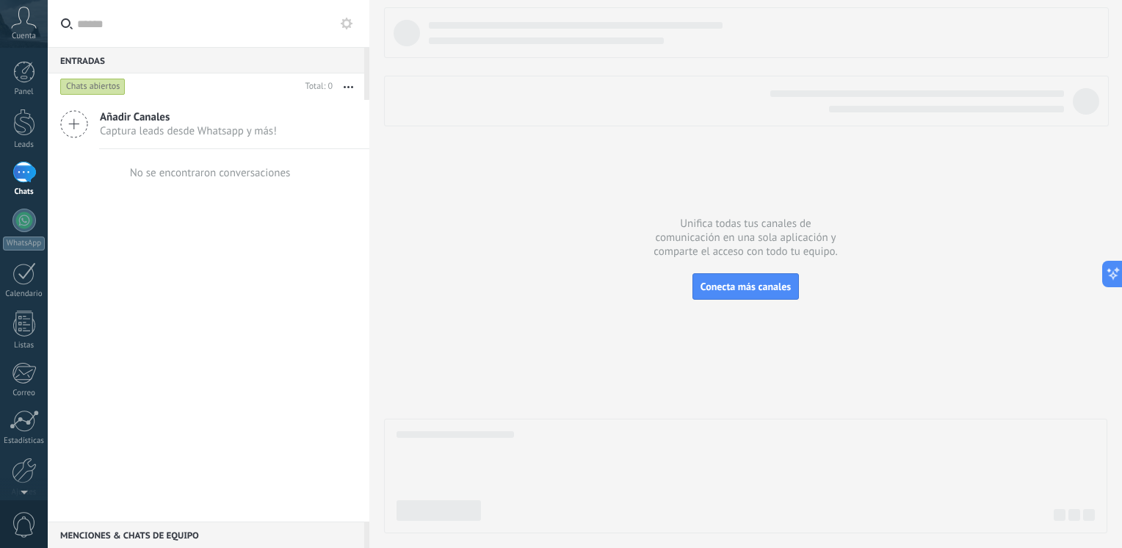
click at [22, 173] on div at bounding box center [23, 172] width 23 height 21
click at [18, 174] on div at bounding box center [23, 172] width 23 height 21
click at [347, 23] on icon at bounding box center [347, 24] width 12 height 12
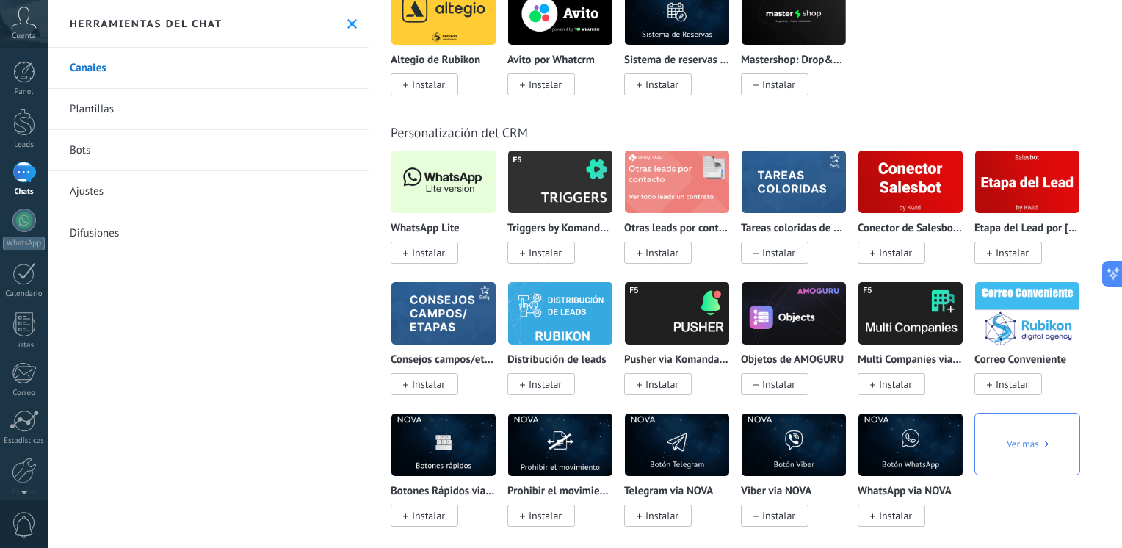
scroll to position [3451, 0]
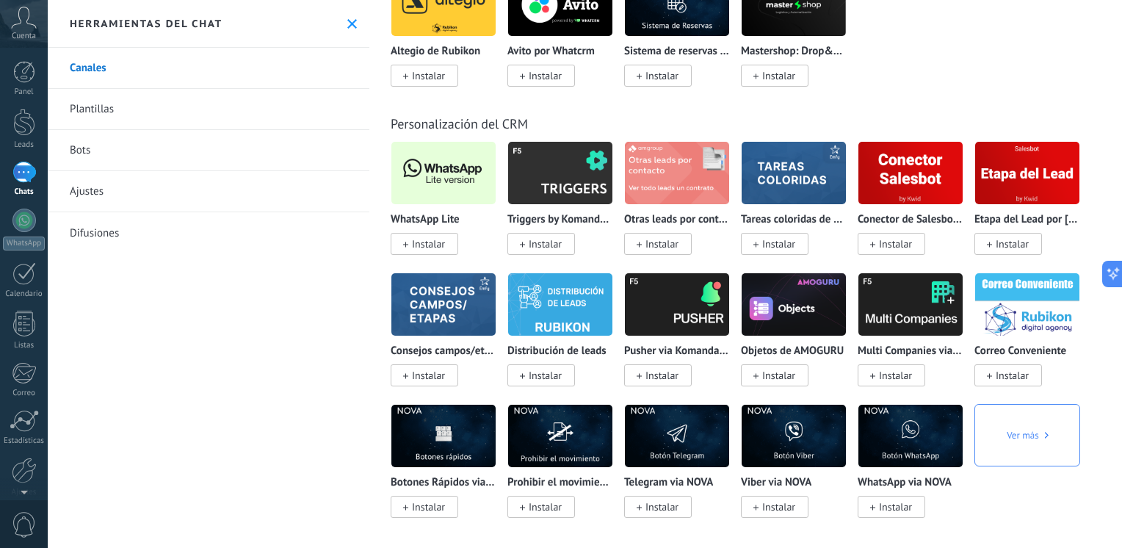
click at [425, 250] on span "Instalar" at bounding box center [428, 243] width 33 height 13
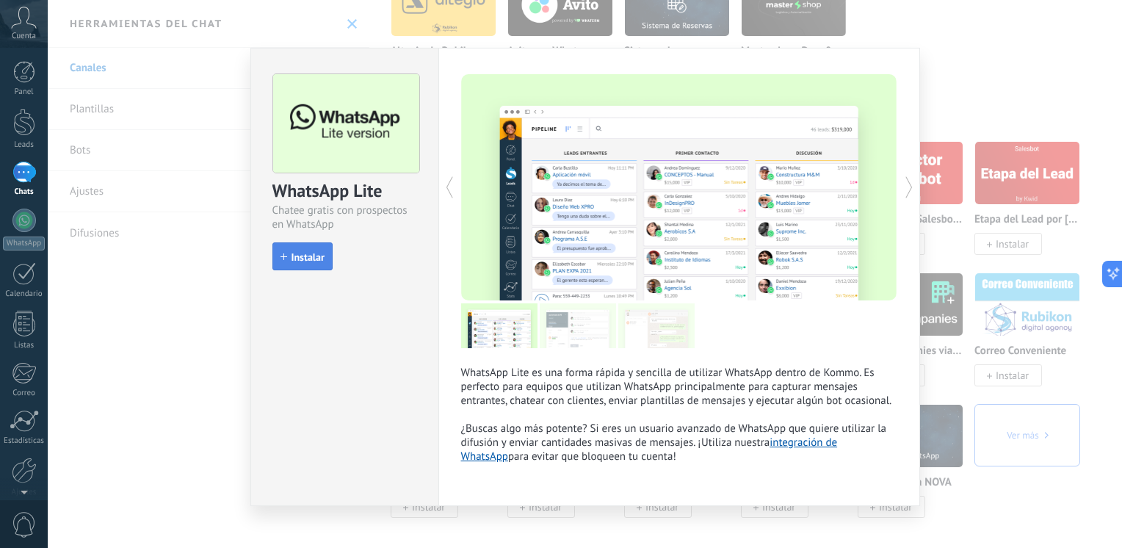
click at [316, 264] on button "Instalar" at bounding box center [302, 256] width 60 height 28
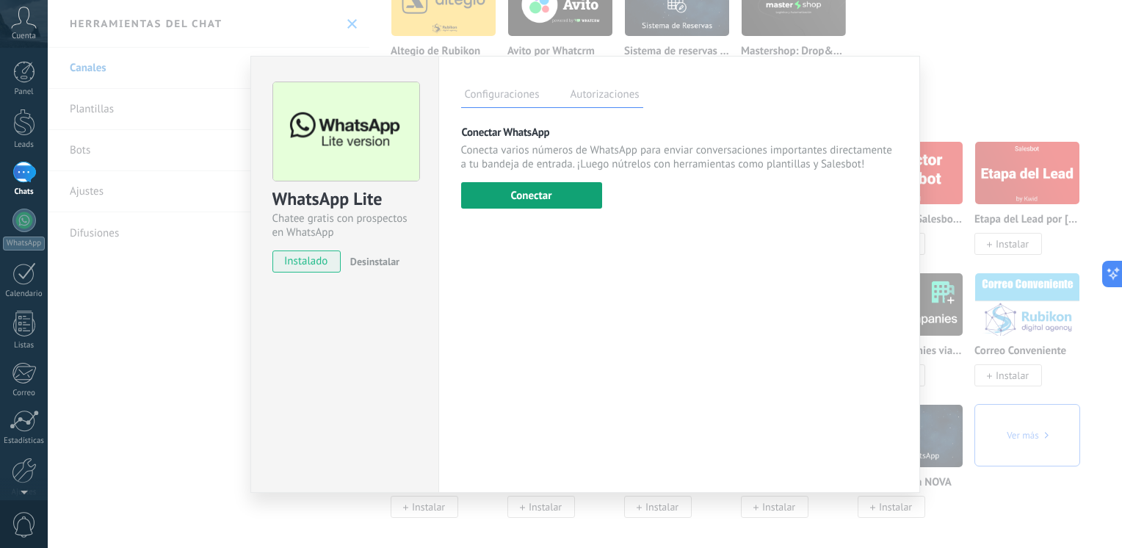
click at [548, 205] on button "Conectar" at bounding box center [531, 195] width 141 height 26
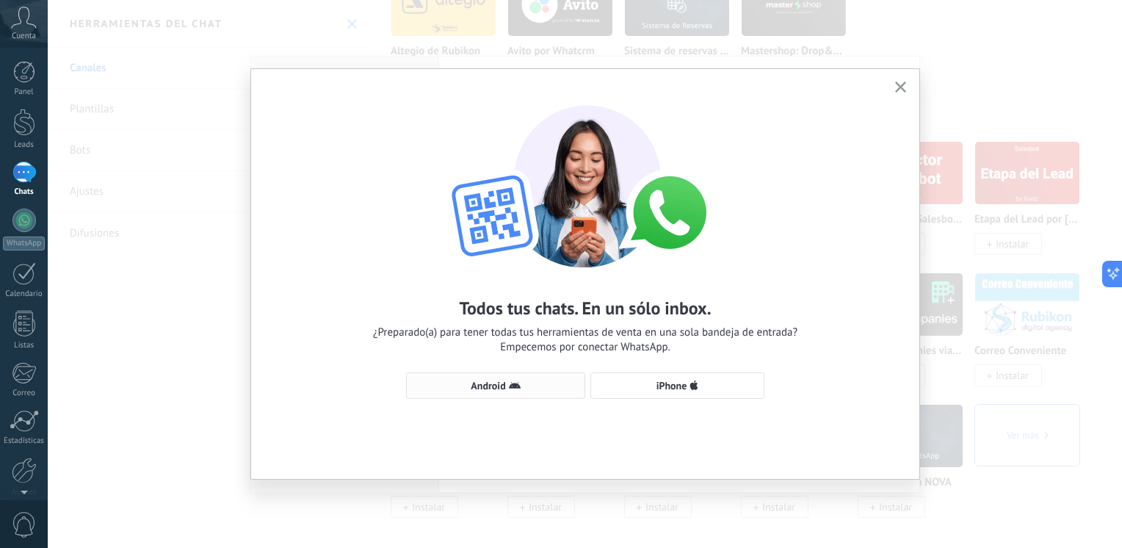
click at [488, 381] on span "Android" at bounding box center [488, 385] width 35 height 10
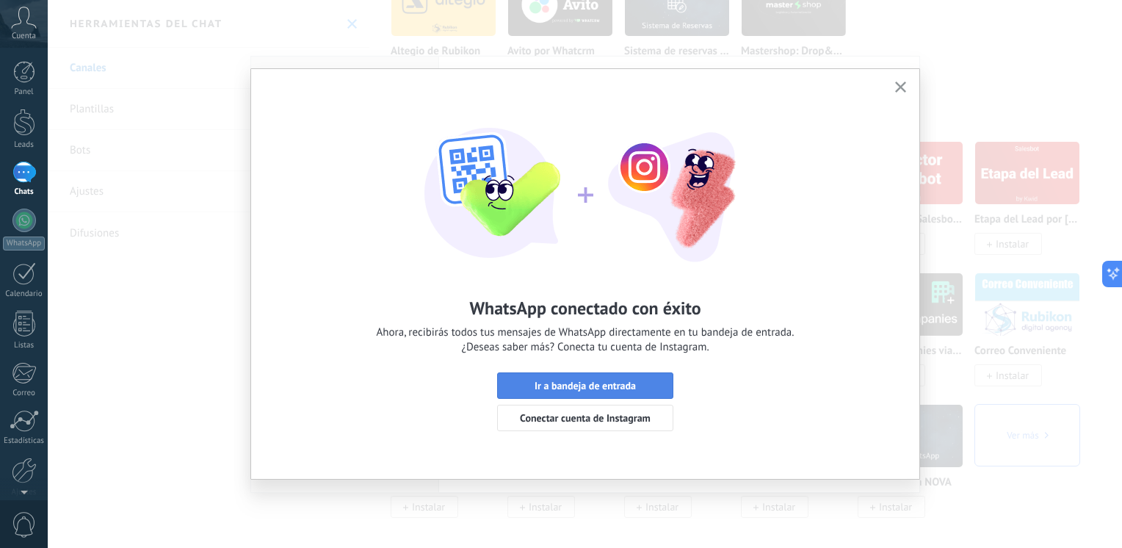
click at [586, 386] on span "Ir a bandeja de entrada" at bounding box center [585, 385] width 101 height 10
